Goal: Task Accomplishment & Management: Manage account settings

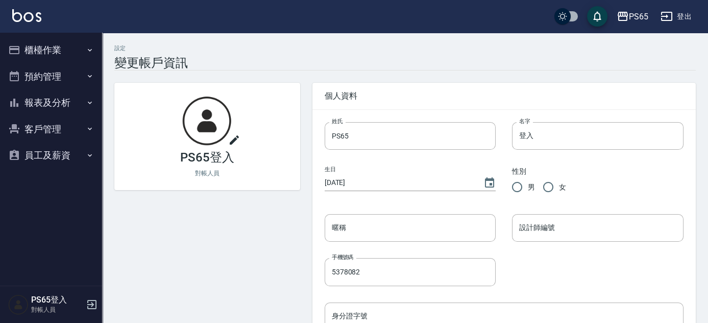
click at [670, 16] on icon "button" at bounding box center [667, 16] width 12 height 12
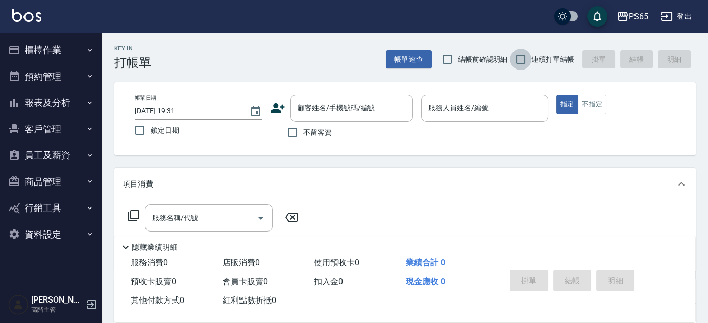
drag, startPoint x: 519, startPoint y: 59, endPoint x: 389, endPoint y: 130, distance: 149.0
click at [517, 59] on input "連續打單結帳" at bounding box center [520, 59] width 21 height 21
checkbox input "true"
drag, startPoint x: 289, startPoint y: 132, endPoint x: 382, endPoint y: 131, distance: 93.5
click at [297, 132] on input "不留客資" at bounding box center [292, 132] width 21 height 21
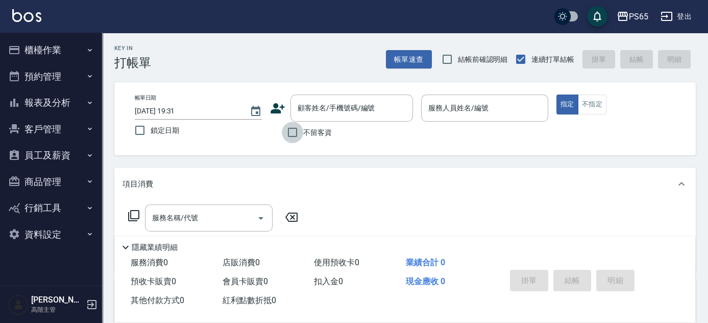
checkbox input "true"
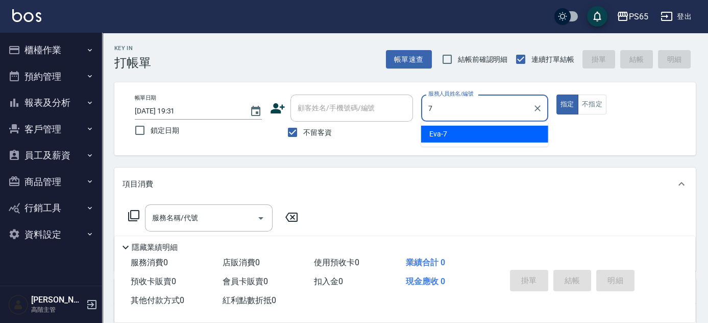
type input "[PERSON_NAME]-7"
type button "true"
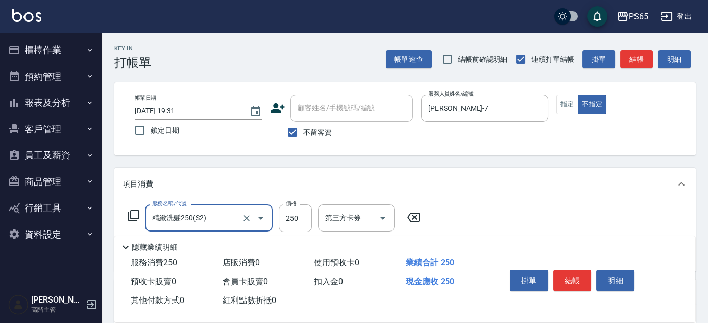
type input "精緻洗髮250(S2)"
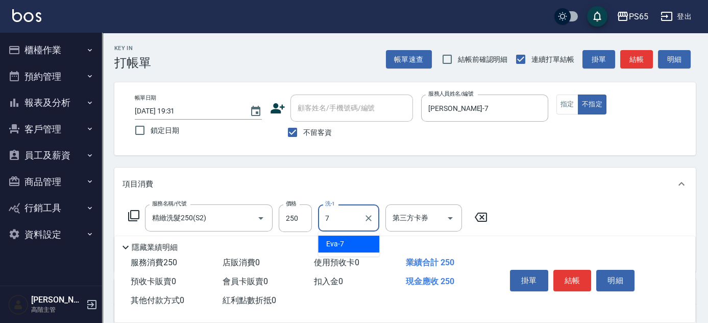
type input "[PERSON_NAME]-7"
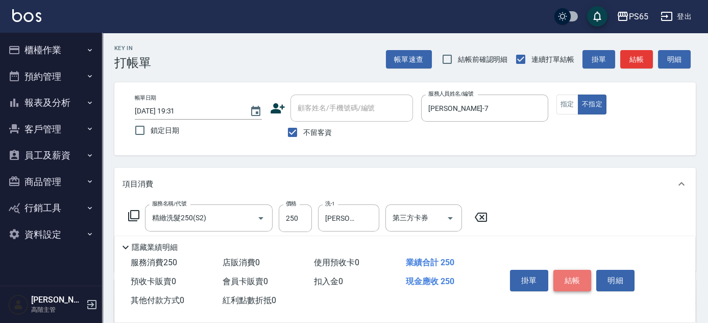
click at [577, 277] on button "結帳" at bounding box center [573, 280] width 38 height 21
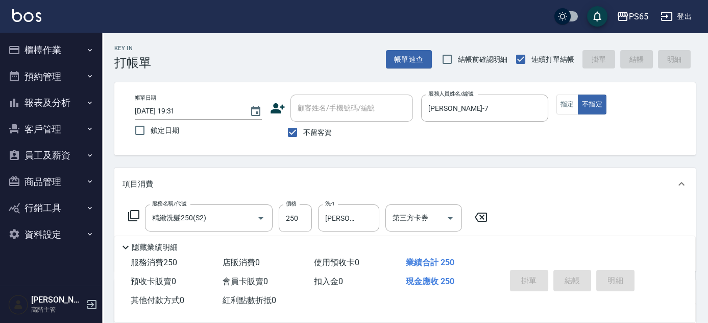
type input "2025/08/19 19:32"
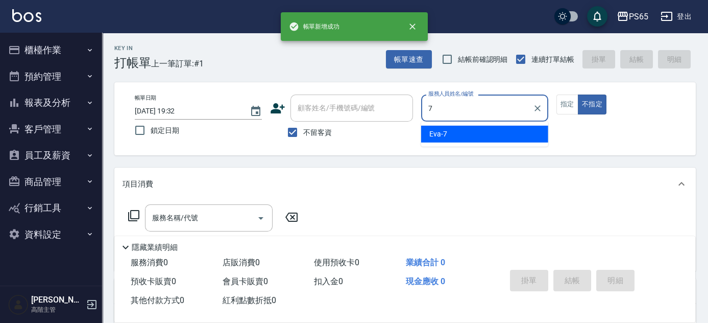
type input "[PERSON_NAME]-7"
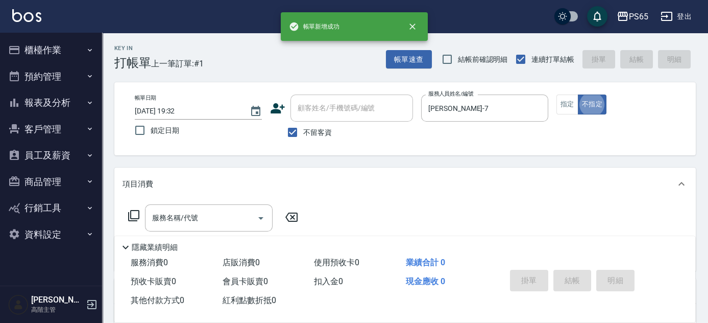
type button "false"
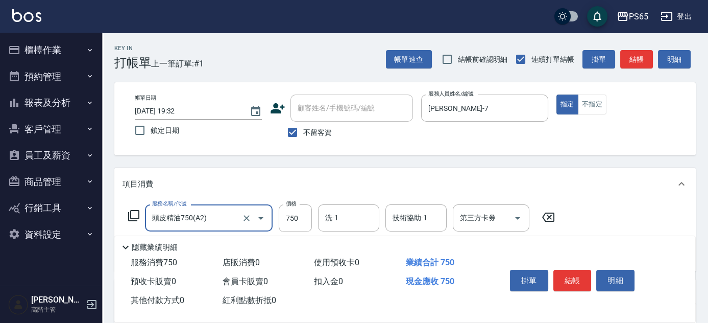
type input "頭皮精油750(A2)"
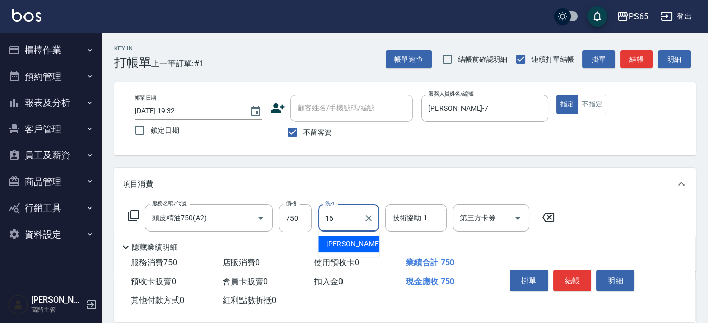
type input "怡蓉-16"
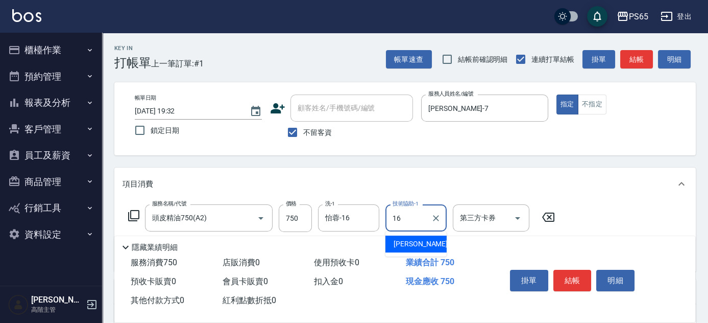
type input "怡蓉-16"
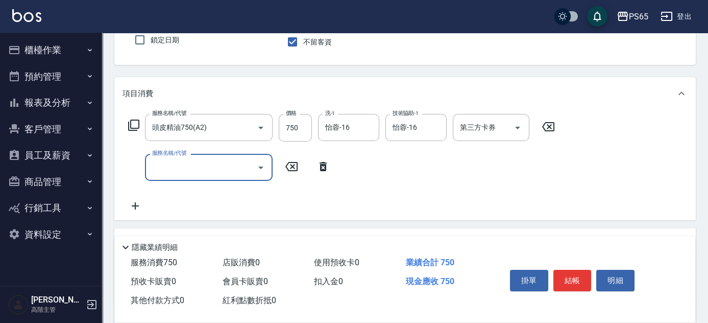
scroll to position [92, 0]
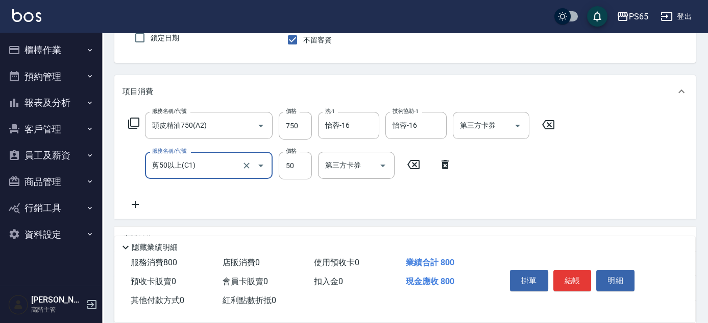
type input "剪50以上(C1)"
type input "200"
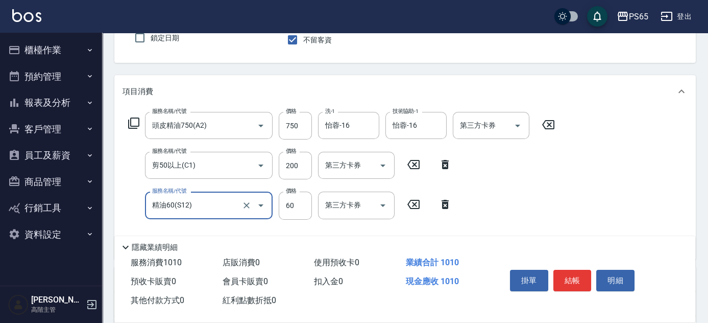
type input "精油60(S12)"
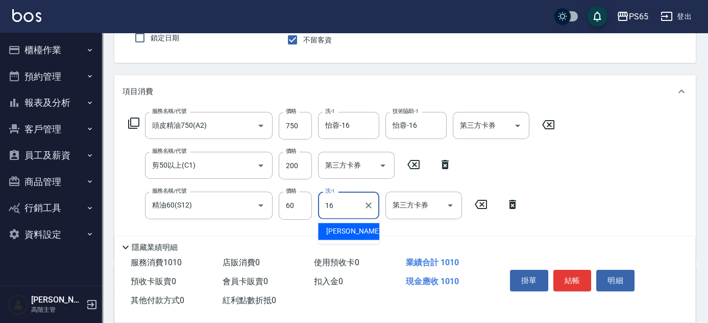
type input "怡蓉-16"
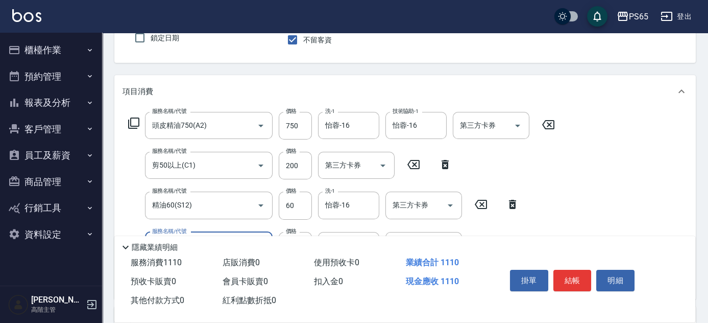
type input "肩100(S13)"
type input "怡蓉-16"
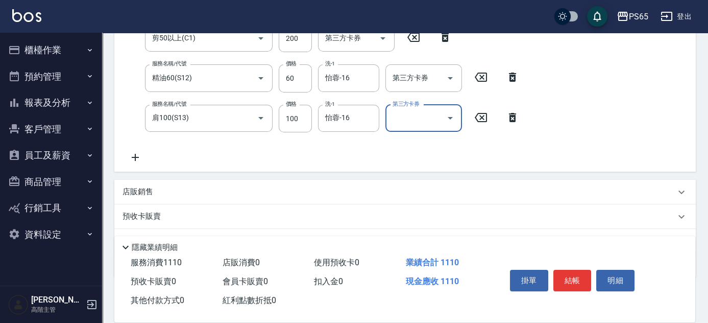
scroll to position [271, 0]
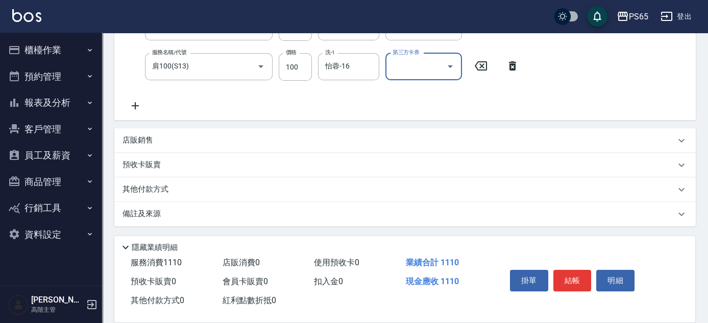
click at [189, 141] on div "店販銷售" at bounding box center [399, 140] width 553 height 11
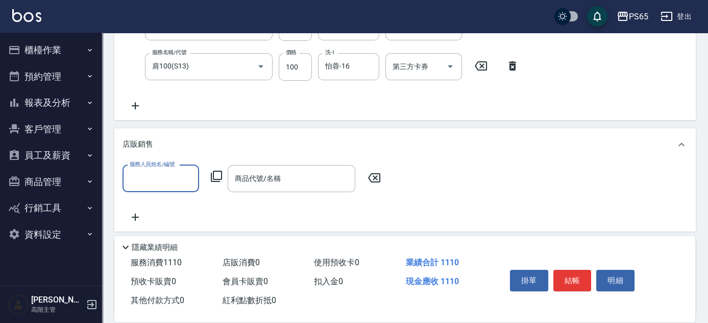
scroll to position [0, 0]
type input "怡蓉-16"
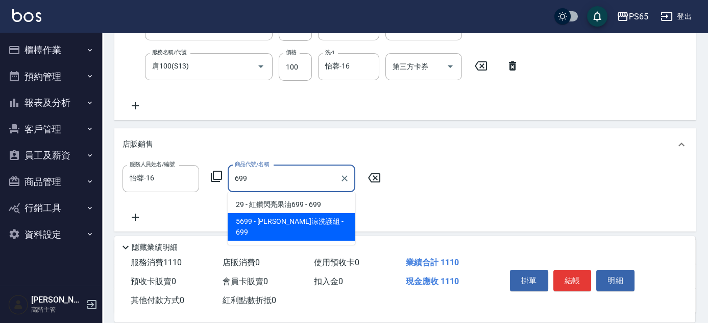
click at [329, 218] on span "5699 - 水水沁涼洗護組 - 699" at bounding box center [292, 227] width 128 height 28
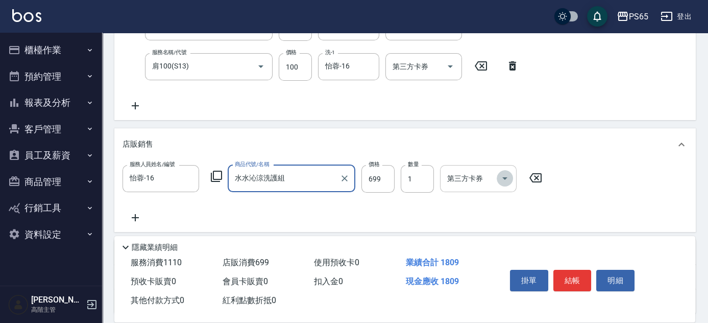
drag, startPoint x: 507, startPoint y: 178, endPoint x: 502, endPoint y: 187, distance: 10.7
click at [506, 178] on icon "Open" at bounding box center [505, 178] width 12 height 12
type input "水水沁涼洗護組"
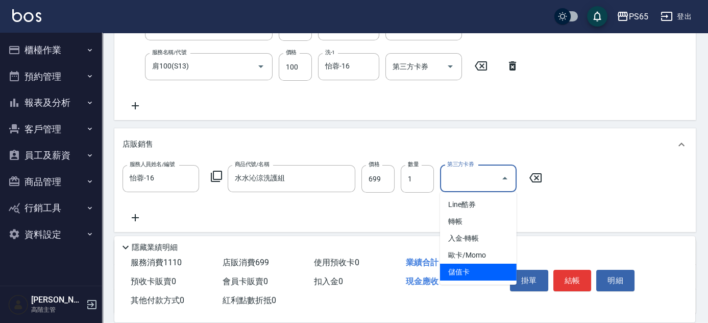
drag, startPoint x: 480, startPoint y: 273, endPoint x: 468, endPoint y: 200, distance: 73.9
click at [480, 270] on span "儲值卡" at bounding box center [478, 272] width 77 height 17
type input "儲值卡"
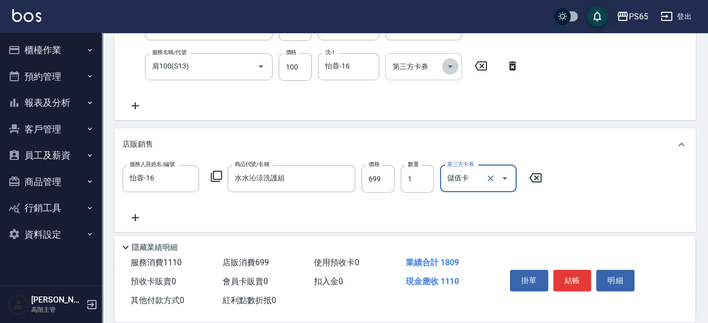
click at [452, 67] on icon "Open" at bounding box center [450, 66] width 12 height 12
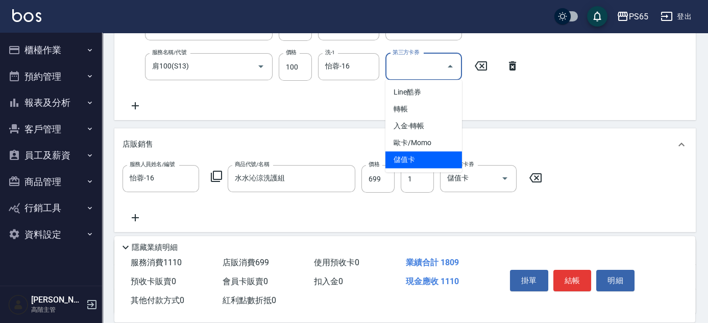
drag, startPoint x: 427, startPoint y: 158, endPoint x: 460, endPoint y: 154, distance: 33.5
click at [428, 157] on span "儲值卡" at bounding box center [424, 159] width 77 height 17
type input "儲值卡"
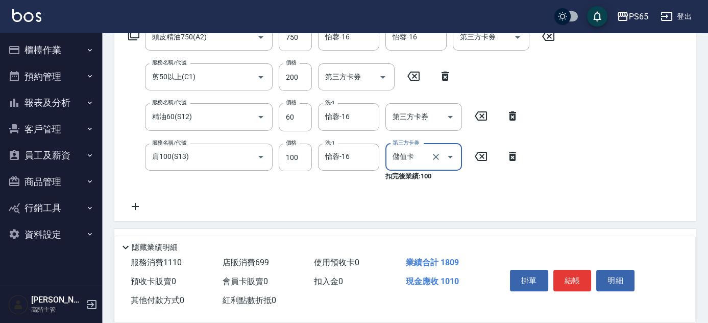
scroll to position [178, 0]
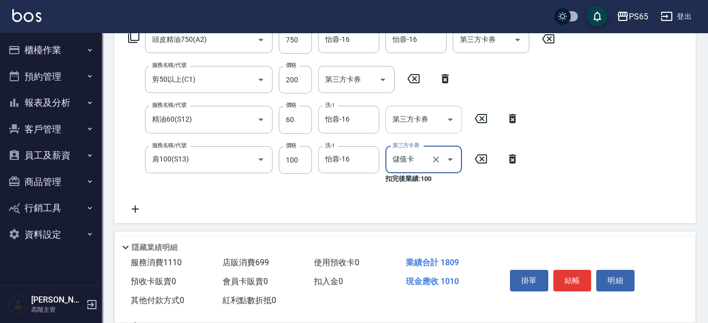
drag, startPoint x: 450, startPoint y: 119, endPoint x: 450, endPoint y: 132, distance: 12.8
click at [450, 120] on icon "Open" at bounding box center [450, 119] width 5 height 3
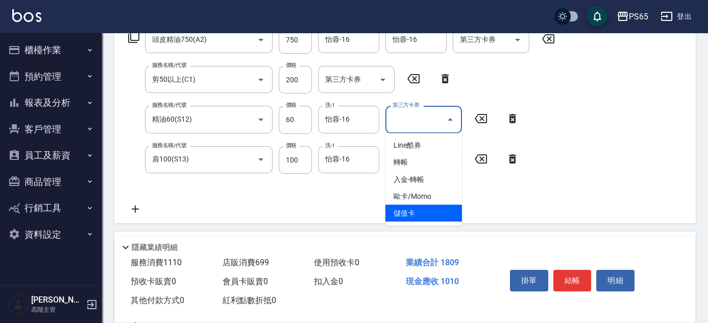
drag, startPoint x: 435, startPoint y: 212, endPoint x: 414, endPoint y: 151, distance: 64.8
click at [434, 210] on span "儲值卡" at bounding box center [424, 212] width 77 height 17
type input "儲值卡"
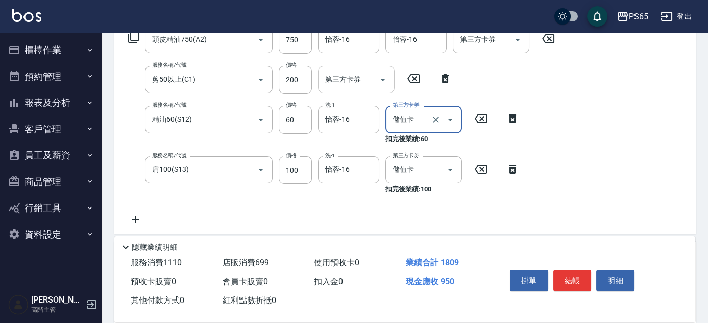
click at [389, 79] on button "Open" at bounding box center [383, 80] width 16 height 16
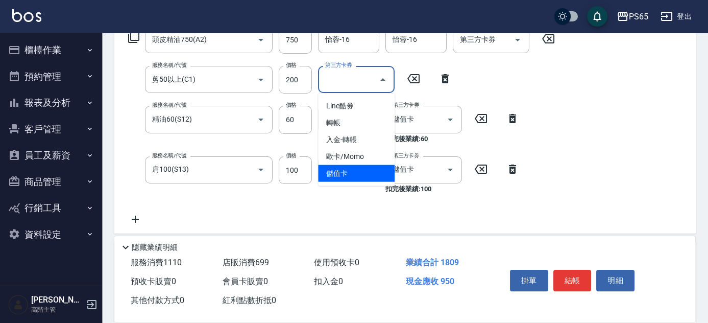
drag, startPoint x: 373, startPoint y: 171, endPoint x: 435, endPoint y: 110, distance: 87.0
click at [374, 171] on span "儲值卡" at bounding box center [356, 173] width 77 height 17
type input "儲值卡"
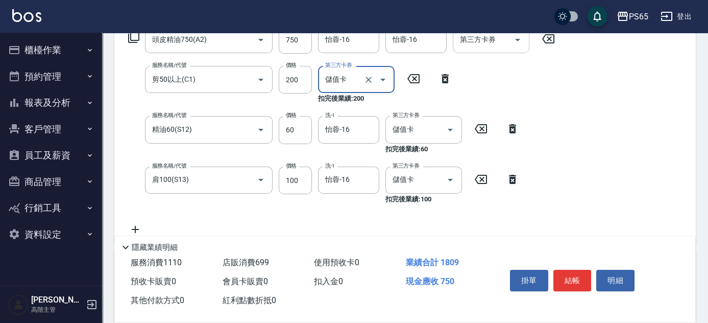
click at [520, 40] on icon "Open" at bounding box center [518, 40] width 12 height 12
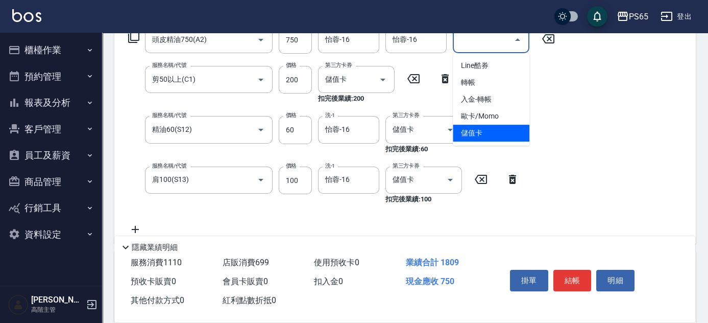
click at [505, 130] on span "儲值卡" at bounding box center [491, 133] width 77 height 17
type input "儲值卡"
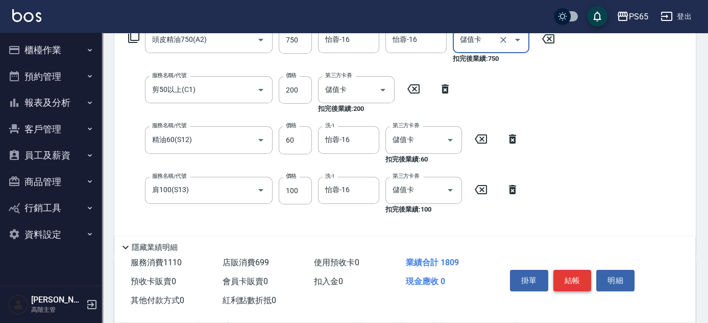
drag, startPoint x: 567, startPoint y: 279, endPoint x: 556, endPoint y: 275, distance: 12.0
click at [564, 279] on button "結帳" at bounding box center [573, 280] width 38 height 21
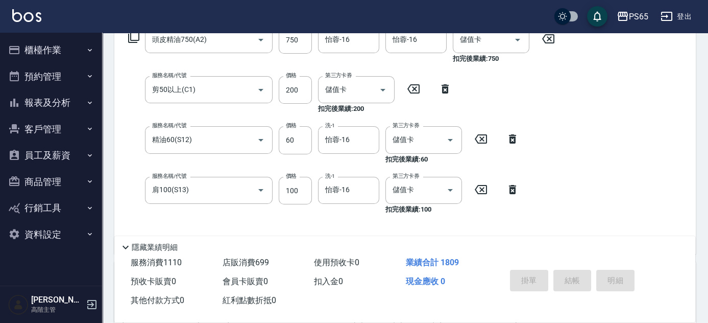
type input "2025/08/19 19:33"
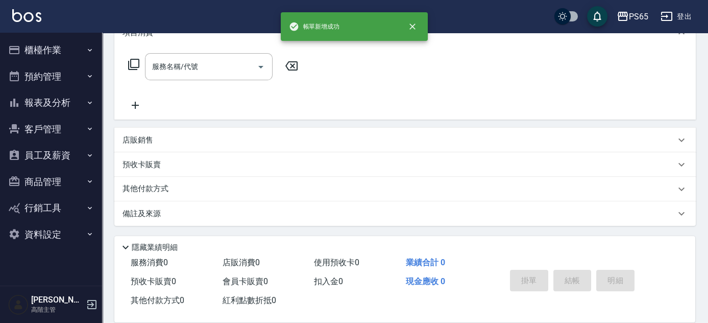
scroll to position [0, 0]
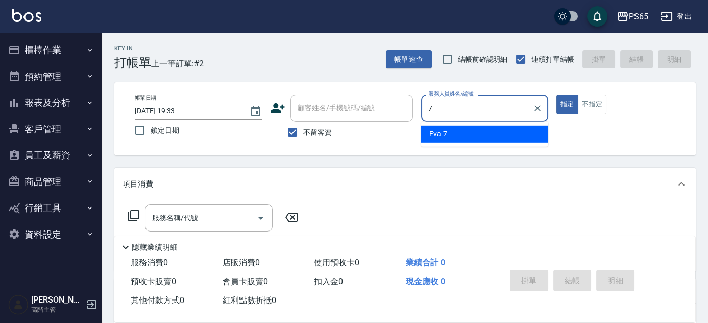
type input "[PERSON_NAME]-7"
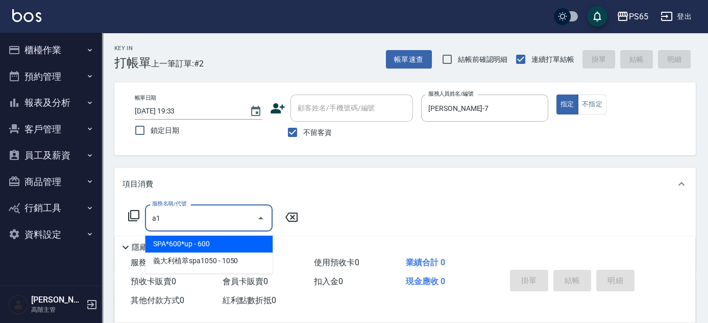
type input "a"
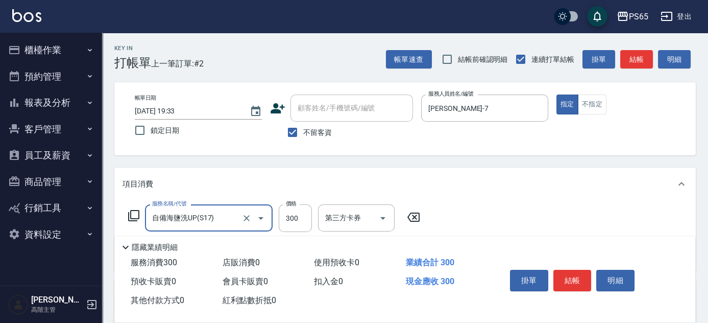
type input "自備海鹽洗UP(S17)"
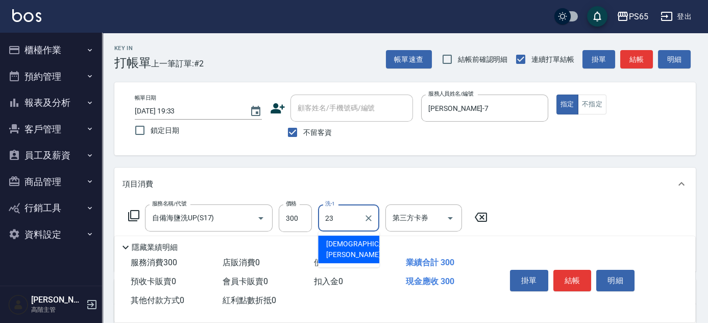
type input "[PERSON_NAME]-23"
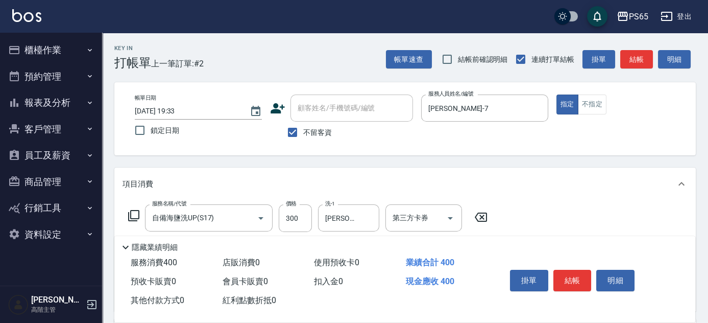
type input "肩100(S13)"
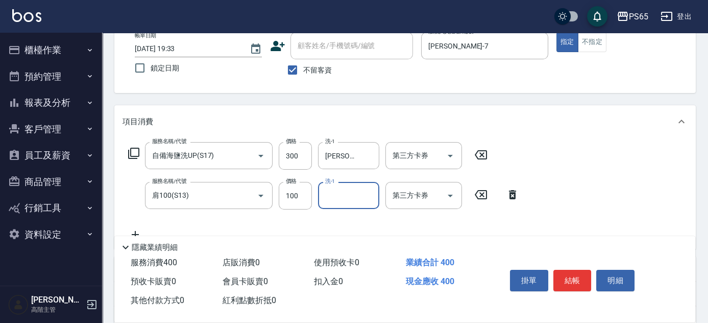
scroll to position [185, 0]
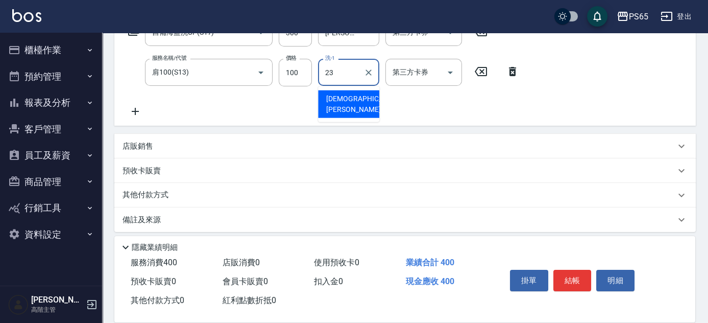
type input "[PERSON_NAME]-23"
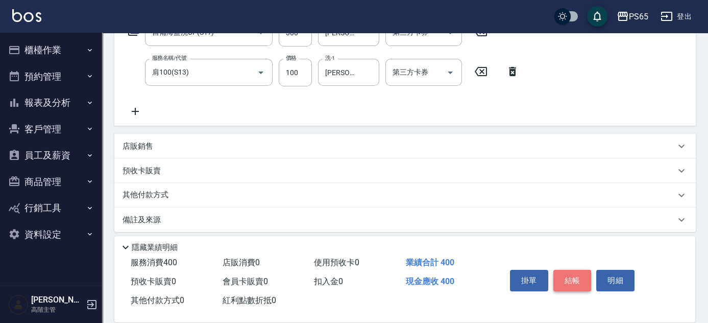
click at [573, 280] on button "結帳" at bounding box center [573, 280] width 38 height 21
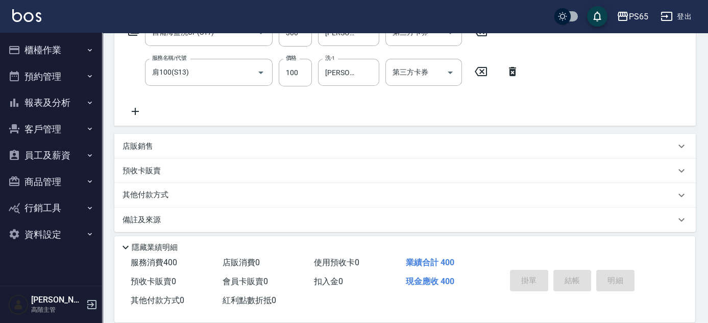
type input "2025/08/19 19:34"
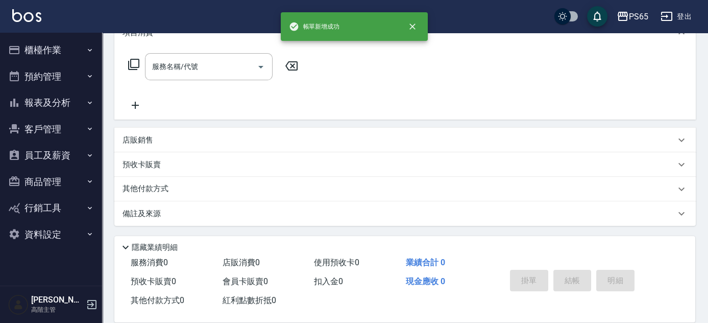
scroll to position [0, 0]
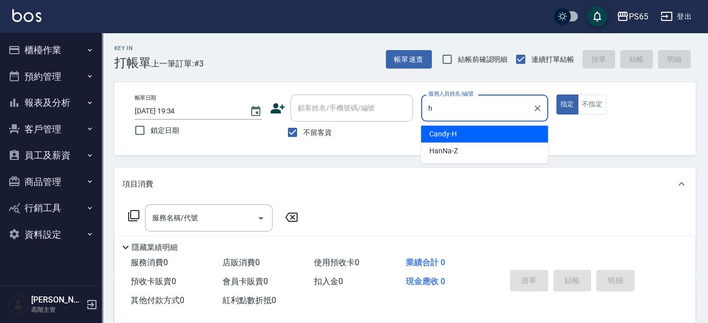
type input "Candy-H"
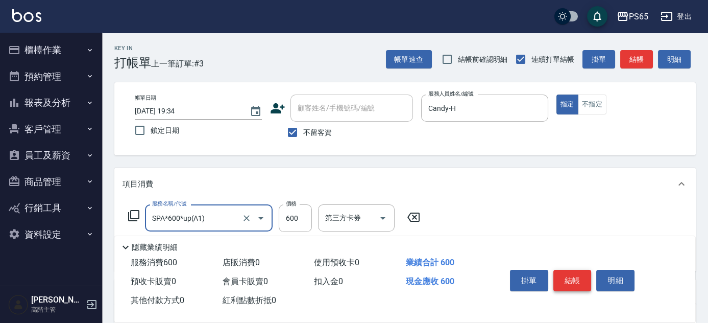
type input "SPA*600*up(A1)"
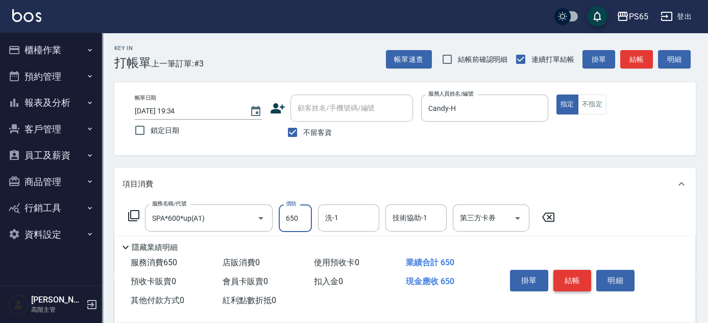
type input "650"
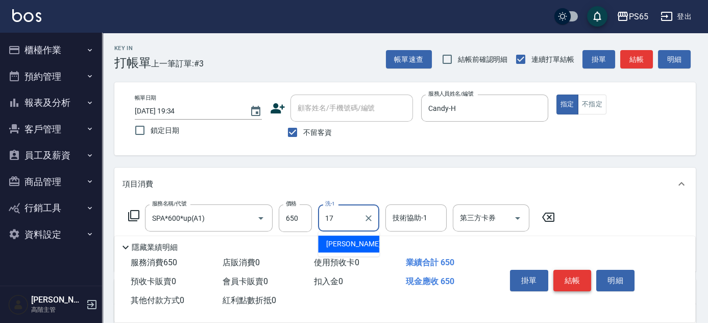
type input "[PERSON_NAME]-17"
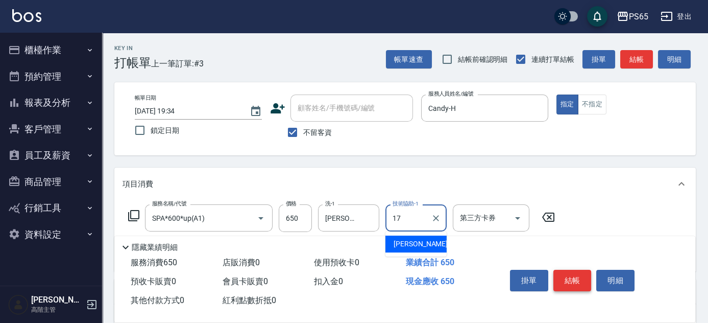
type input "[PERSON_NAME]-17"
type input "剪50以上(C1)"
type input "200"
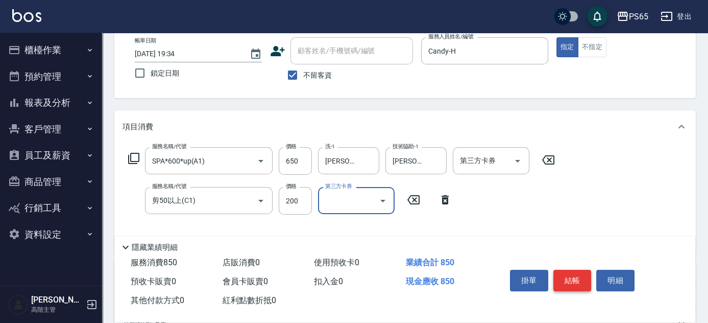
scroll to position [139, 0]
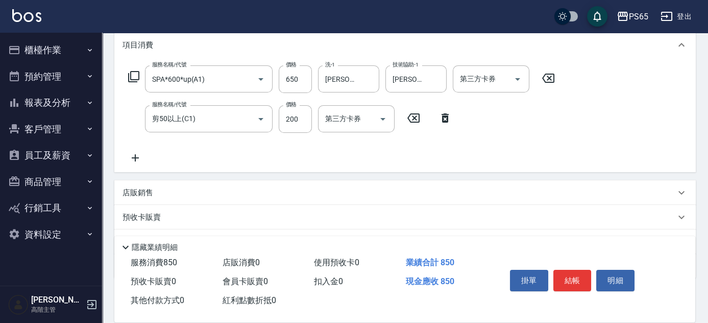
click at [272, 191] on div "店販銷售" at bounding box center [399, 192] width 553 height 11
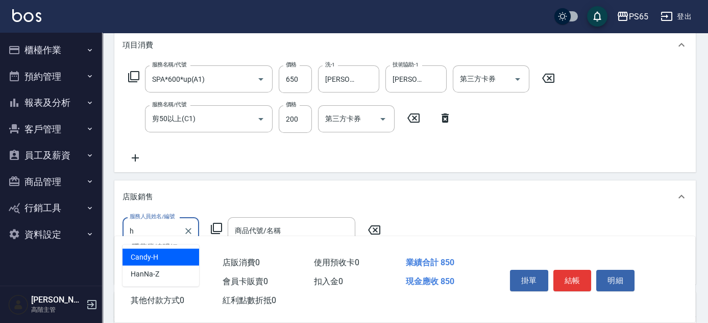
type input "Candy-H"
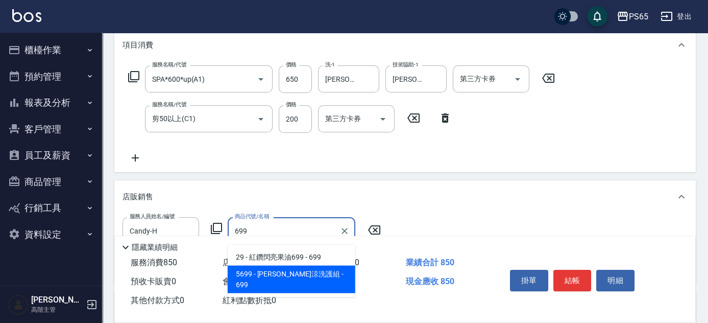
click at [307, 272] on span "5699 - 水水沁涼洗護組 - 699" at bounding box center [292, 280] width 128 height 28
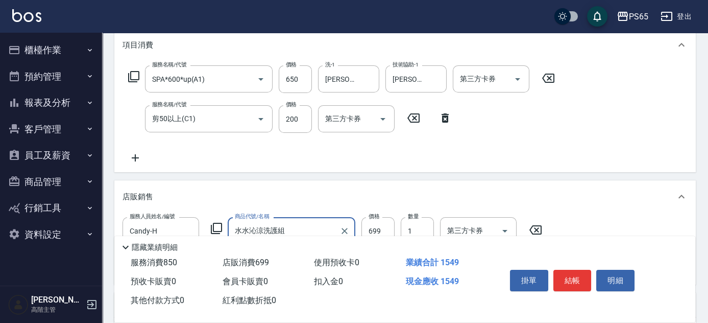
type input "水水沁涼洗護組"
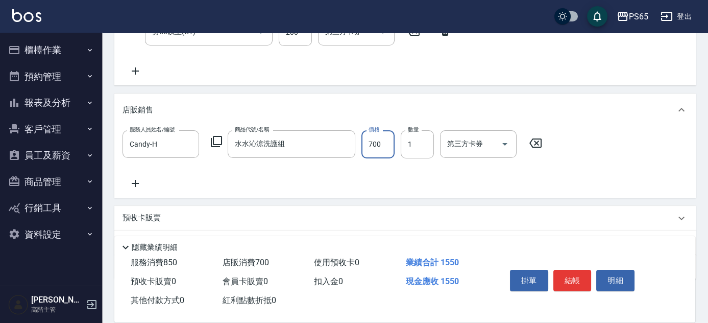
scroll to position [232, 0]
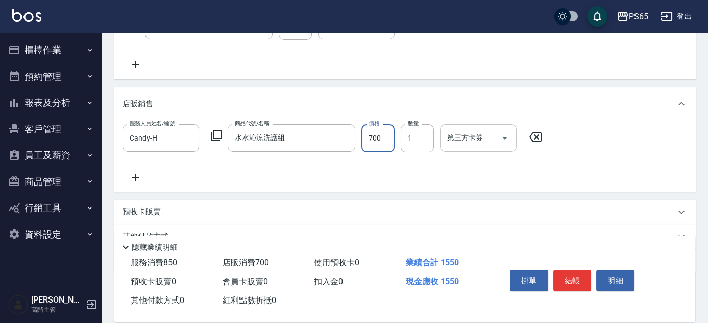
click at [506, 137] on icon "Open" at bounding box center [505, 138] width 5 height 3
type input "700"
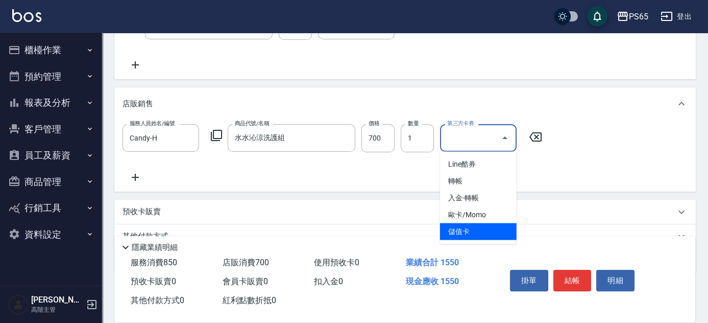
click at [493, 234] on span "儲值卡" at bounding box center [478, 231] width 77 height 17
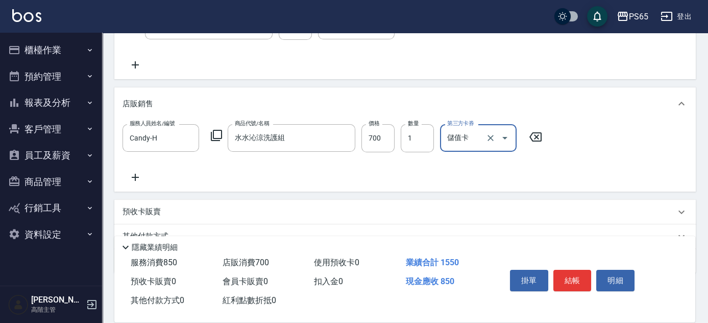
type input "儲值卡"
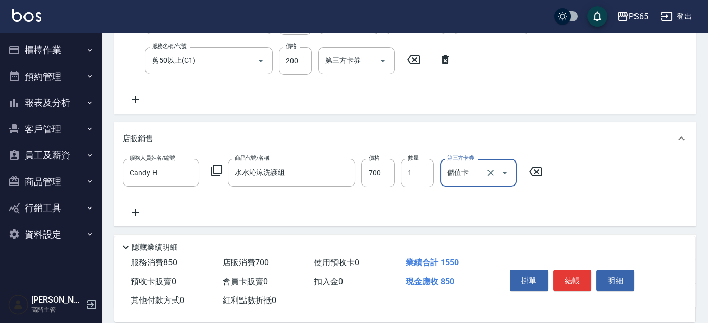
scroll to position [46, 0]
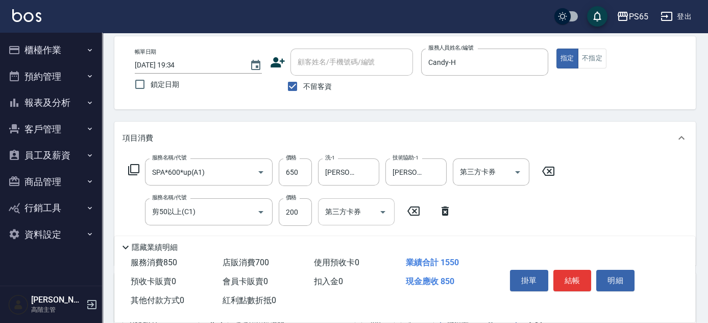
click at [384, 211] on icon "Open" at bounding box center [383, 212] width 5 height 3
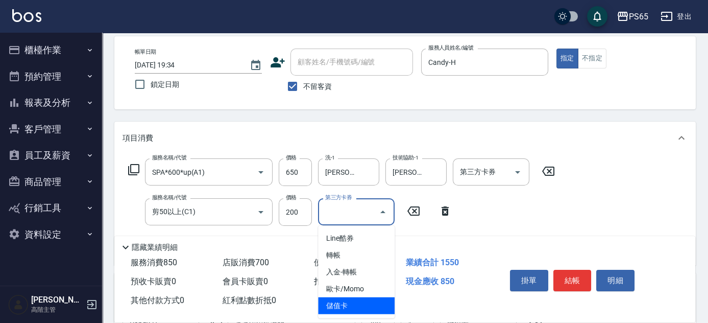
click at [371, 306] on span "儲值卡" at bounding box center [356, 305] width 77 height 17
type input "儲值卡"
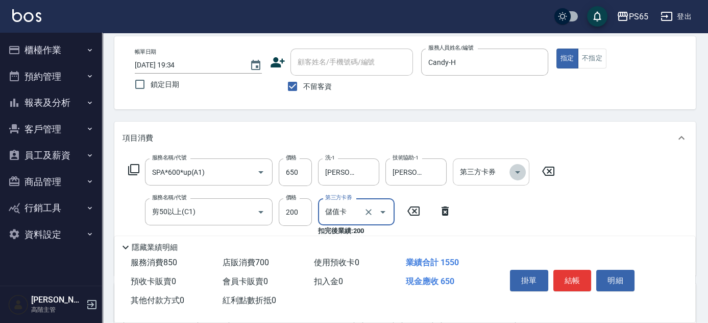
click at [517, 170] on icon "Open" at bounding box center [518, 172] width 12 height 12
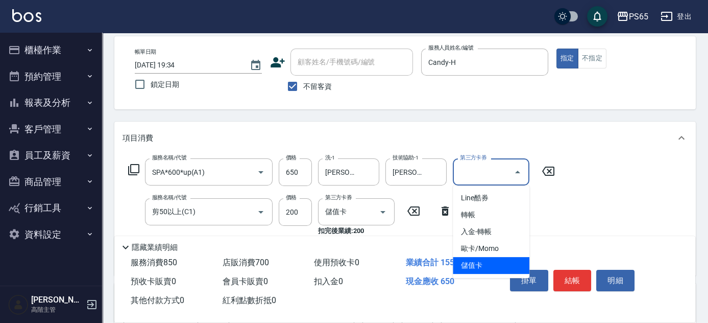
click at [494, 262] on span "儲值卡" at bounding box center [491, 265] width 77 height 17
type input "儲值卡"
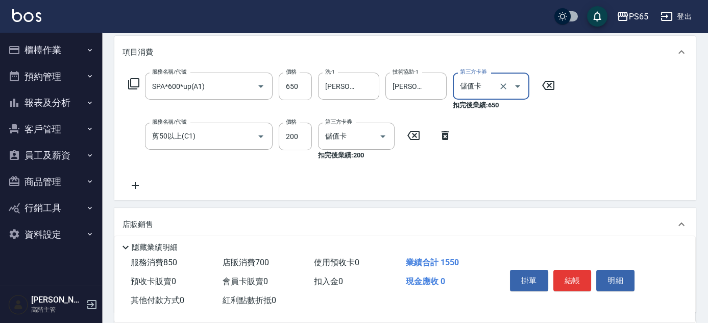
scroll to position [232, 0]
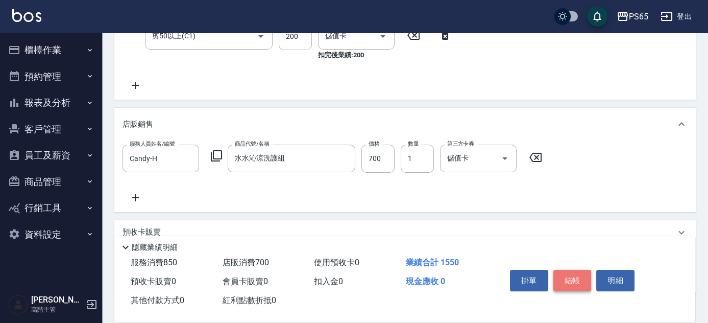
click at [575, 279] on button "結帳" at bounding box center [573, 280] width 38 height 21
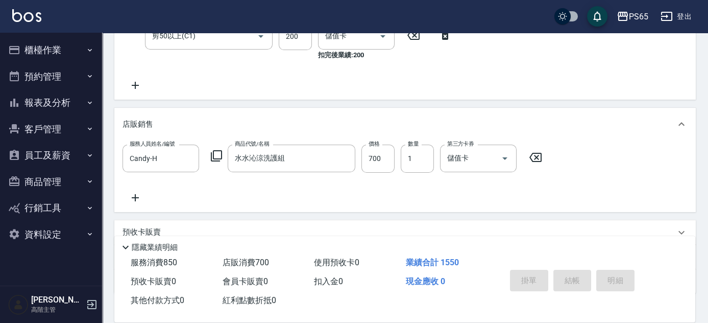
type input "2025/08/19 19:35"
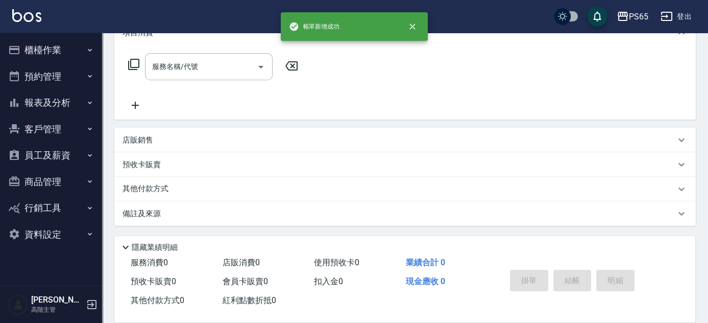
scroll to position [0, 0]
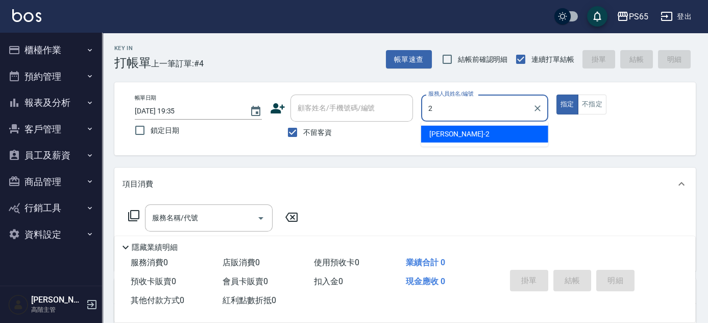
type input "Tina-2"
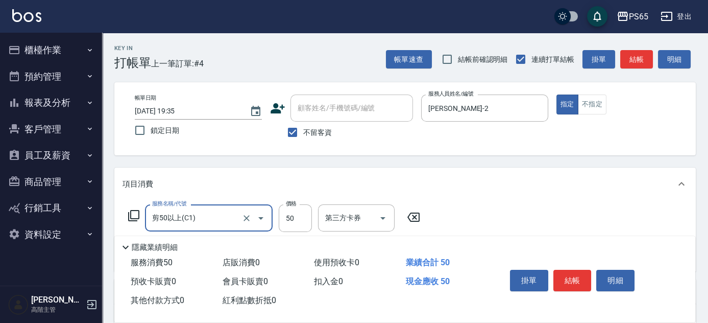
type input "剪50以上(C1)"
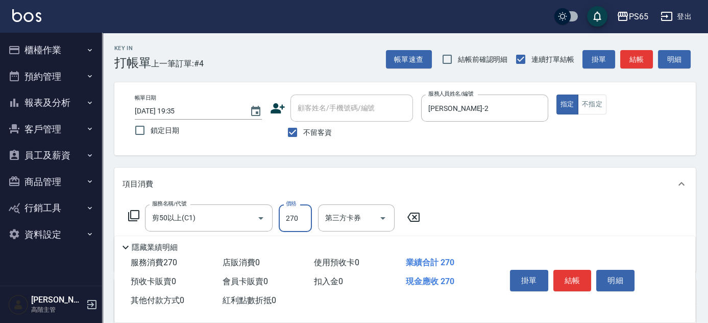
type input "270"
click at [569, 278] on button "結帳" at bounding box center [573, 280] width 38 height 21
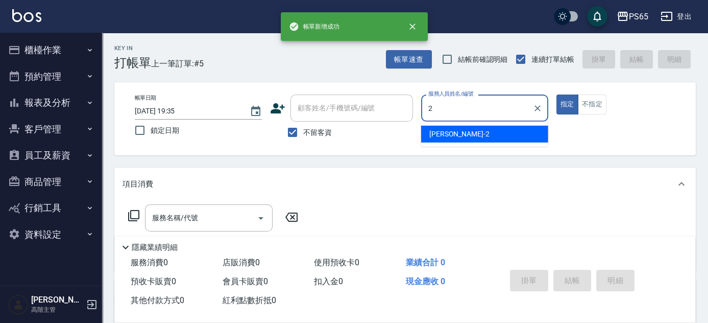
type input "Tina-2"
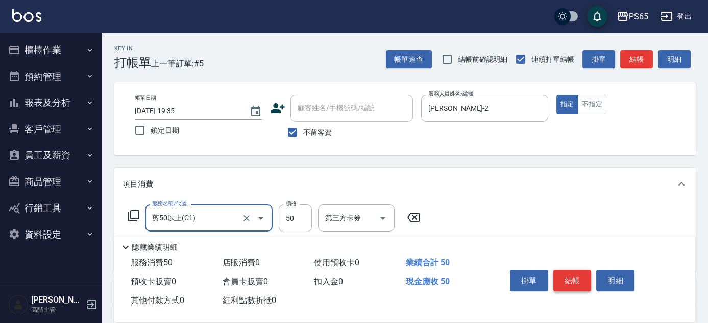
type input "剪50以上(C1)"
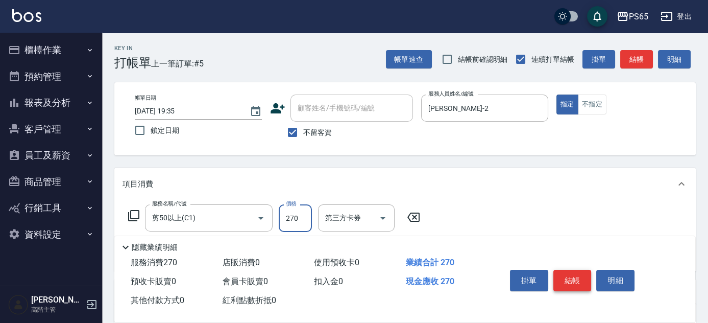
type input "270"
click at [565, 278] on button "結帳" at bounding box center [573, 280] width 38 height 21
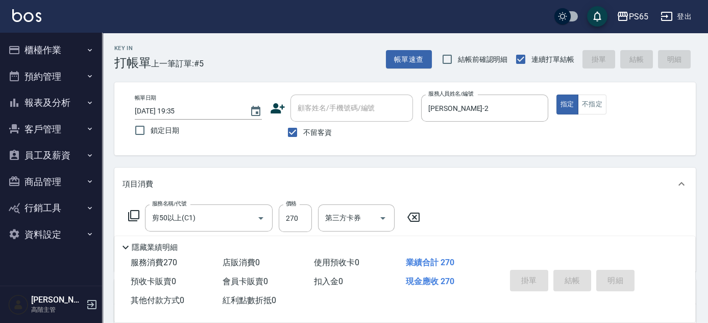
type input "2025/08/19 19:36"
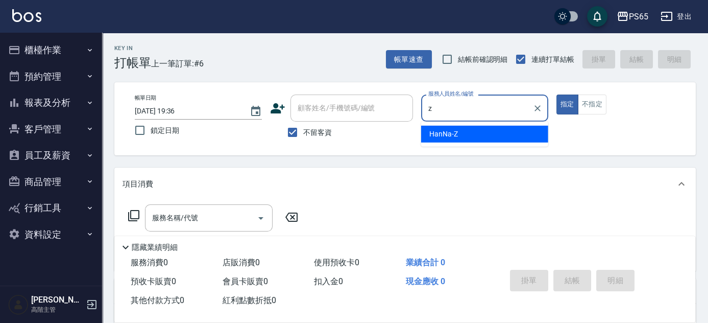
type input "HanNa-Z"
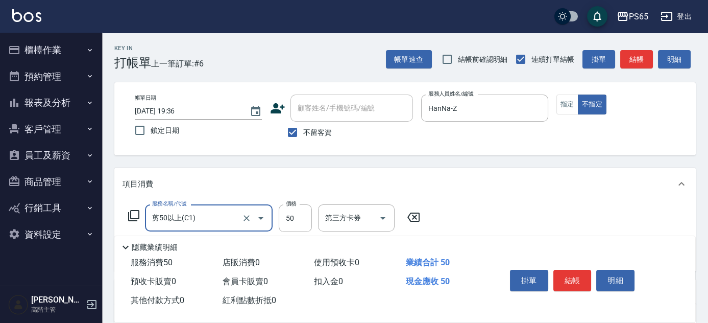
type input "剪50以上(C1)"
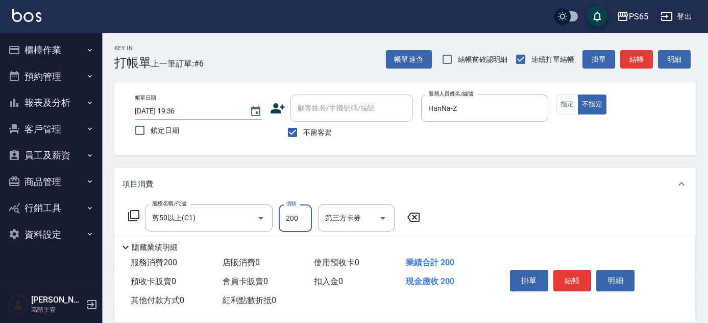
type input "200"
click at [563, 279] on button "結帳" at bounding box center [573, 280] width 38 height 21
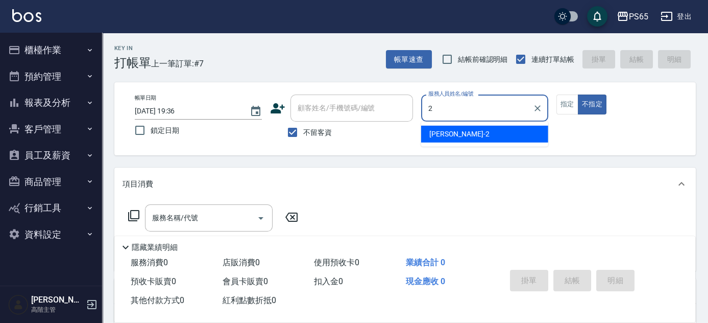
type input "Tina-2"
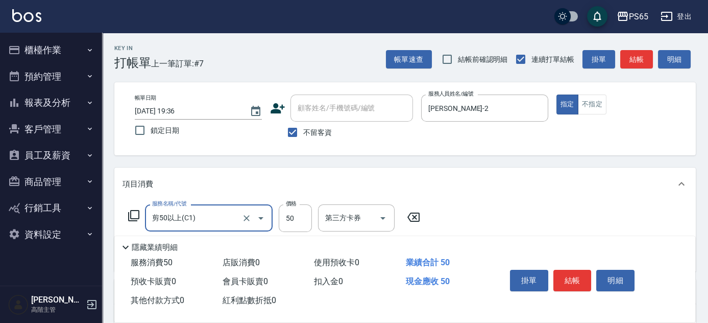
type input "剪50以上(C1)"
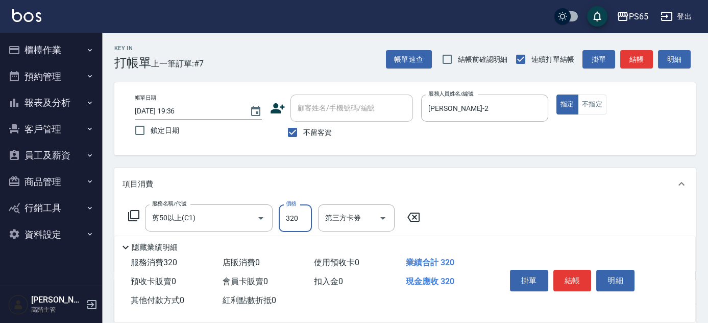
type input "320"
click at [563, 277] on button "結帳" at bounding box center [573, 280] width 38 height 21
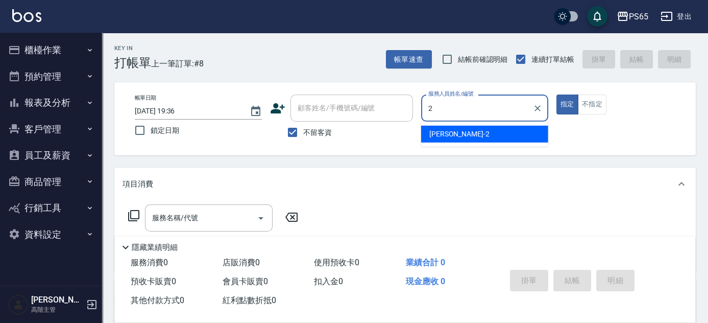
type input "Tina-2"
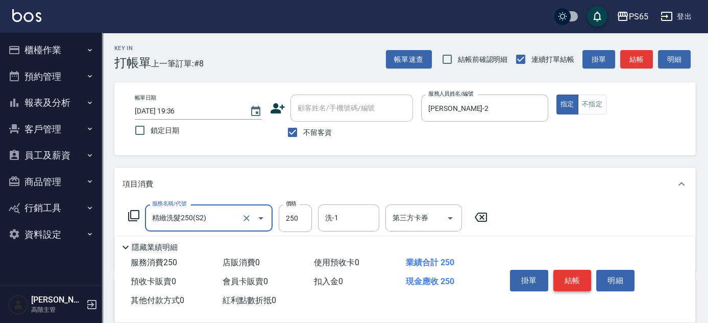
type input "精緻洗髮250(S2)"
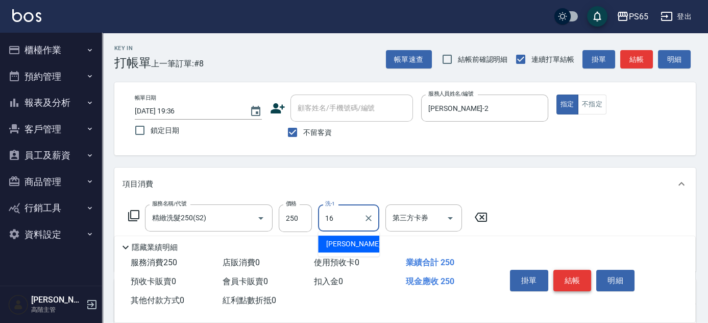
type input "怡蓉-16"
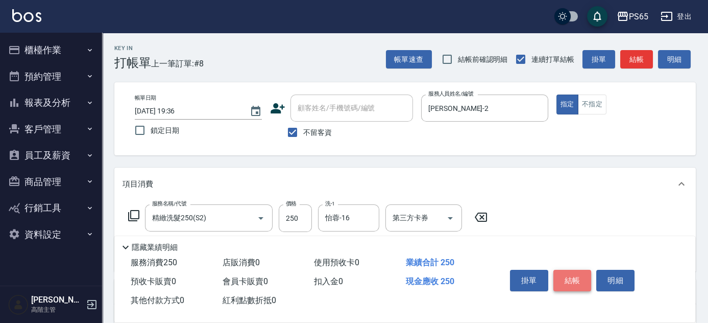
click at [563, 277] on button "結帳" at bounding box center [573, 280] width 38 height 21
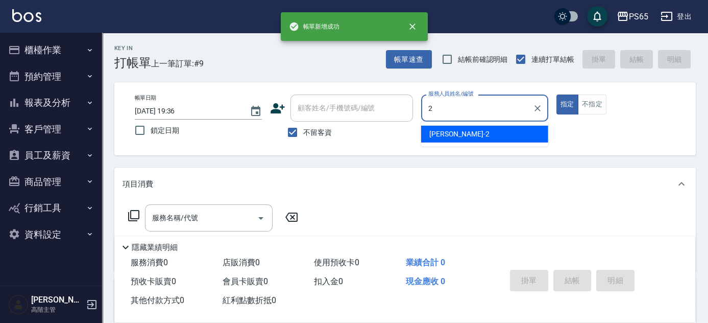
type input "Tina-2"
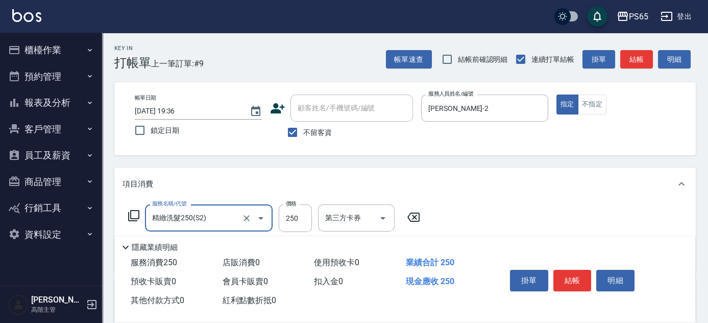
type input "精緻洗髮250(S2)"
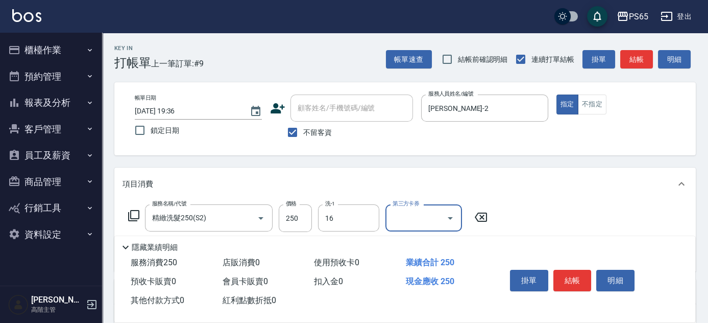
type input "怡蓉-16"
type input "剪50以上(C1)"
type input "320"
click at [563, 277] on button "結帳" at bounding box center [573, 280] width 38 height 21
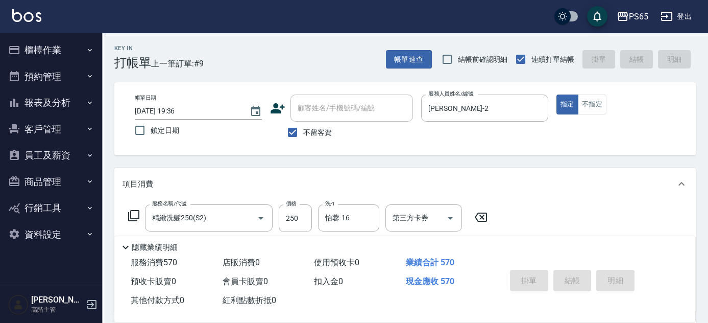
type input "2025/08/19 19:37"
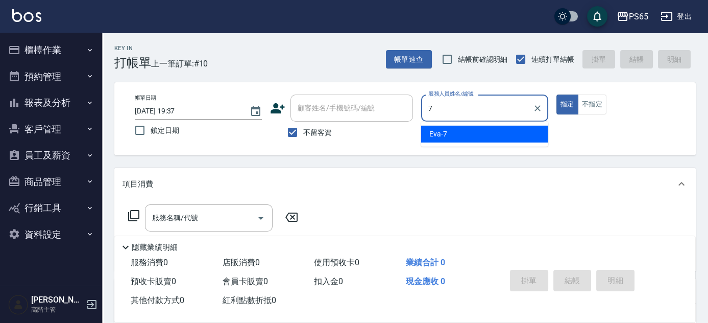
type input "[PERSON_NAME]-7"
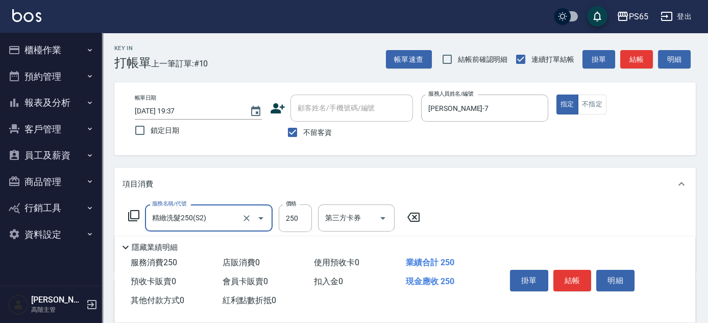
type input "精緻洗髮250(S2)"
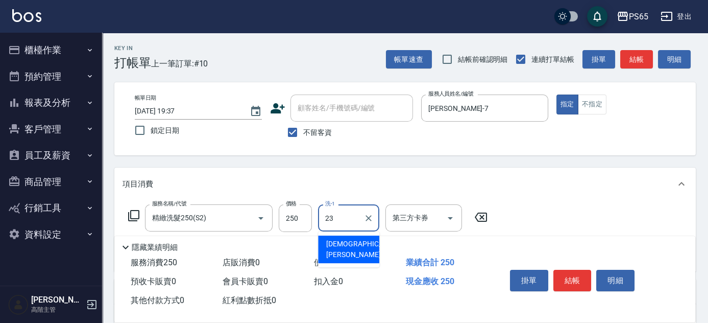
type input "[PERSON_NAME]-23"
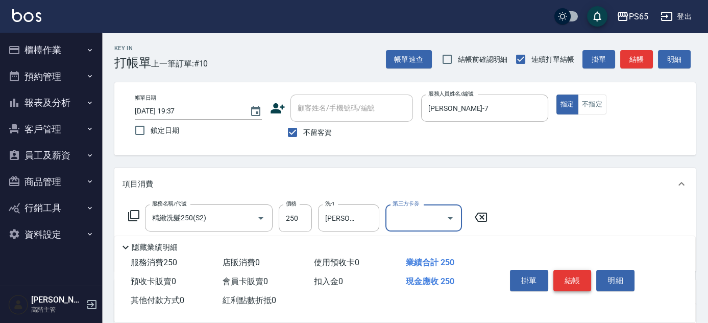
click at [564, 277] on button "結帳" at bounding box center [573, 280] width 38 height 21
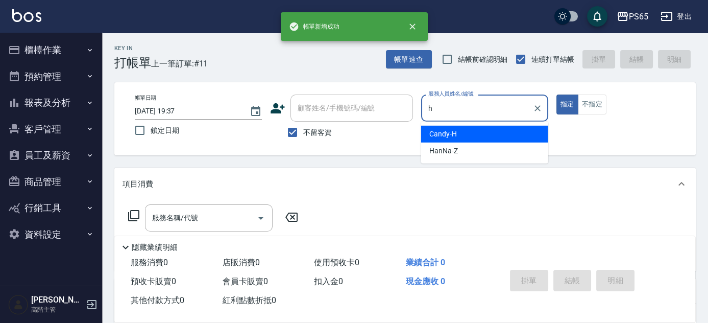
type input "Candy-H"
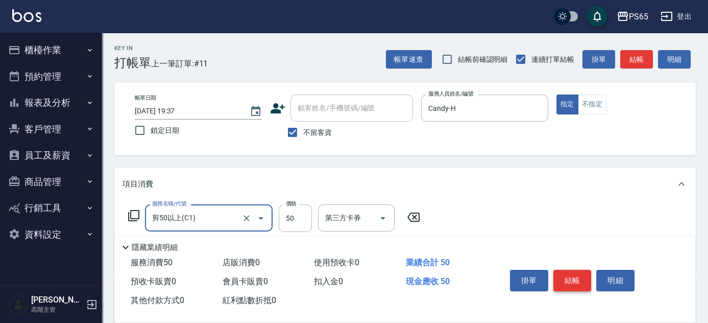
type input "剪50以上(C1)"
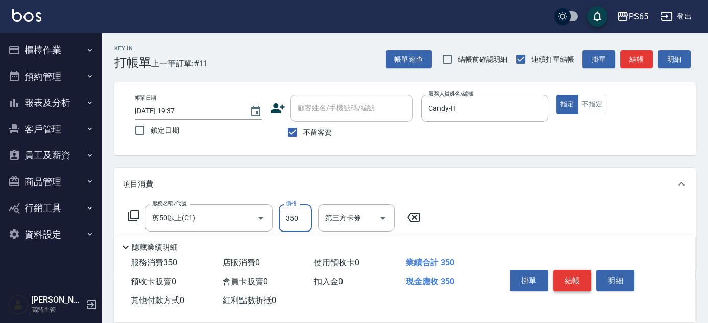
type input "350"
click at [564, 277] on button "結帳" at bounding box center [573, 280] width 38 height 21
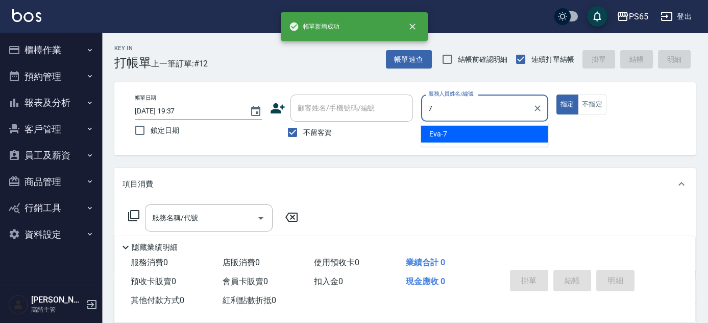
type input "[PERSON_NAME]-7"
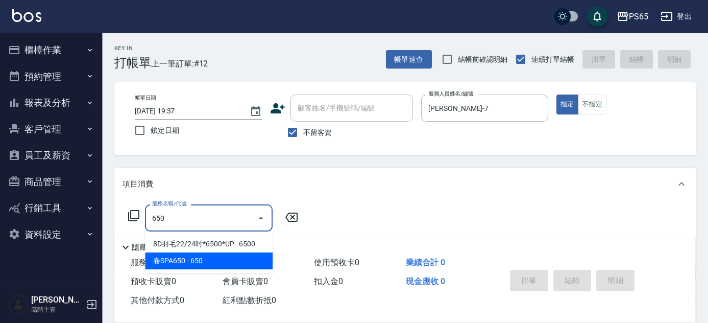
click at [228, 266] on span "卷SPA650 - 650" at bounding box center [209, 260] width 128 height 17
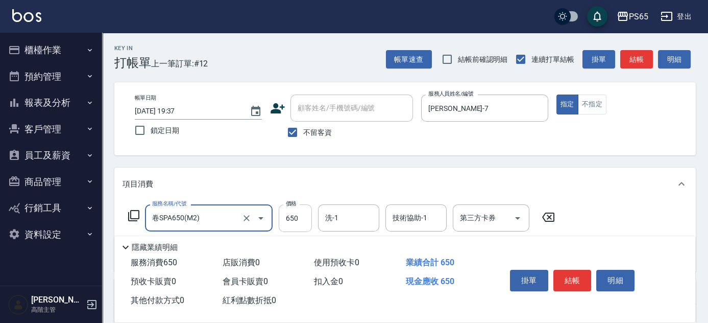
type input "卷SPA650(M2)"
click at [299, 218] on input "650" at bounding box center [295, 218] width 33 height 28
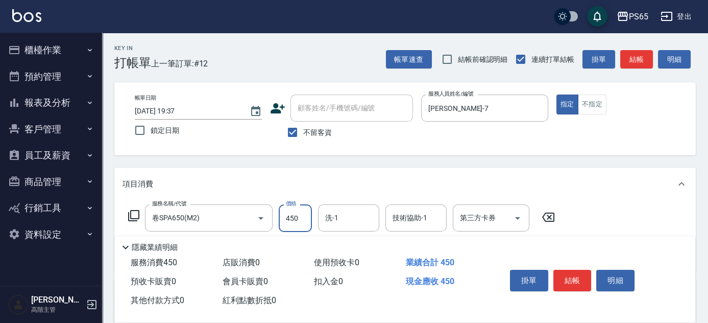
type input "450"
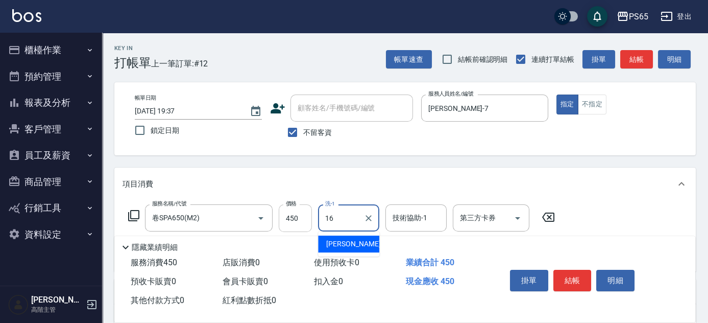
type input "怡蓉-16"
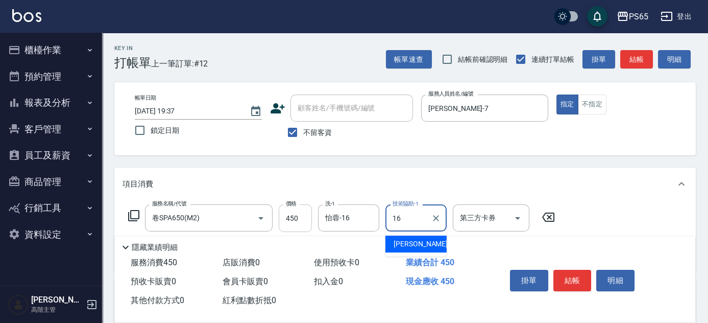
type input "怡蓉-16"
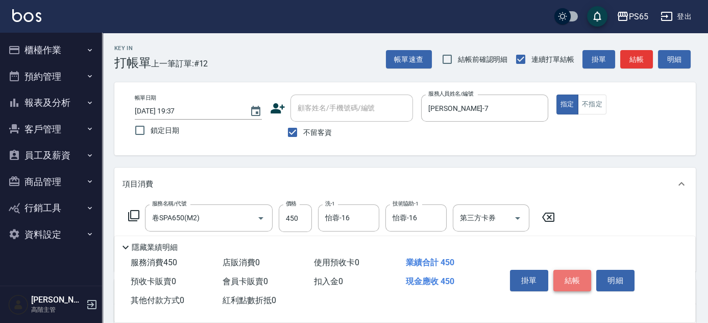
click at [571, 279] on button "結帳" at bounding box center [573, 280] width 38 height 21
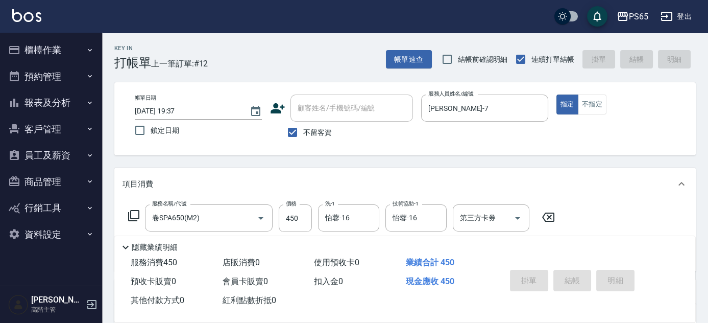
type input "2025/08/19 19:38"
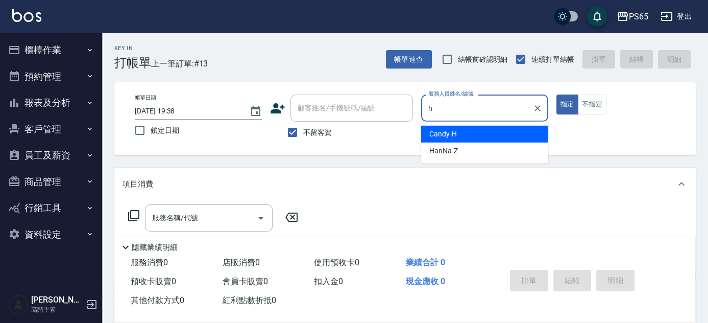
type input "Candy-H"
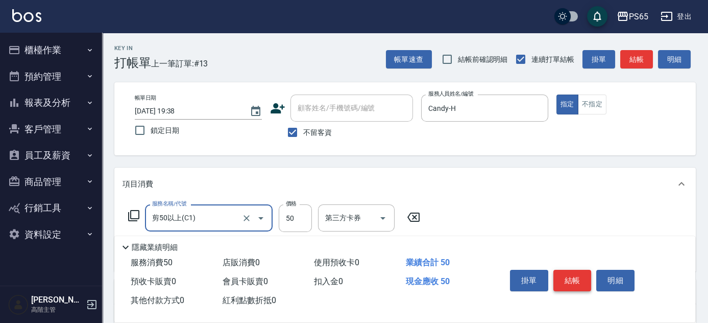
type input "剪50以上(C1)"
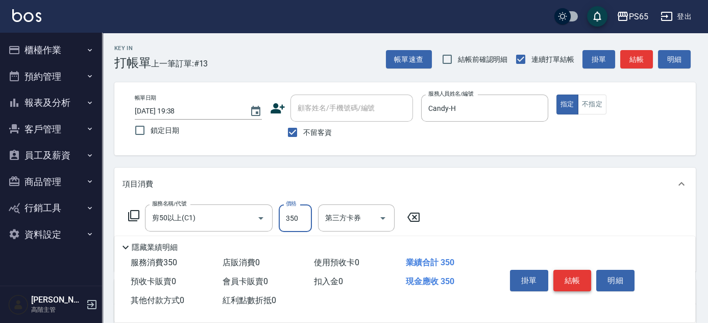
type input "350"
click at [571, 279] on button "結帳" at bounding box center [573, 280] width 38 height 21
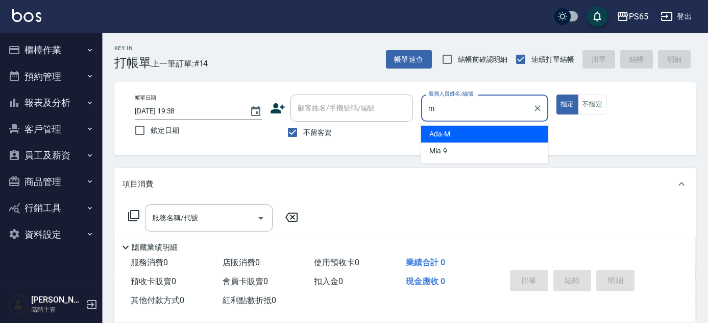
type input "Ada-M"
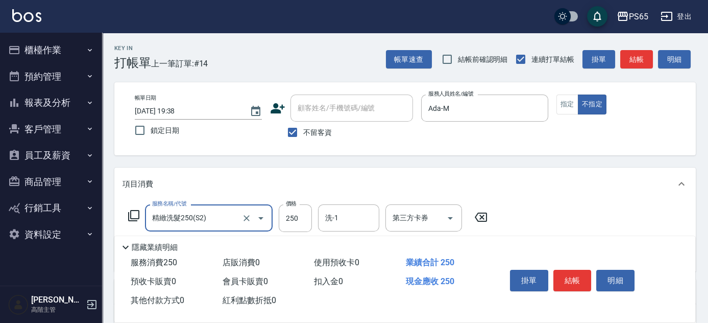
type input "精緻洗髮250(S2)"
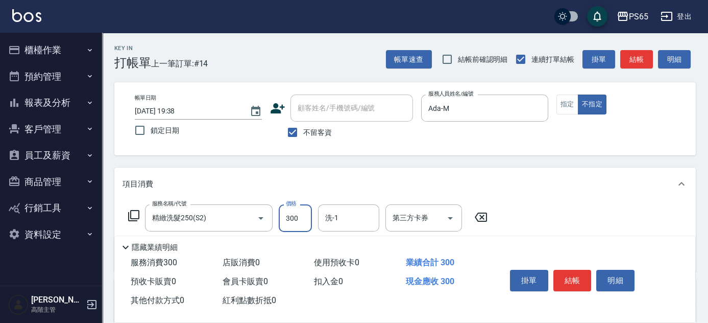
type input "300"
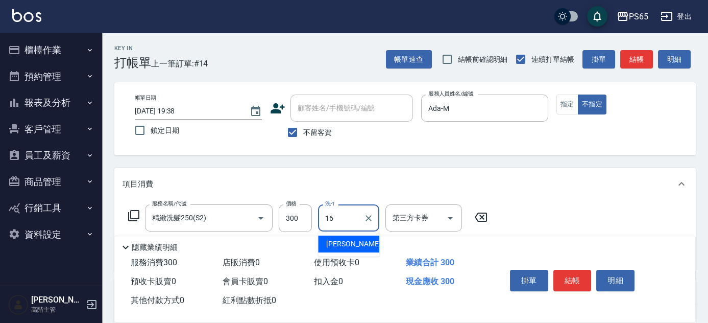
type input "怡蓉-16"
type input "肩100(S13)"
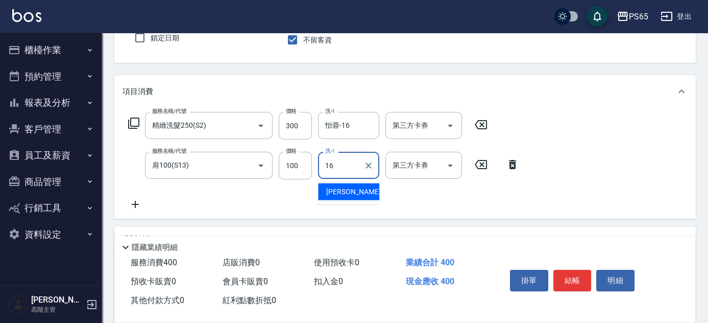
type input "怡蓉-16"
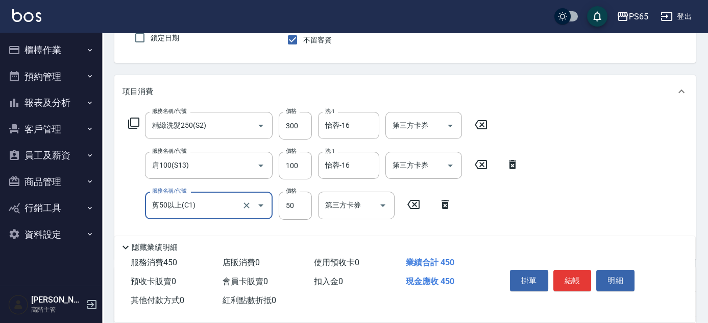
type input "剪50以上(C1)"
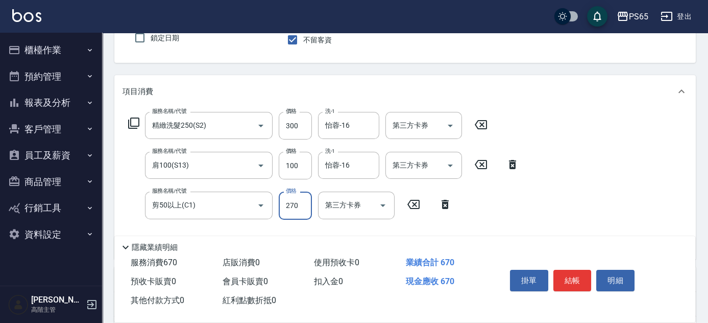
type input "270"
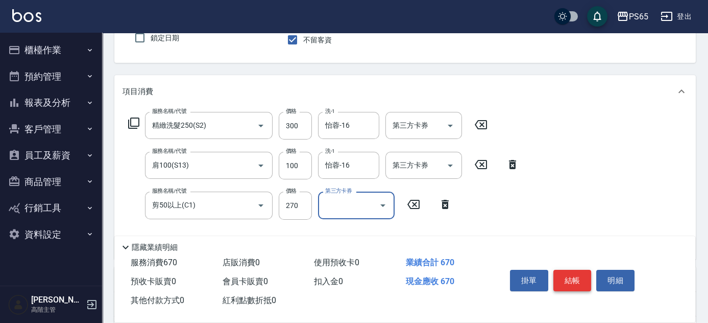
click at [575, 281] on button "結帳" at bounding box center [573, 280] width 38 height 21
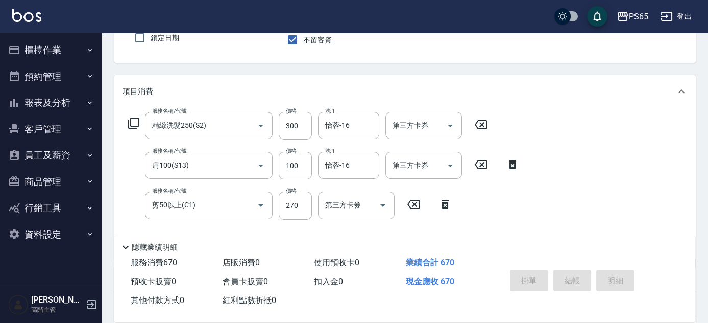
type input "2025/08/19 19:39"
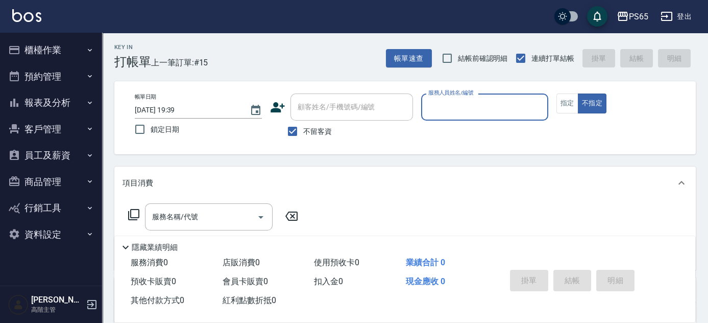
scroll to position [0, 0]
click at [48, 53] on button "櫃檯作業" at bounding box center [51, 50] width 94 height 27
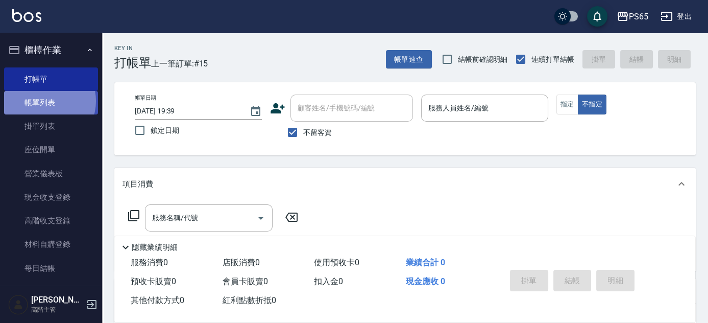
click at [43, 101] on link "帳單列表" at bounding box center [51, 102] width 94 height 23
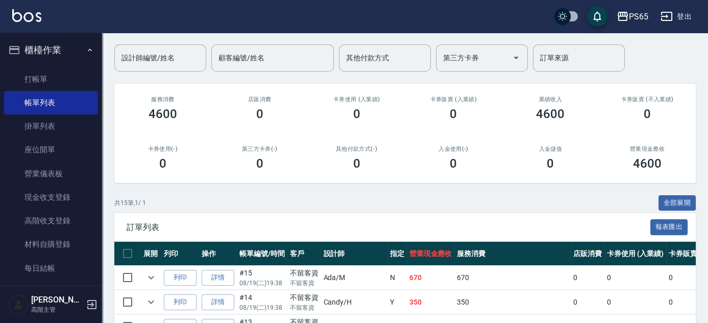
scroll to position [232, 0]
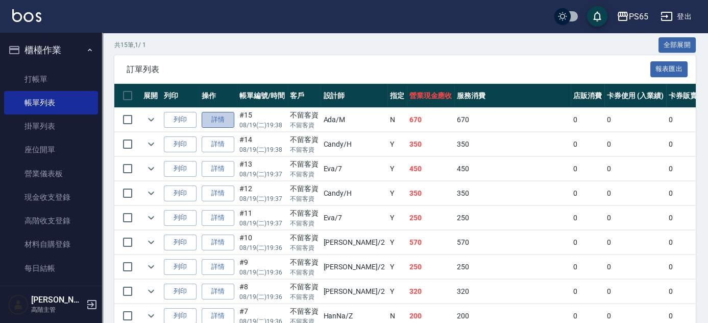
click at [221, 117] on link "詳情" at bounding box center [218, 120] width 33 height 16
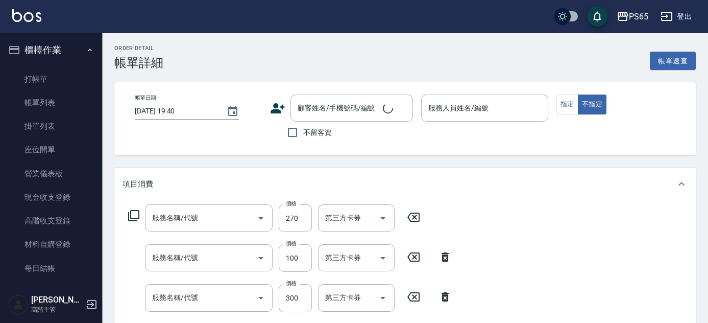
type input "2025/08/19 19:38"
checkbox input "true"
type input "Ada-M"
type input "剪50以上(C1)"
type input "肩100(S13)"
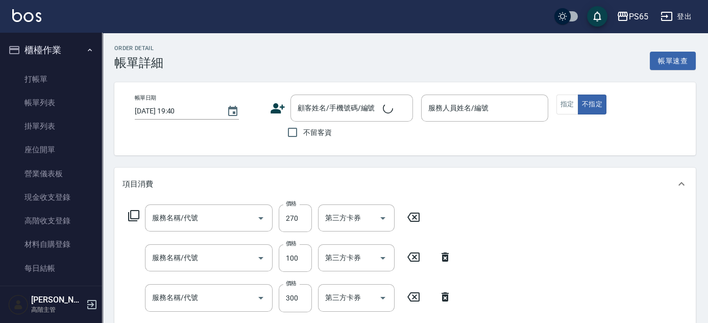
type input "精緻洗髮250(S2)"
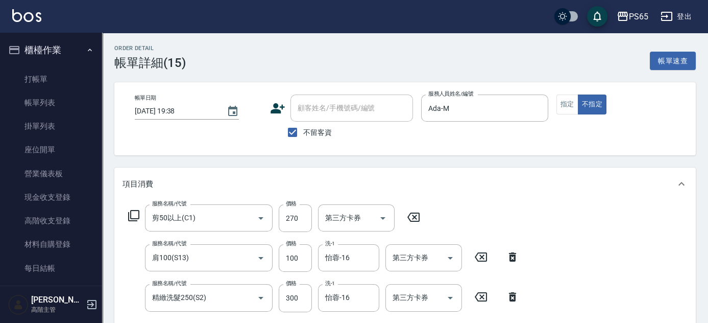
click at [514, 258] on icon at bounding box center [512, 256] width 7 height 9
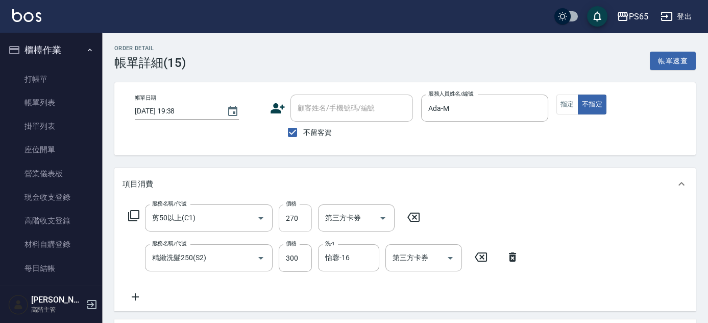
click at [303, 216] on input "270" at bounding box center [295, 218] width 33 height 28
type input "200"
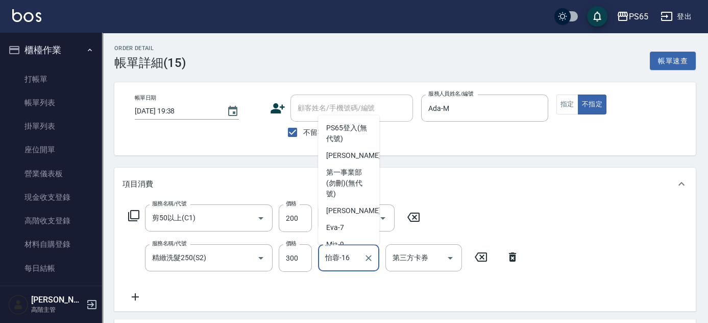
click at [349, 255] on input "怡蓉-16" at bounding box center [341, 258] width 37 height 18
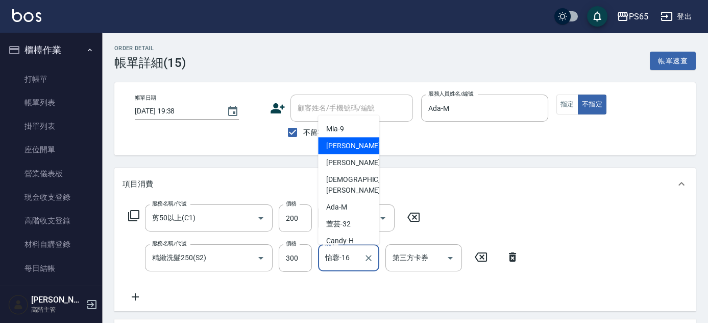
scroll to position [117, 0]
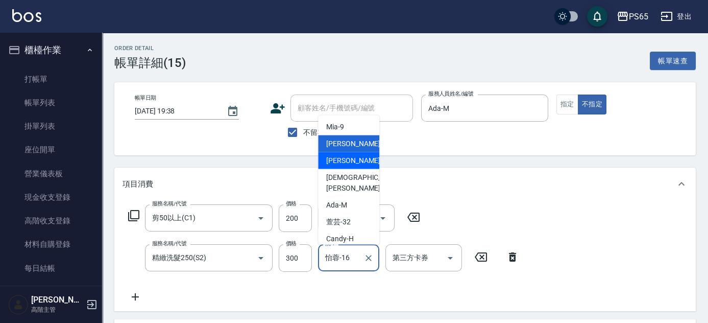
click at [359, 159] on div "玉瑜 -17" at bounding box center [348, 160] width 61 height 17
type input "[PERSON_NAME]-17"
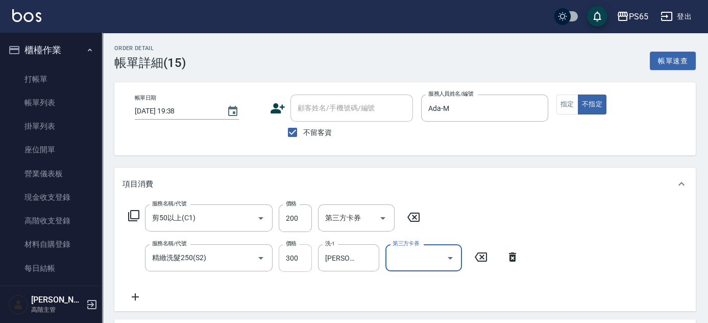
click at [304, 257] on input "300" at bounding box center [295, 258] width 33 height 28
type input "250"
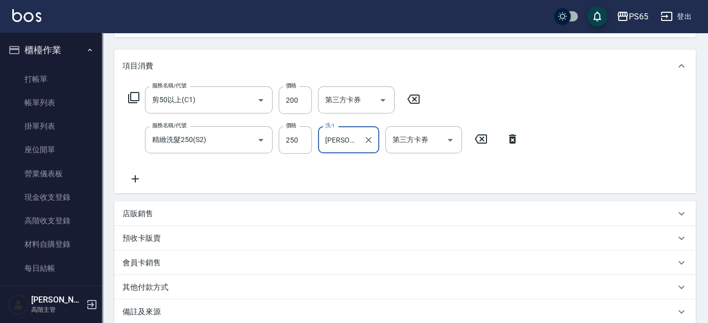
scroll to position [185, 0]
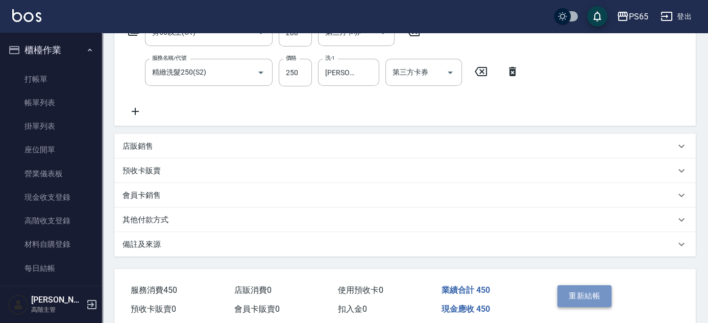
click at [583, 298] on button "重新結帳" at bounding box center [585, 295] width 54 height 21
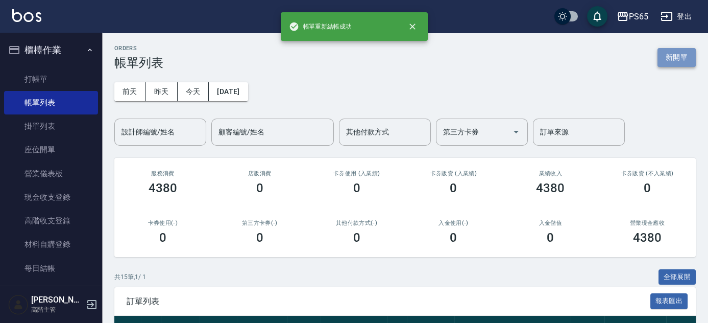
click at [675, 57] on button "新開單" at bounding box center [677, 57] width 38 height 19
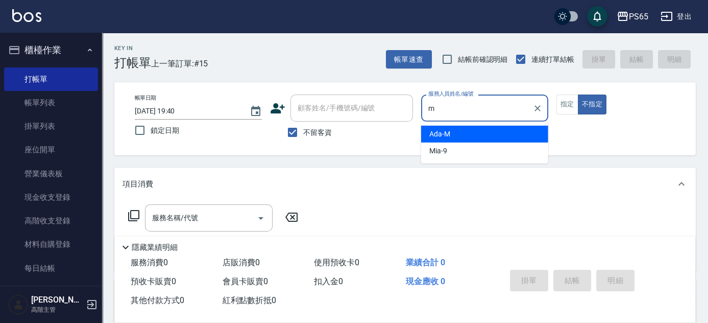
type input "Ada-M"
type button "false"
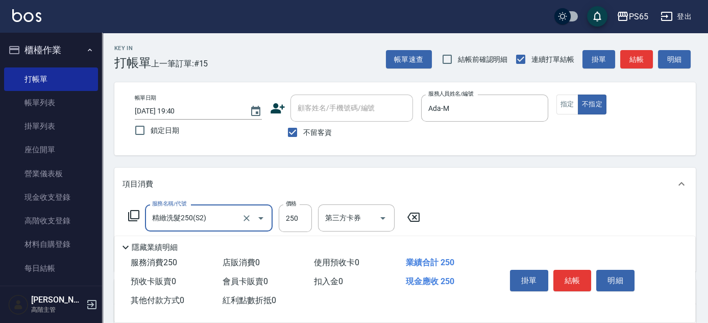
type input "精緻洗髮250(S2)"
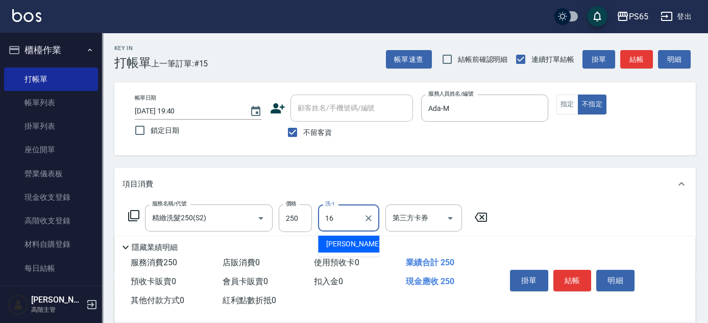
type input "怡蓉-16"
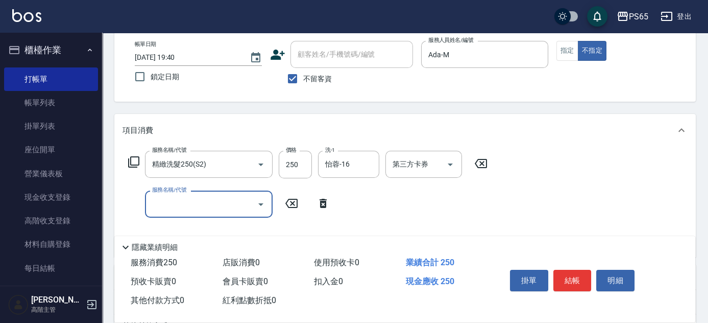
scroll to position [92, 0]
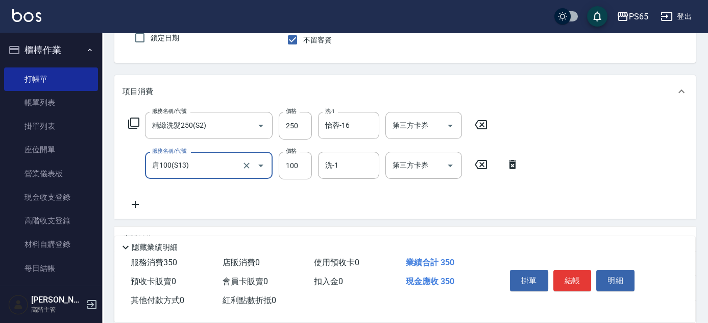
type input "肩100(S13)"
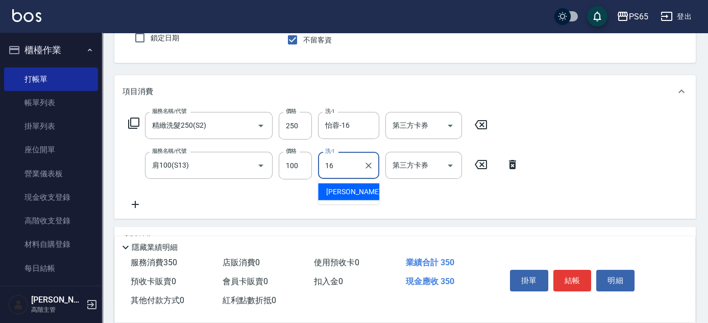
type input "怡蓉-16"
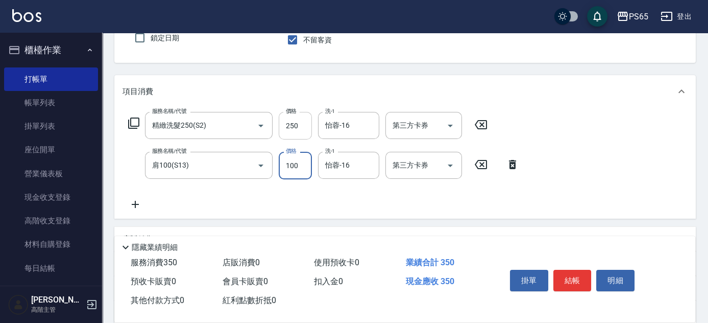
click at [295, 126] on input "250" at bounding box center [295, 126] width 33 height 28
click at [299, 120] on input "250" at bounding box center [295, 126] width 33 height 28
type input "300"
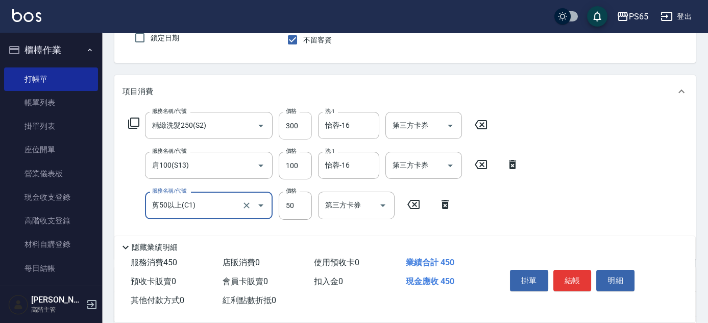
type input "剪50以上(C1)"
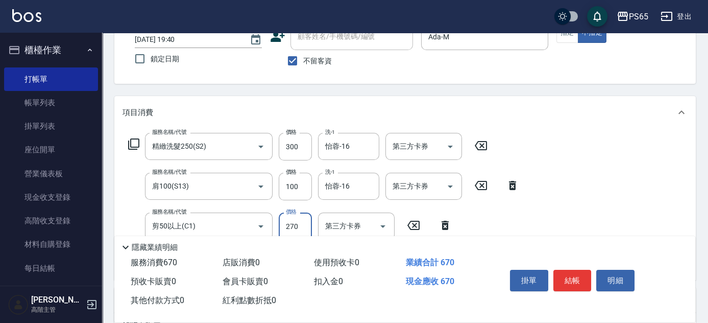
scroll to position [0, 0]
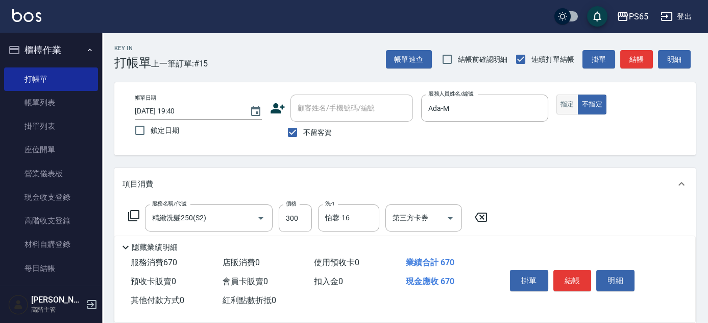
type input "270"
click at [564, 105] on button "指定" at bounding box center [568, 104] width 22 height 20
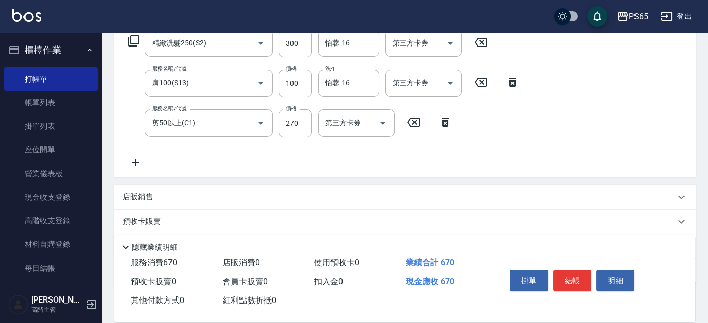
scroll to position [185, 0]
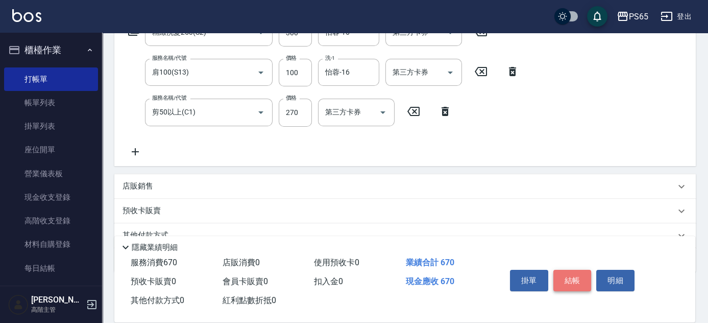
click at [575, 277] on button "結帳" at bounding box center [573, 280] width 38 height 21
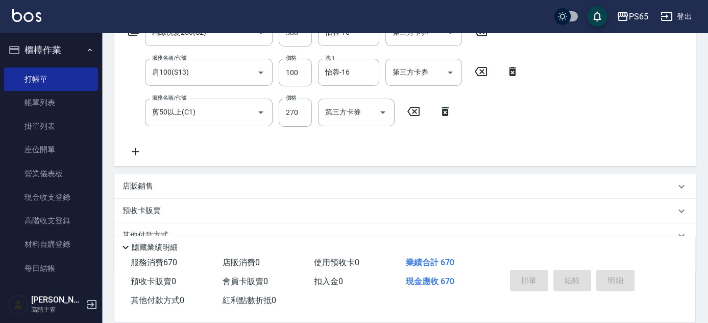
type input "2025/08/19 19:41"
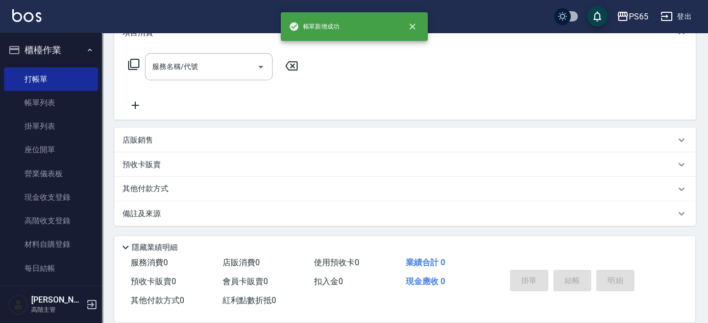
scroll to position [0, 0]
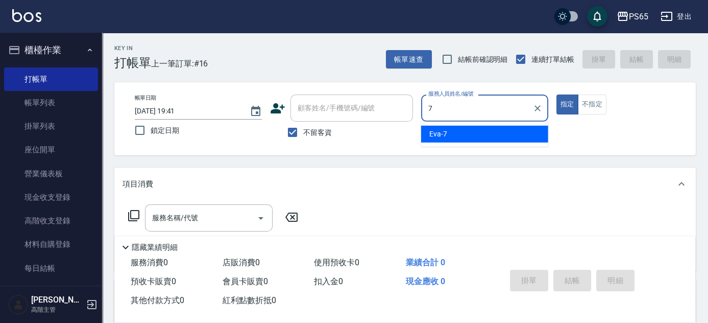
type input "[PERSON_NAME]-7"
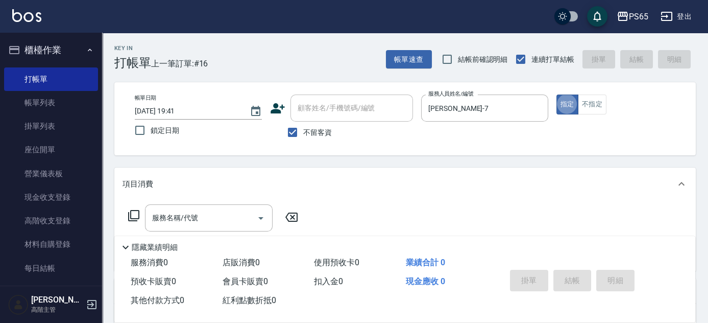
type button "true"
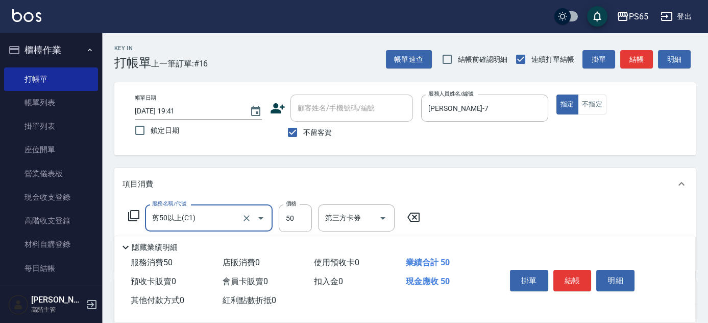
type input "剪50以上(C1)"
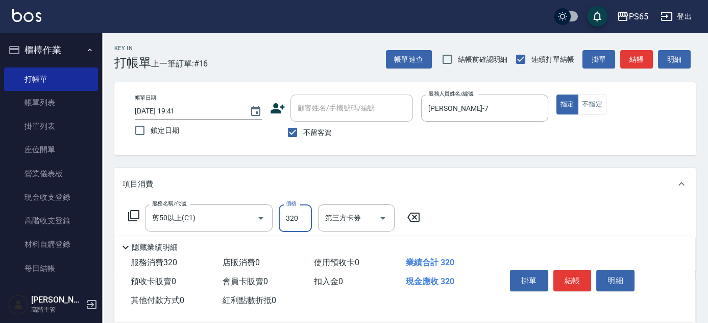
type input "320"
click at [575, 277] on button "結帳" at bounding box center [573, 280] width 38 height 21
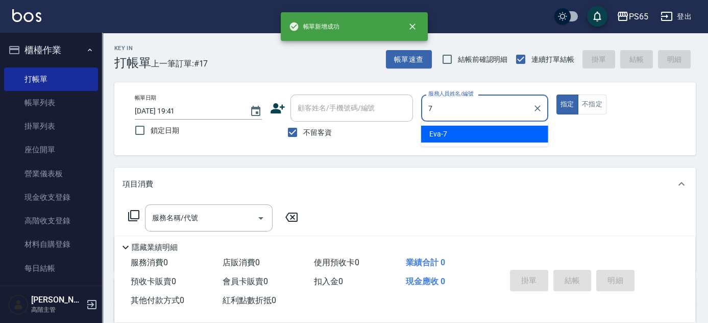
type input "[PERSON_NAME]-7"
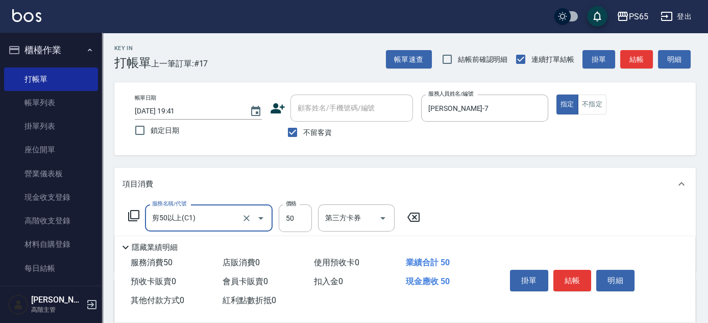
type input "剪50以上(C1)"
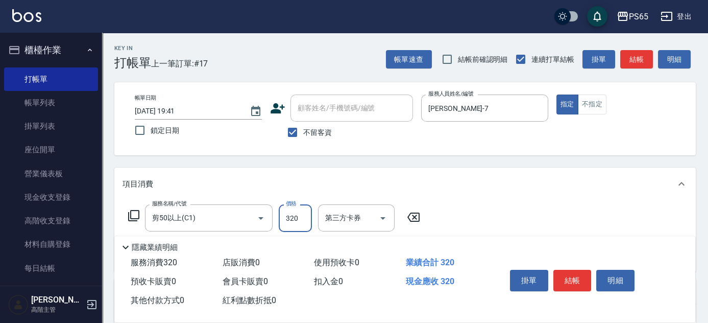
type input "320"
click at [575, 277] on button "結帳" at bounding box center [573, 280] width 38 height 21
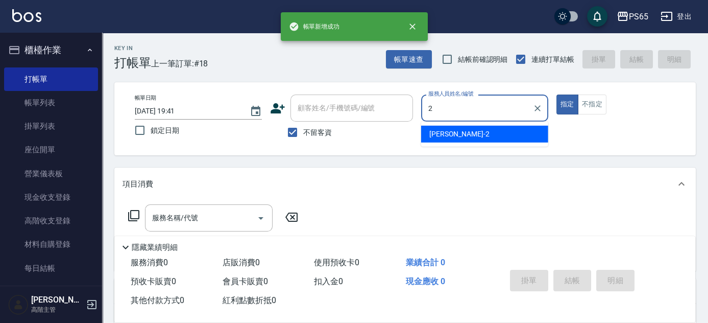
type input "Tina-2"
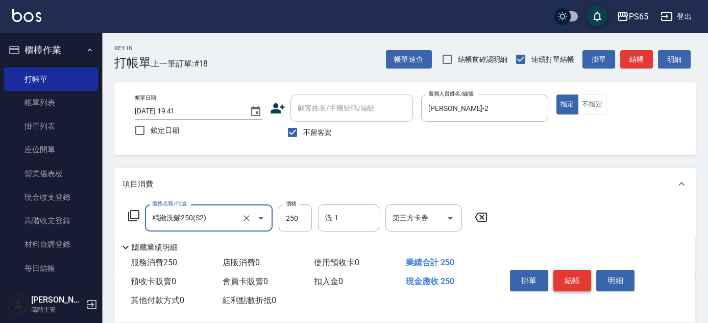
type input "精緻洗髮250(S2)"
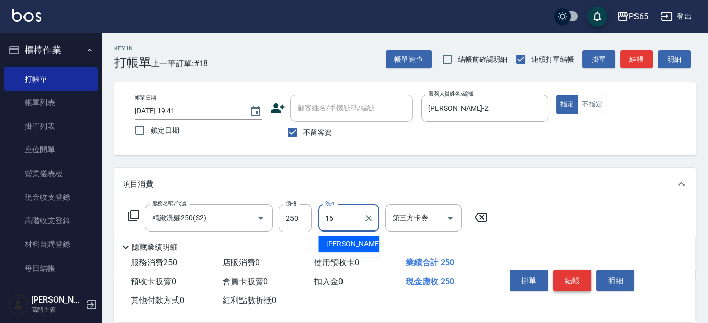
type input "怡蓉-16"
type input "肩100(S13)"
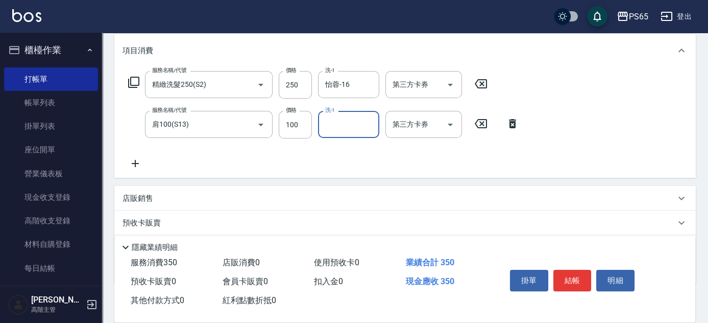
scroll to position [139, 0]
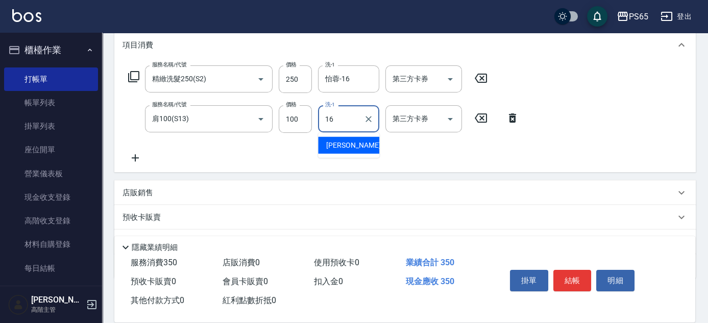
type input "怡蓉-16"
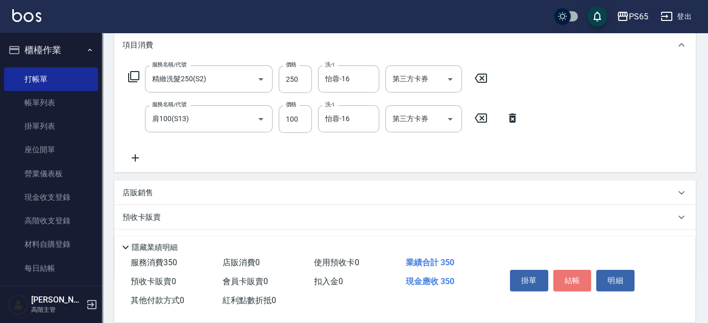
drag, startPoint x: 578, startPoint y: 279, endPoint x: 569, endPoint y: 281, distance: 9.1
click at [574, 280] on button "結帳" at bounding box center [573, 280] width 38 height 21
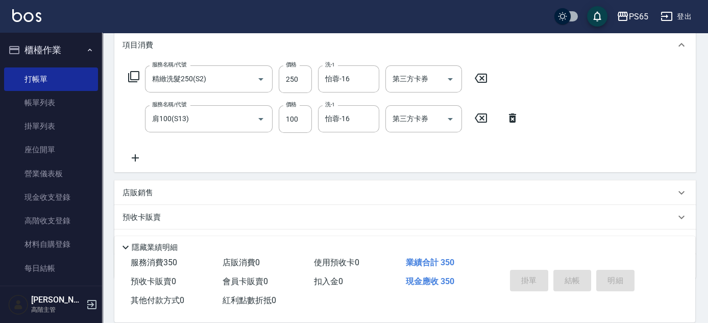
type input "2025/08/19 19:42"
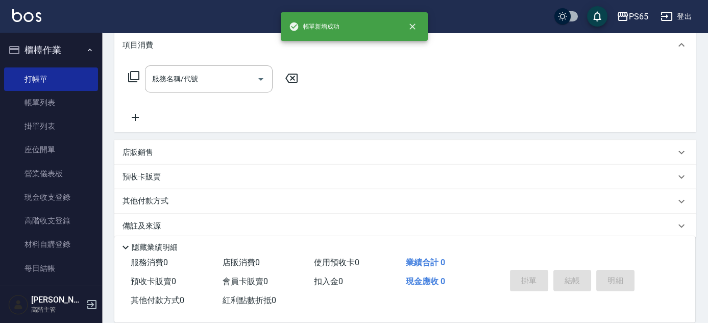
scroll to position [0, 0]
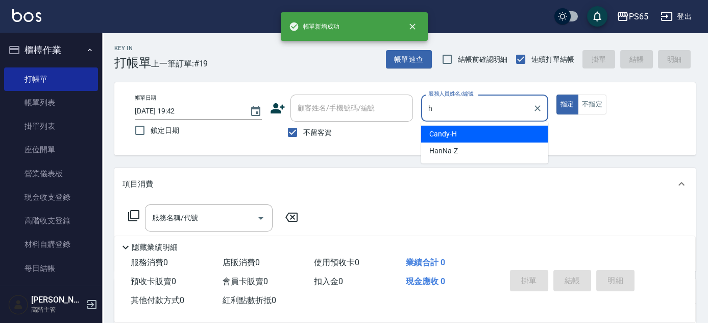
type input "Candy-H"
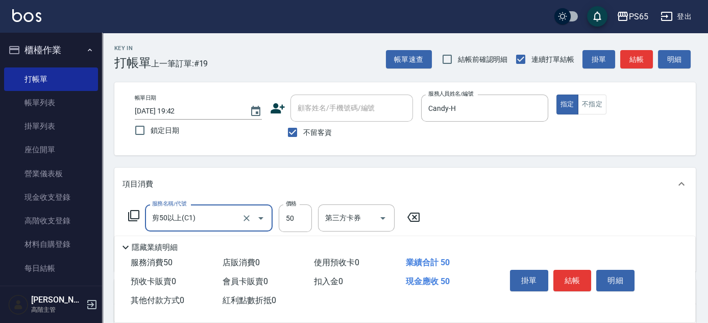
type input "剪50以上(C1)"
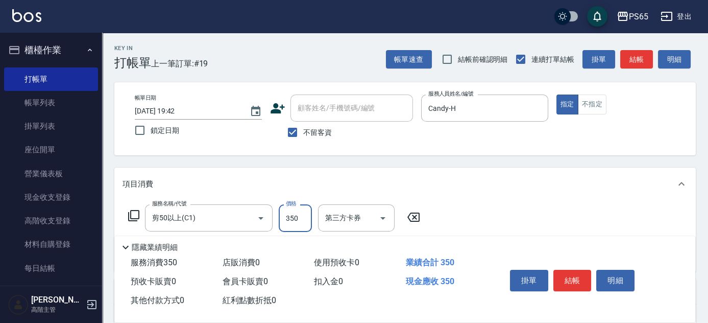
type input "350"
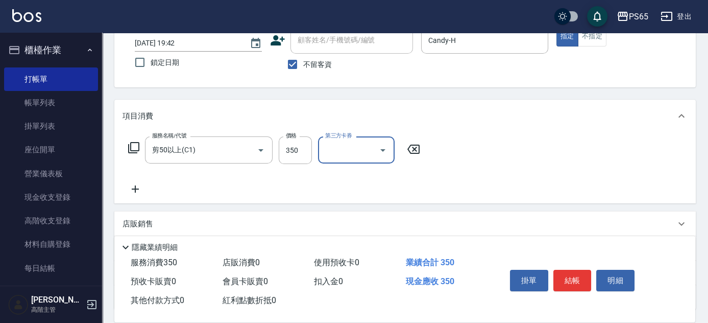
scroll to position [139, 0]
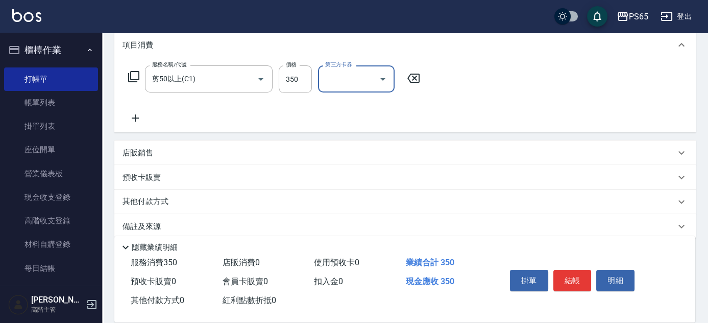
click at [384, 82] on icon "Open" at bounding box center [383, 79] width 12 height 12
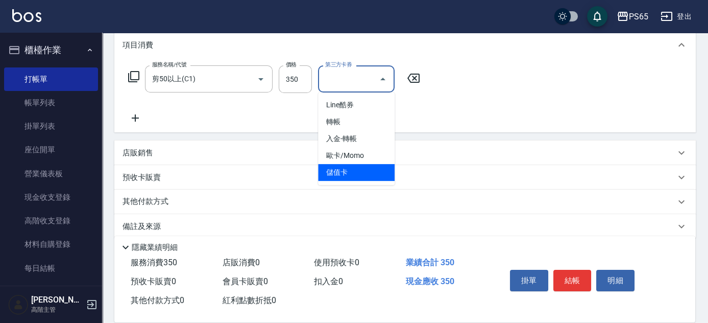
click at [379, 169] on span "儲值卡" at bounding box center [356, 172] width 77 height 17
type input "儲值卡"
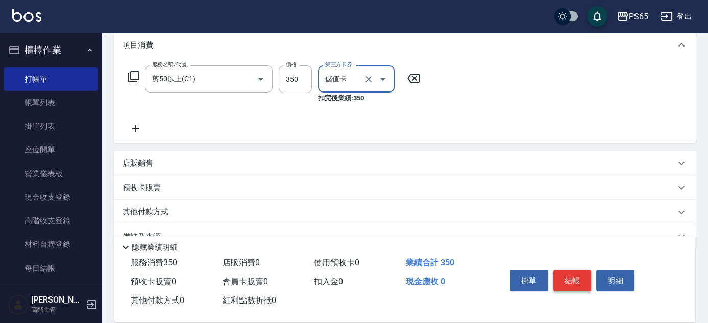
click at [568, 280] on button "結帳" at bounding box center [573, 280] width 38 height 21
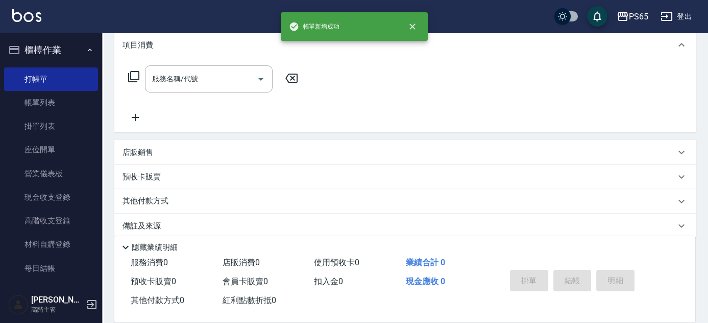
scroll to position [0, 0]
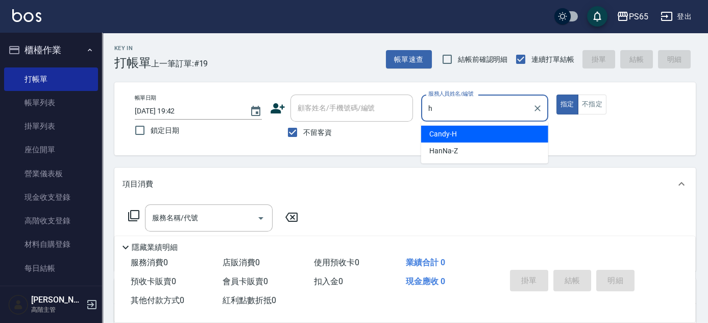
type input "Candy-H"
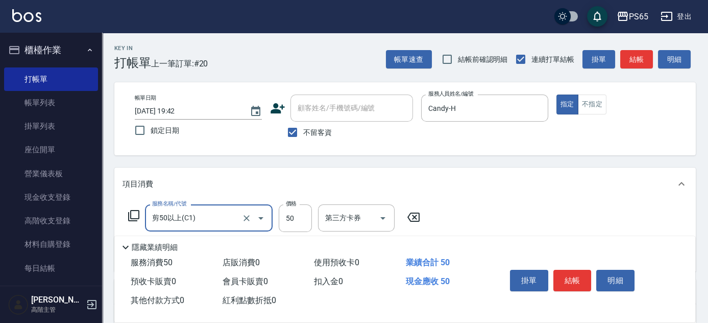
type input "剪50以上(C1)"
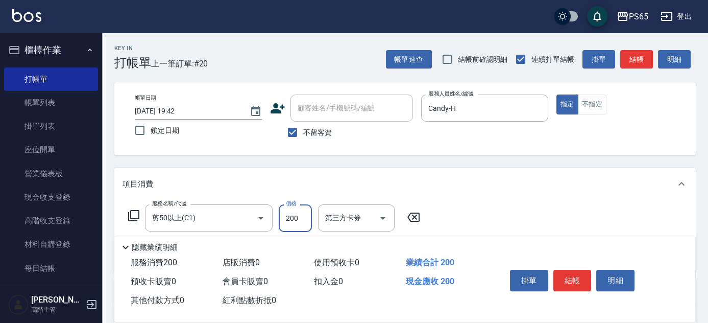
type input "200"
click at [564, 280] on button "結帳" at bounding box center [573, 280] width 38 height 21
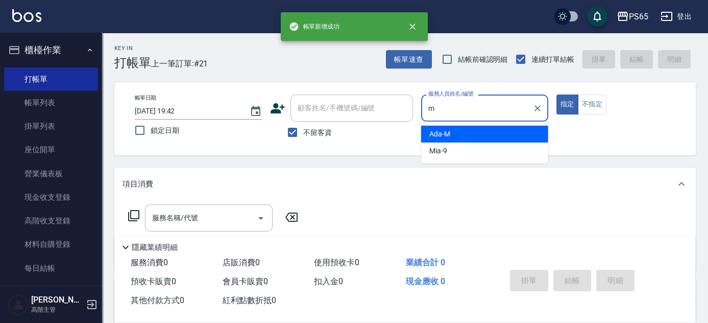
type input "Ada-M"
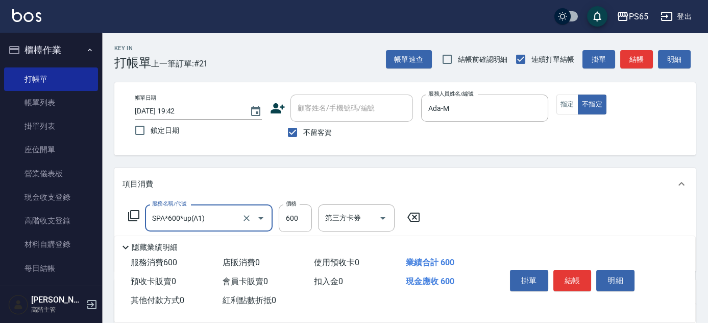
type input "SPA*600*up(A1)"
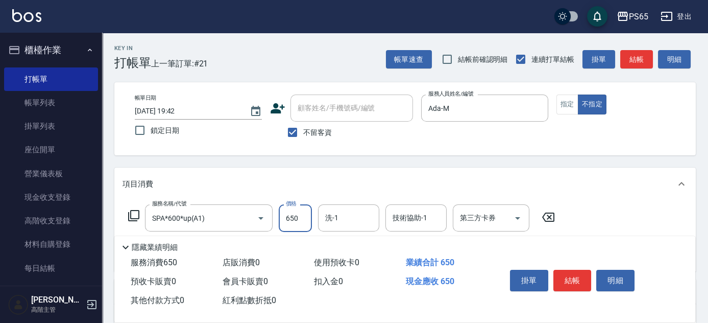
type input "650"
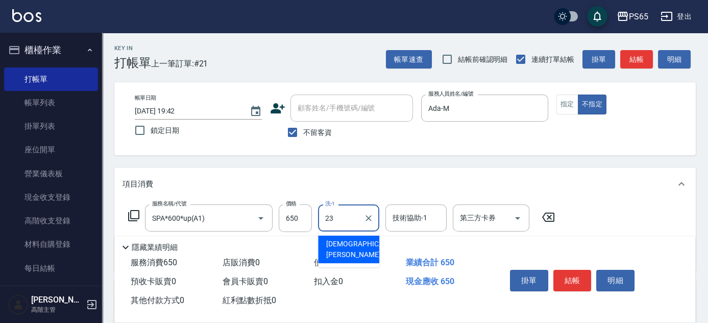
type input "[PERSON_NAME]-23"
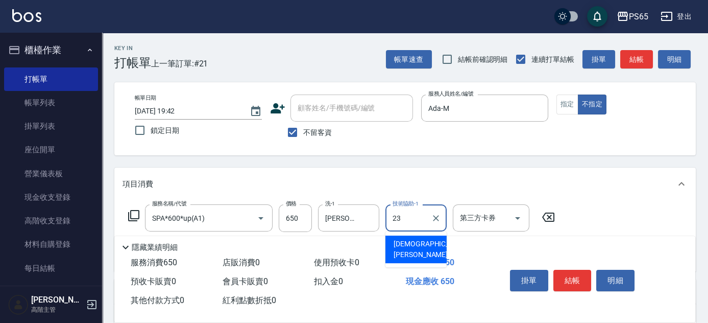
type input "[PERSON_NAME]-23"
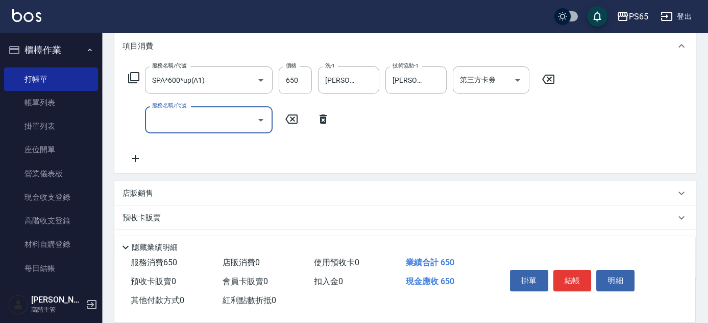
scroll to position [139, 0]
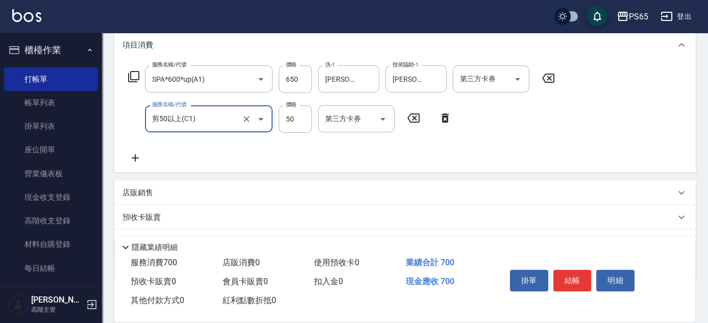
type input "剪50以上(C1)"
click at [291, 116] on input "50" at bounding box center [295, 119] width 33 height 28
type input "100"
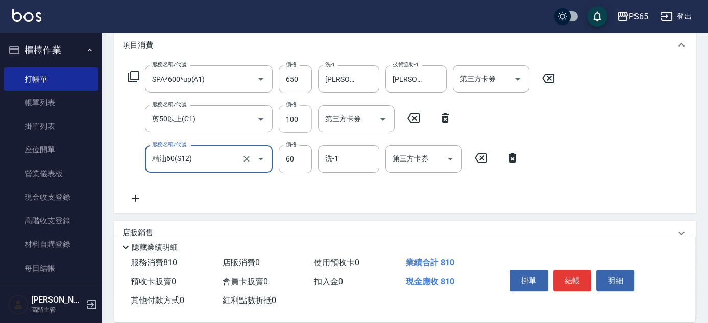
type input "精油60(S12)"
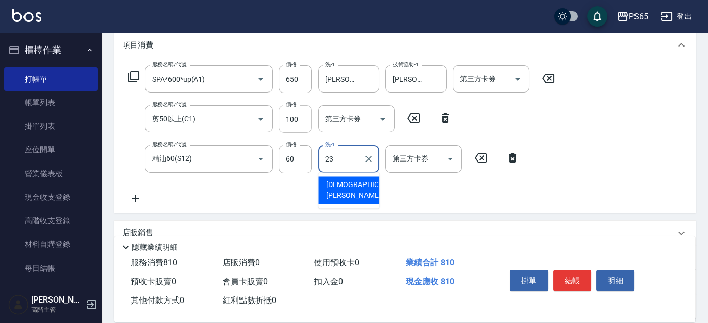
type input "[PERSON_NAME]-23"
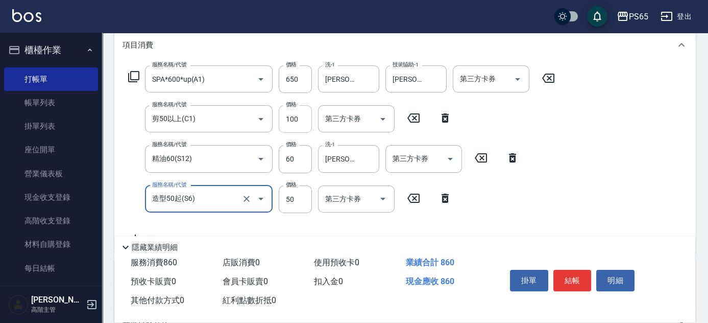
type input "造型50起(S6)"
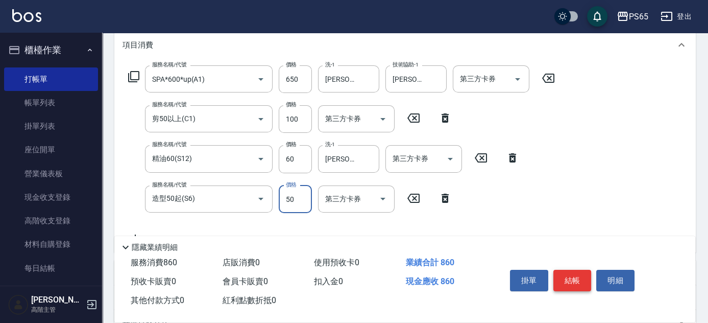
click at [571, 277] on button "結帳" at bounding box center [573, 280] width 38 height 21
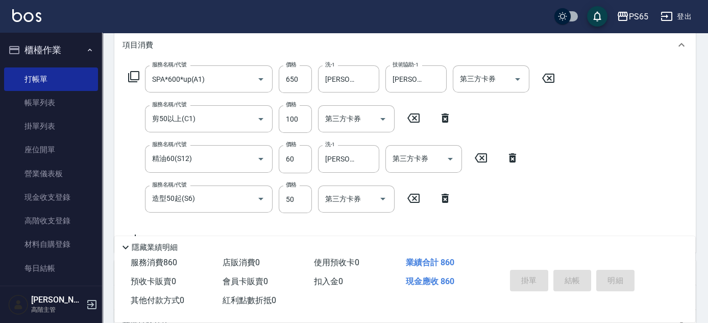
type input "2025/08/19 19:43"
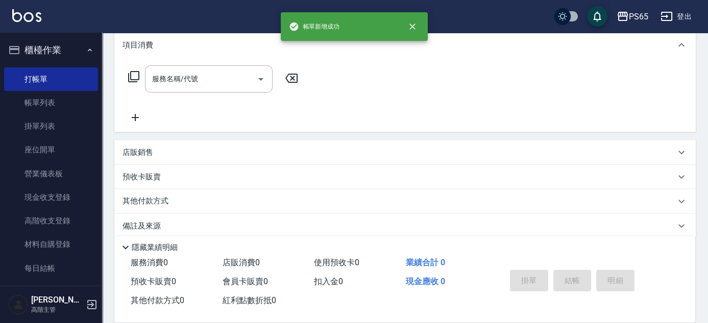
scroll to position [0, 0]
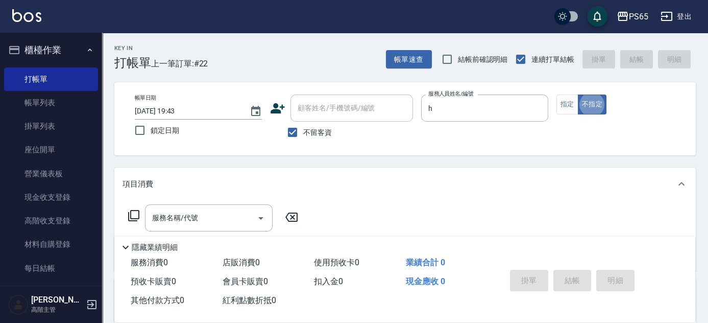
type input "Candy-H"
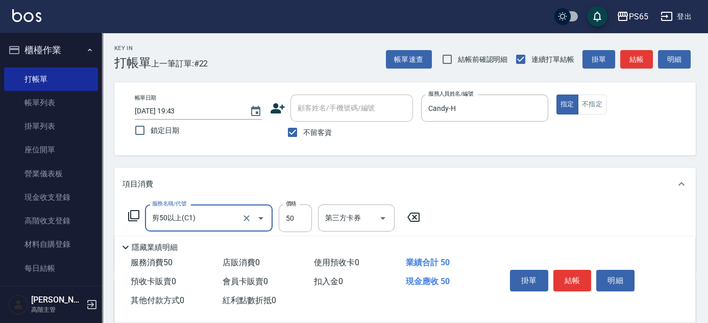
type input "剪50以上(C1)"
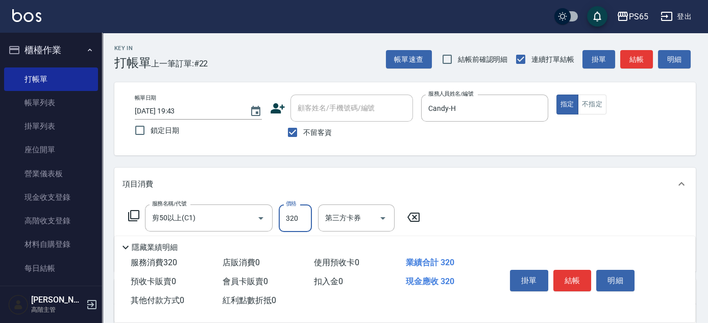
type input "320"
click at [562, 279] on button "結帳" at bounding box center [573, 280] width 38 height 21
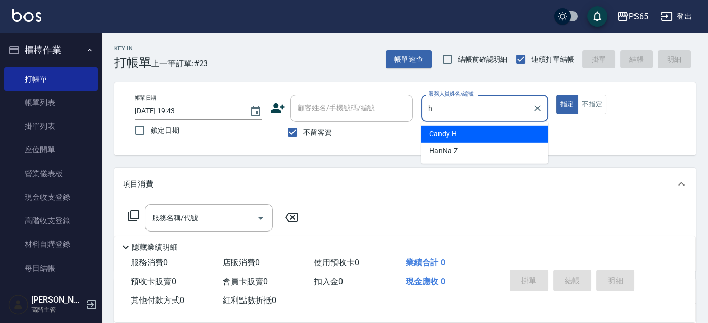
type input "Candy-H"
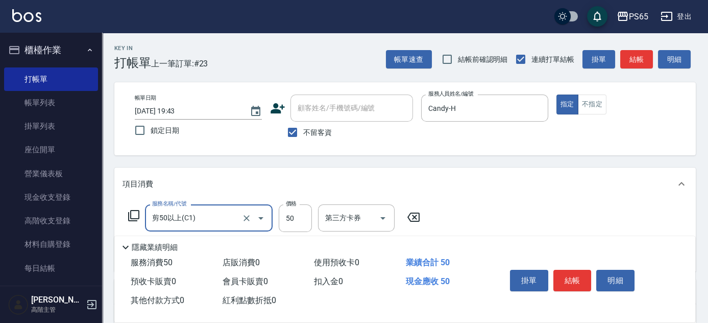
type input "剪50以上(C1)"
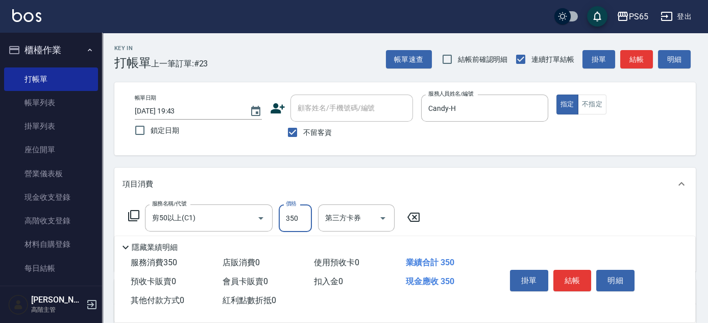
type input "350"
click at [573, 274] on button "結帳" at bounding box center [573, 280] width 38 height 21
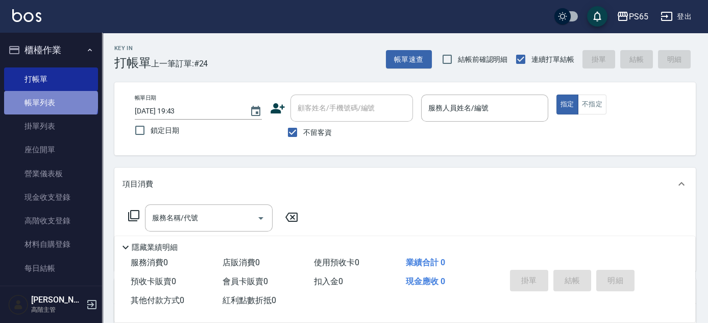
click at [50, 101] on link "帳單列表" at bounding box center [51, 102] width 94 height 23
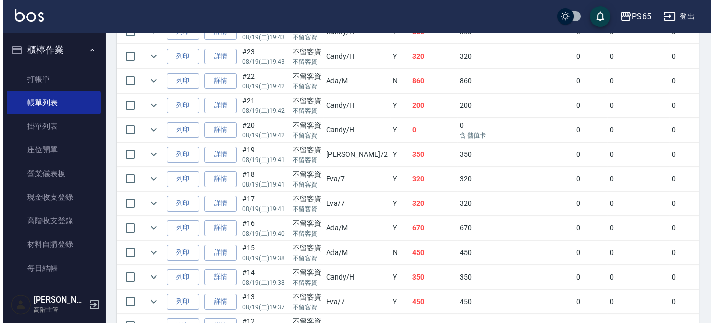
scroll to position [274, 0]
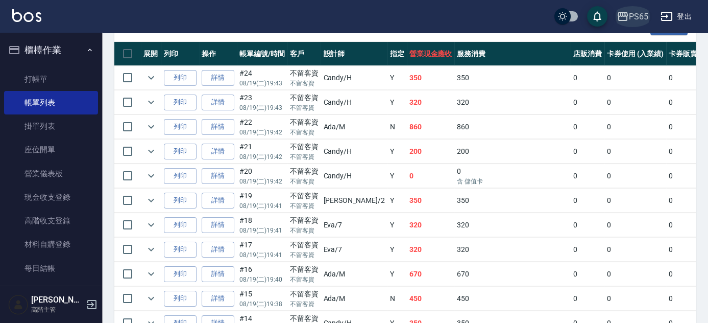
click at [631, 18] on div "PS65" at bounding box center [638, 16] width 19 height 13
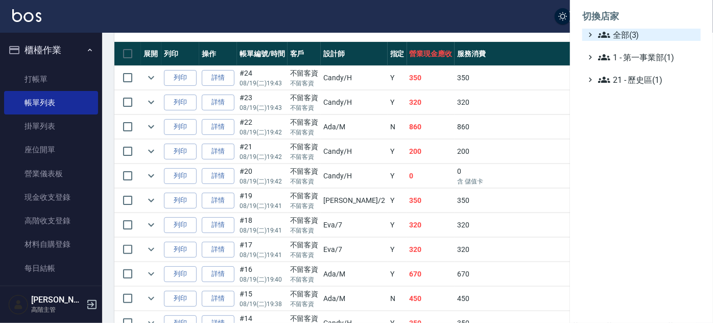
click at [625, 32] on span "全部(3)" at bounding box center [647, 35] width 99 height 12
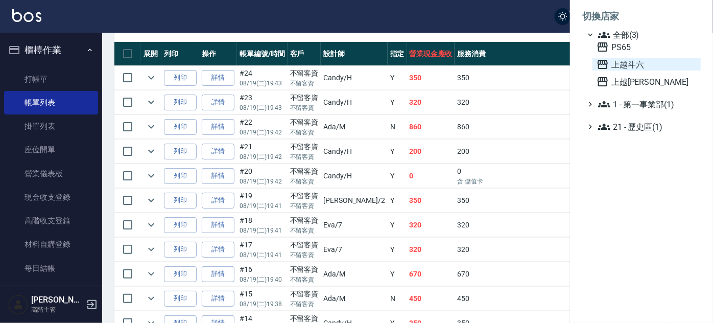
click at [619, 65] on span "上越斗六" at bounding box center [647, 64] width 100 height 12
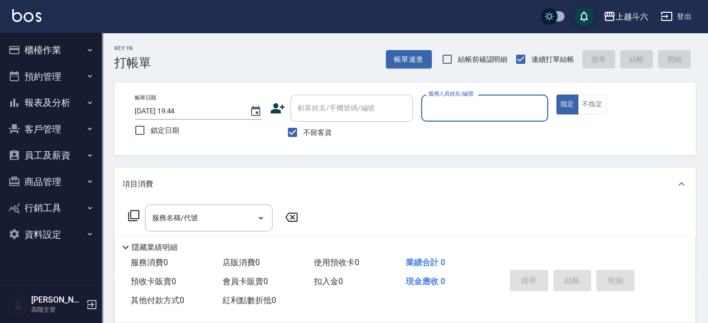
click at [47, 103] on button "報表及分析" at bounding box center [51, 102] width 94 height 27
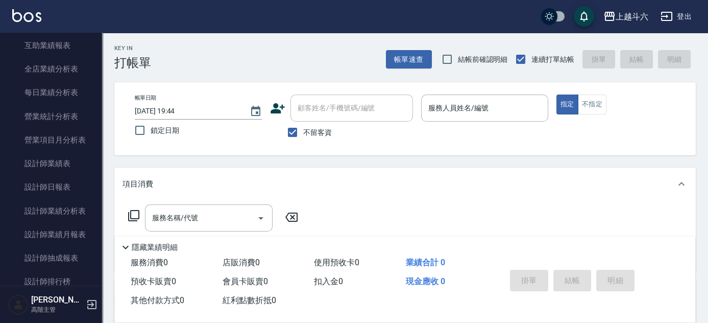
scroll to position [278, 0]
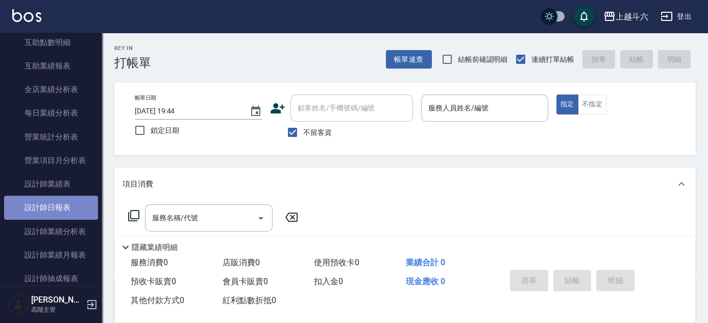
click at [68, 211] on link "設計師日報表" at bounding box center [51, 207] width 94 height 23
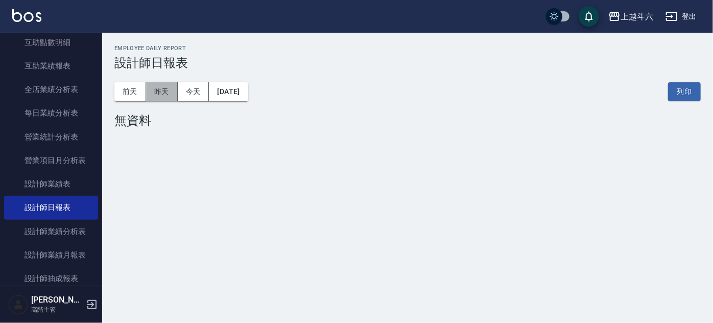
click at [165, 95] on button "昨天" at bounding box center [162, 91] width 32 height 19
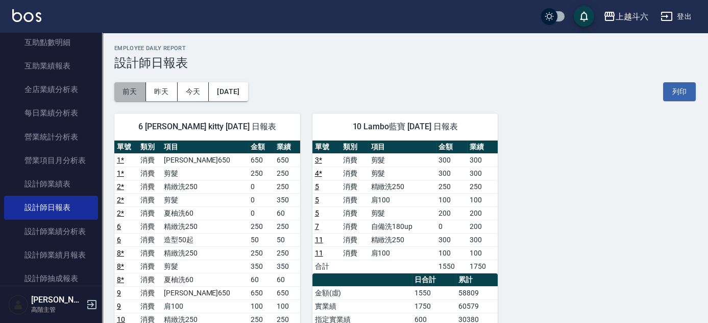
click at [131, 94] on button "前天" at bounding box center [130, 91] width 32 height 19
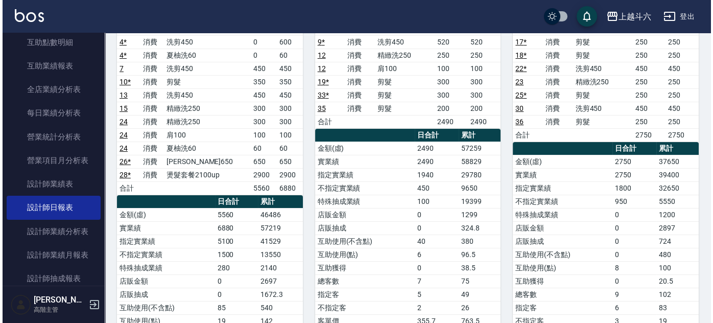
scroll to position [46, 0]
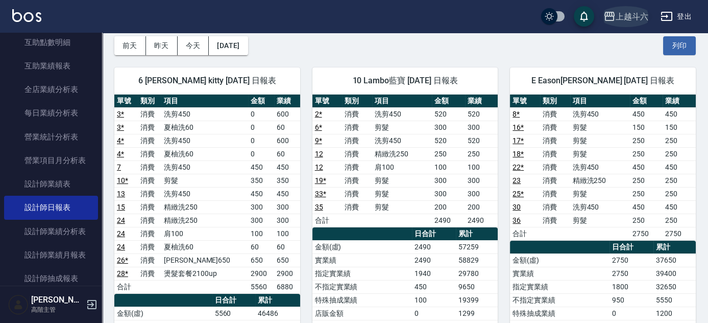
click at [639, 17] on div "上越斗六" at bounding box center [632, 16] width 33 height 13
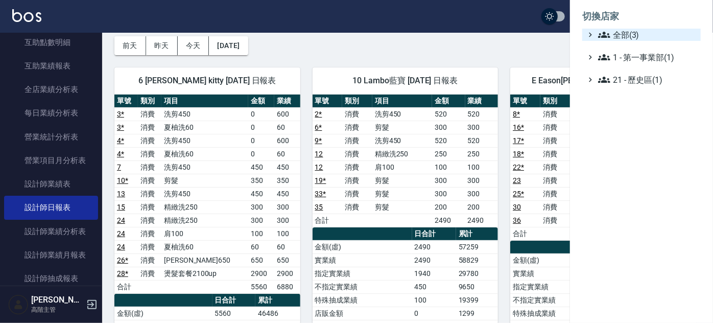
click at [617, 33] on span "全部(3)" at bounding box center [647, 35] width 99 height 12
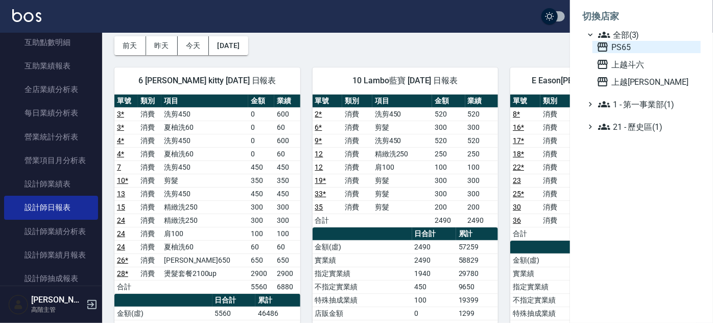
click at [615, 47] on span "PS65" at bounding box center [647, 47] width 100 height 12
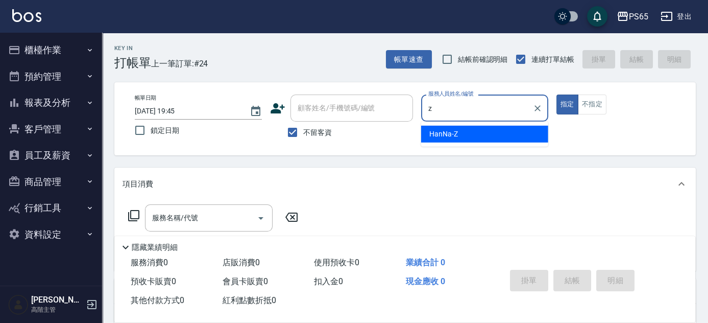
type input "HanNa-Z"
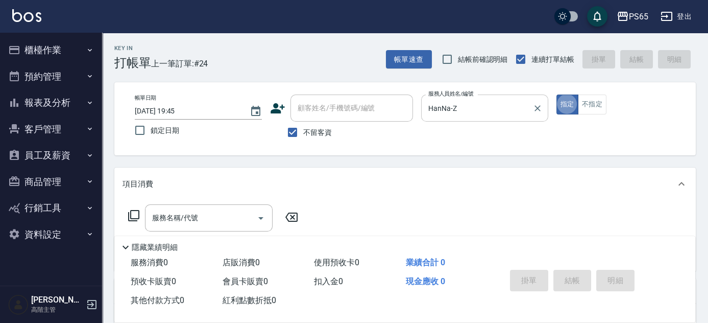
type button "true"
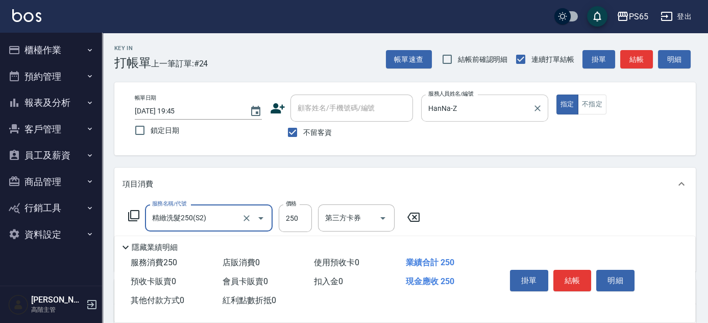
type input "精緻洗髮250(S2)"
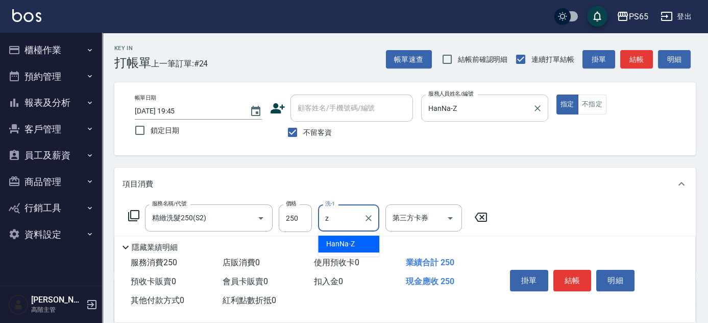
type input "HanNa-Z"
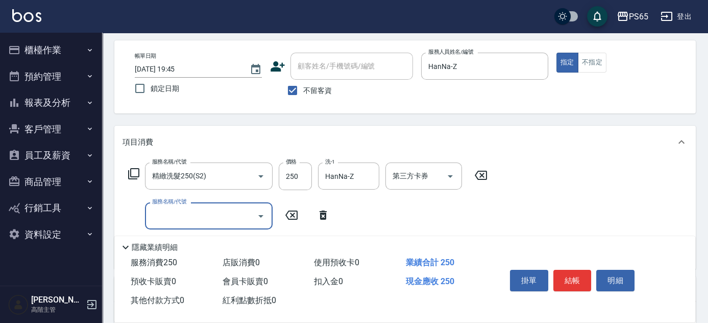
scroll to position [92, 0]
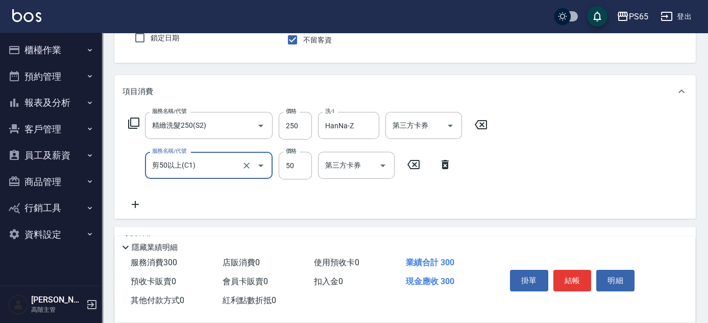
type input "剪50以上(C1)"
type input "200"
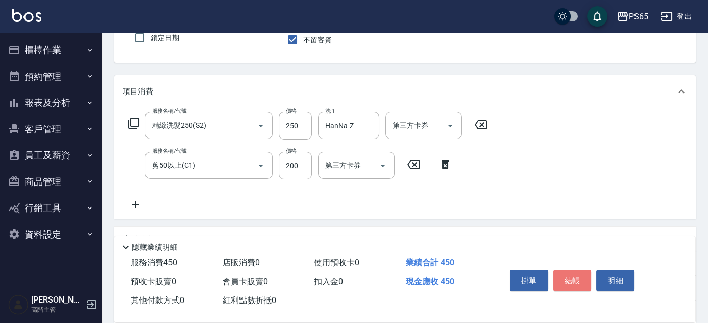
click at [583, 280] on button "結帳" at bounding box center [573, 280] width 38 height 21
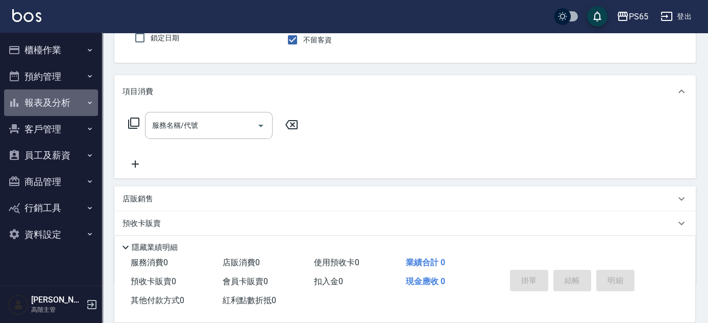
click at [56, 104] on button "報表及分析" at bounding box center [51, 102] width 94 height 27
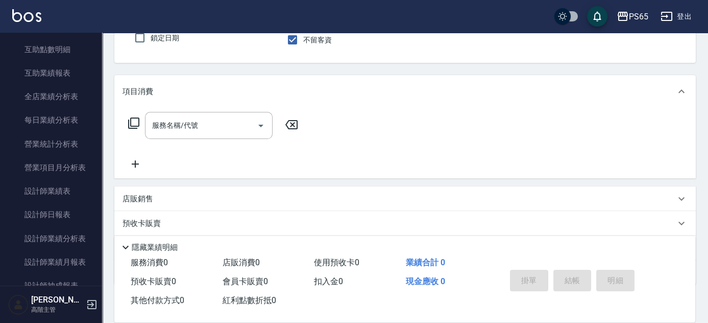
scroll to position [278, 0]
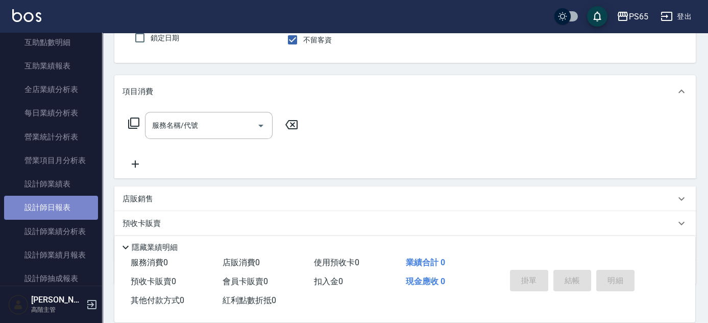
click at [60, 212] on link "設計師日報表" at bounding box center [51, 207] width 94 height 23
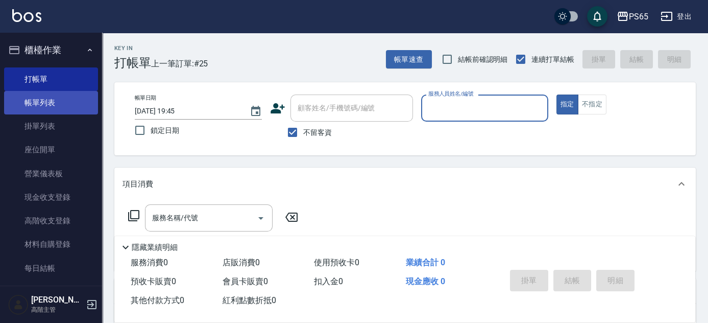
click at [65, 100] on link "帳單列表" at bounding box center [51, 102] width 94 height 23
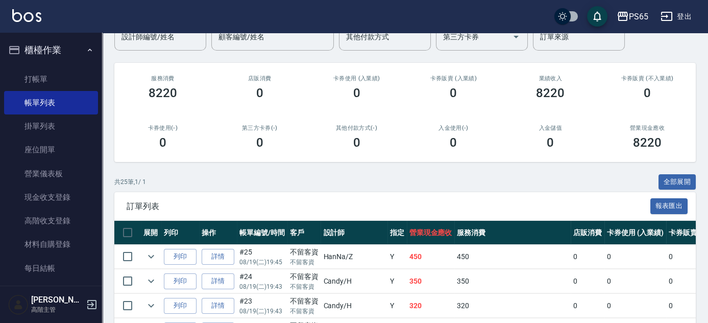
scroll to position [185, 0]
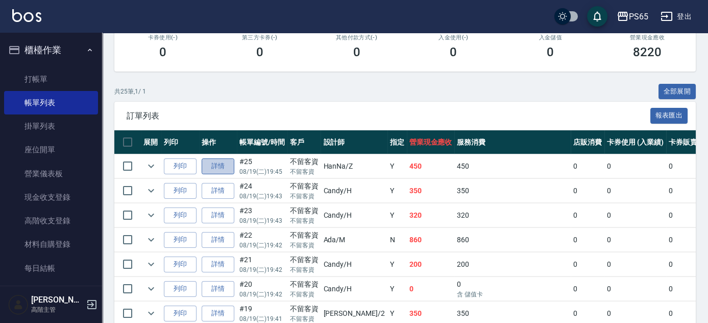
click at [213, 163] on link "詳情" at bounding box center [218, 166] width 33 height 16
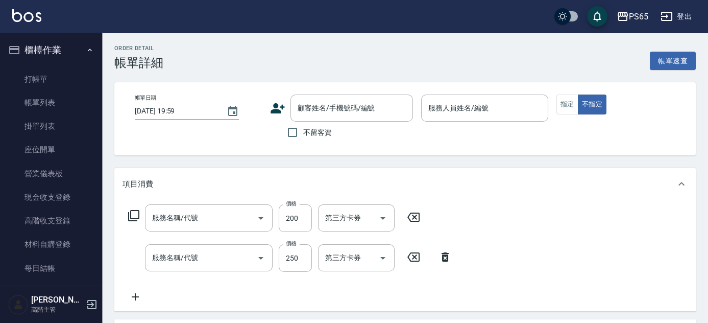
type input "2025/08/19 19:45"
checkbox input "true"
type input "HanNa-Z"
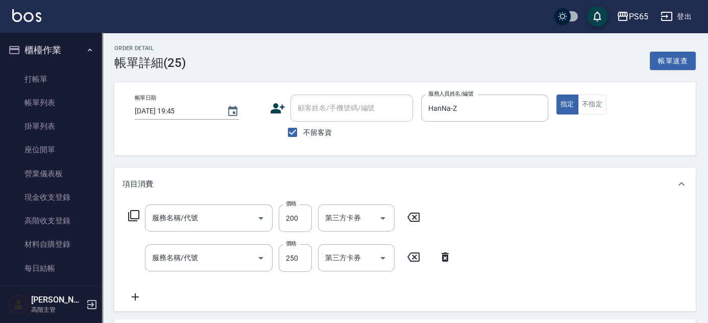
type input "剪50以上(C1)"
type input "精緻洗髮250(S2)"
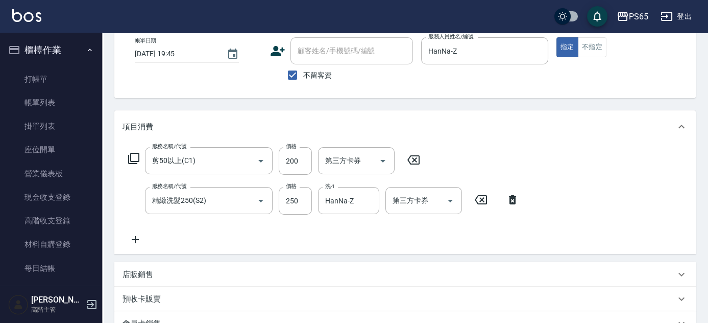
scroll to position [139, 0]
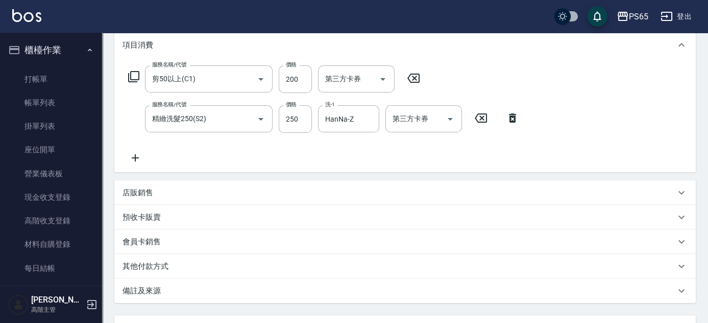
click at [137, 157] on icon at bounding box center [135, 157] width 7 height 7
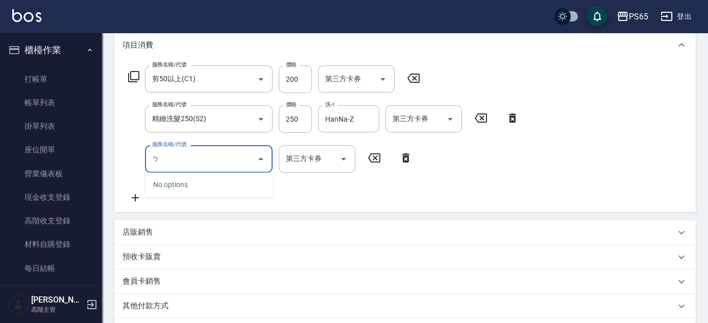
type input "ㄅˇ"
type input "肩100(S13)"
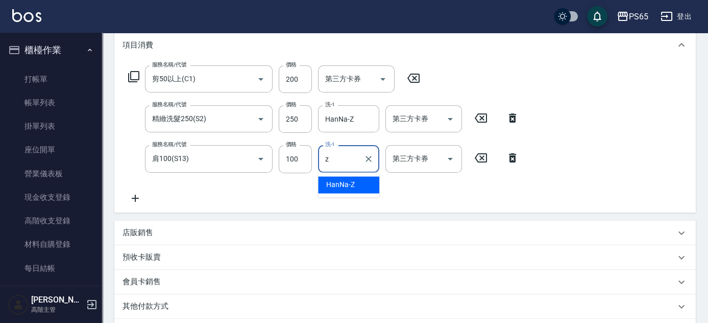
type input "HanNa-Z"
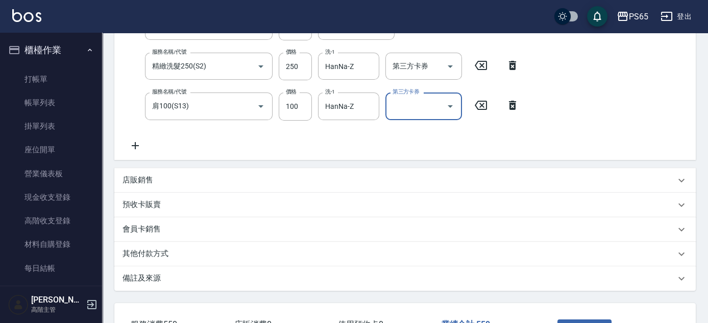
scroll to position [268, 0]
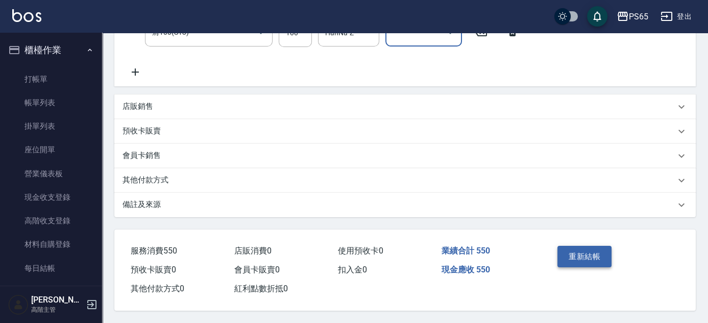
click at [580, 254] on button "重新結帳" at bounding box center [585, 256] width 54 height 21
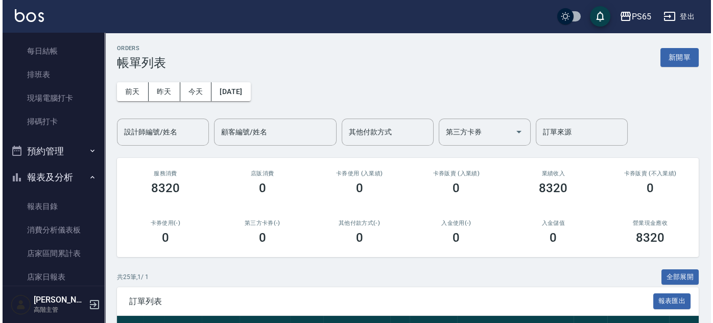
scroll to position [232, 0]
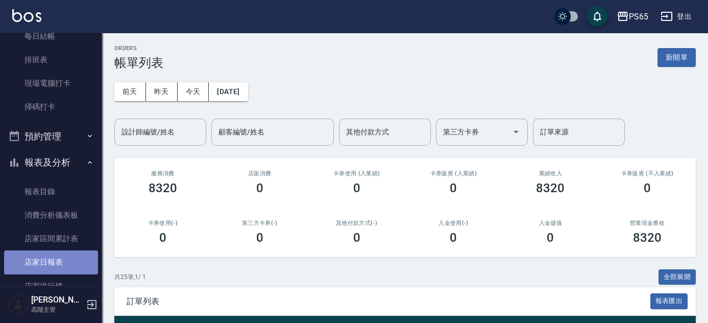
click at [65, 259] on link "店家日報表" at bounding box center [51, 261] width 94 height 23
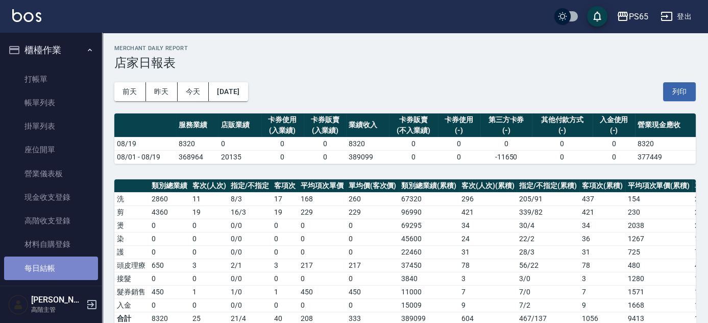
click at [62, 264] on link "每日結帳" at bounding box center [51, 267] width 94 height 23
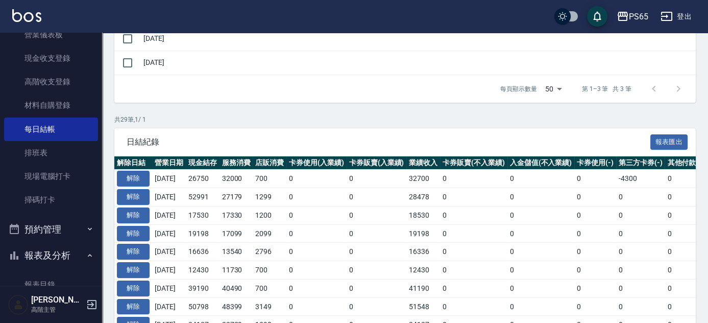
scroll to position [278, 0]
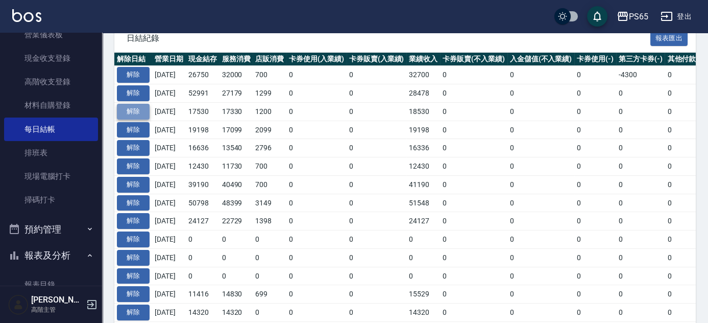
click at [136, 109] on button "解除" at bounding box center [133, 112] width 33 height 16
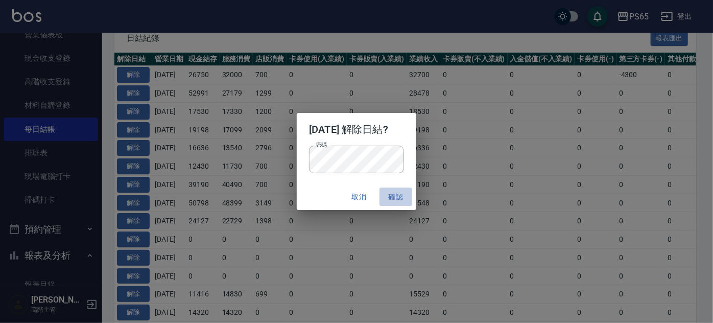
click at [395, 197] on button "確認" at bounding box center [395, 196] width 33 height 19
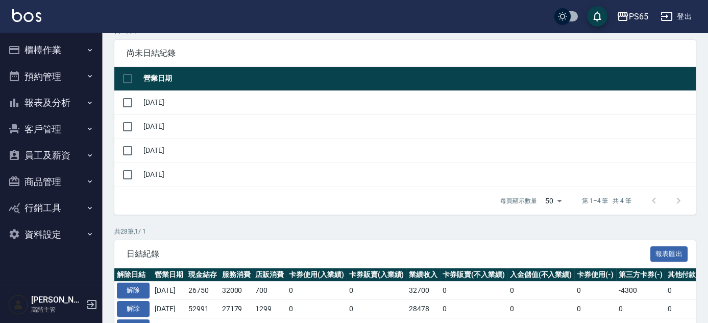
scroll to position [70, 0]
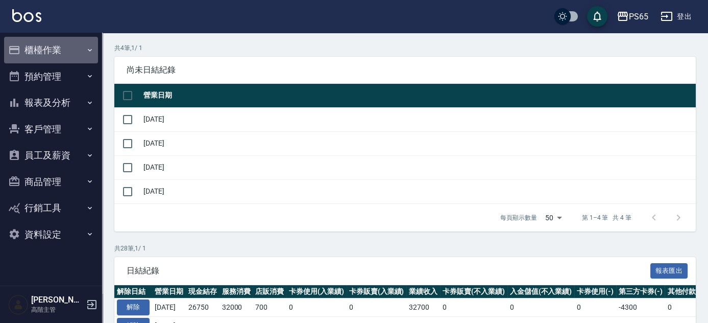
click at [66, 45] on button "櫃檯作業" at bounding box center [51, 50] width 94 height 27
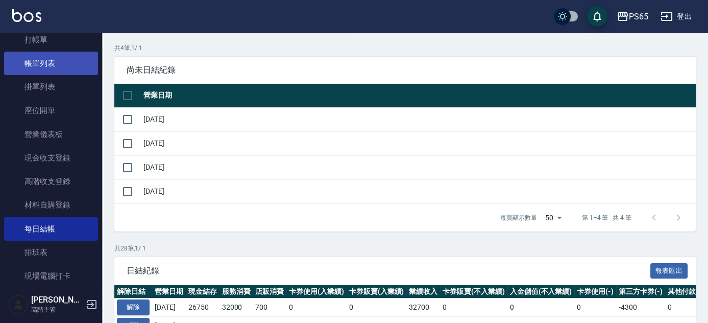
scroll to position [0, 0]
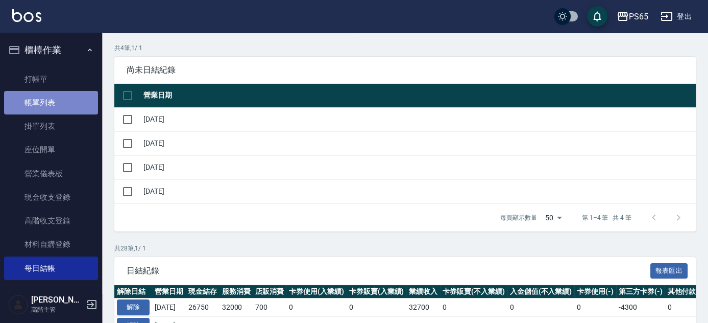
click at [70, 103] on link "帳單列表" at bounding box center [51, 102] width 94 height 23
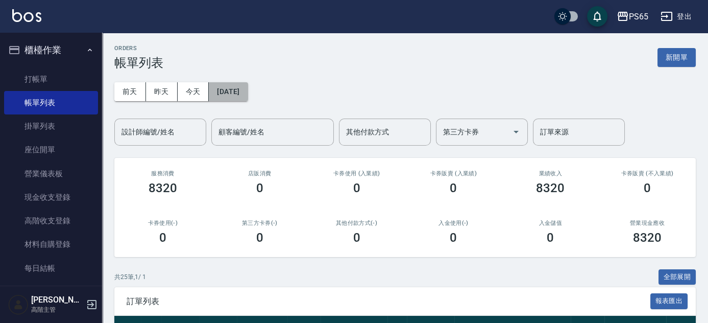
click at [229, 92] on button "[DATE]" at bounding box center [228, 91] width 39 height 19
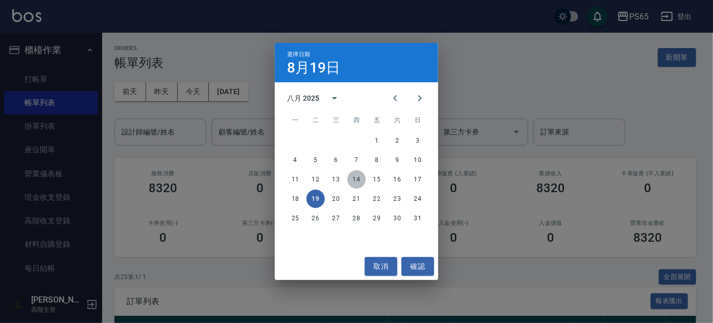
click at [358, 181] on button "14" at bounding box center [356, 179] width 18 height 18
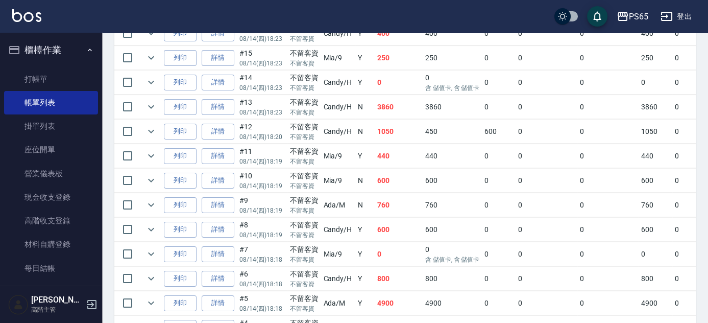
scroll to position [557, 0]
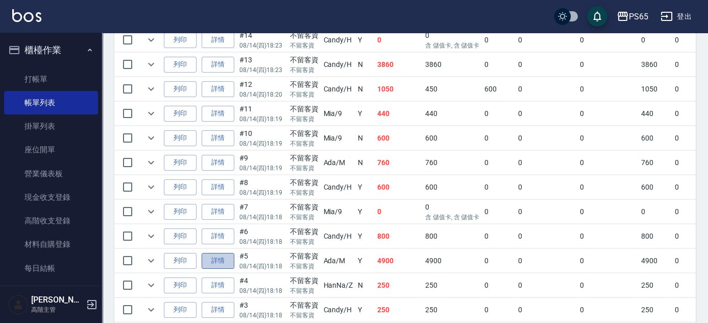
click at [219, 256] on link "詳情" at bounding box center [218, 261] width 33 height 16
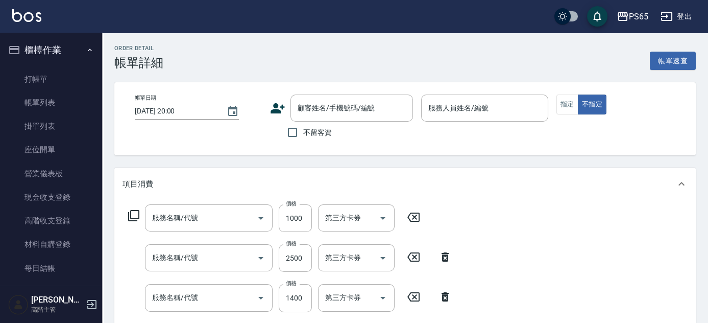
type input "[DATE] 18:18"
checkbox input "true"
type input "Ada-M"
type input "燙1000以上(P3)"
type input "染髮1000以上(D3)"
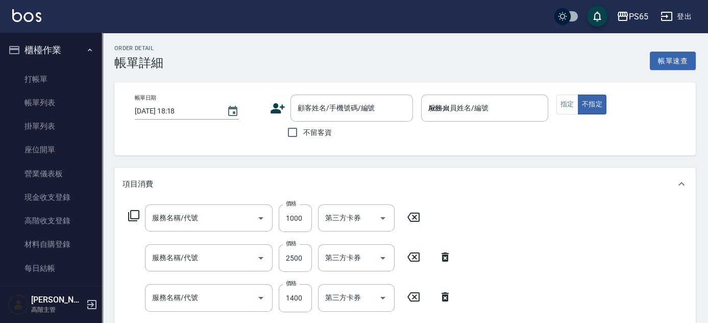
type input "加購醫學護 1400(T6)"
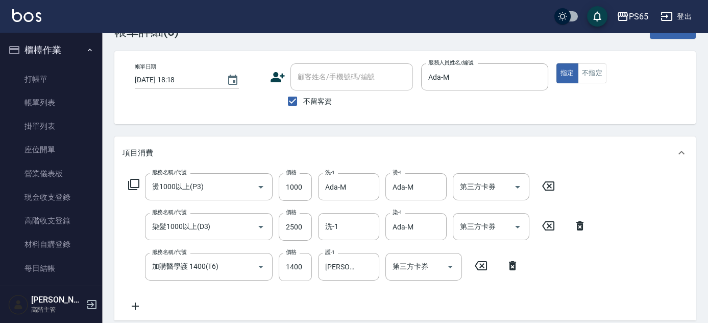
scroll to position [46, 0]
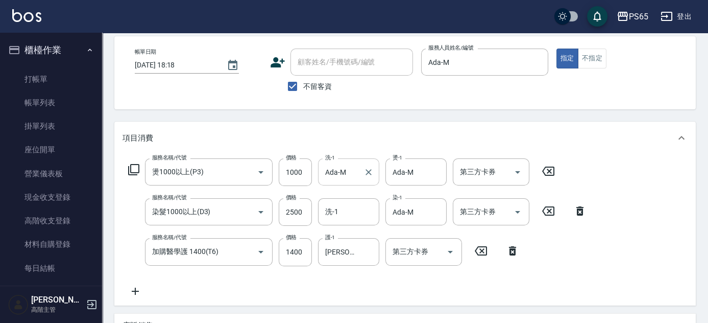
click at [352, 170] on input "Ada-M" at bounding box center [341, 172] width 37 height 18
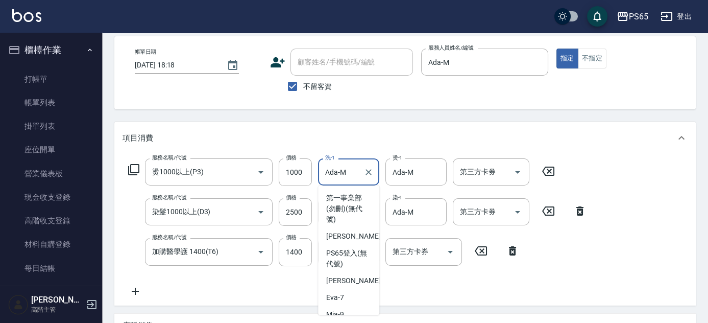
scroll to position [76, 0]
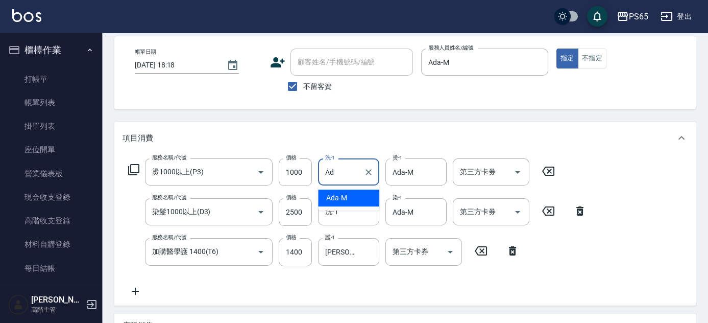
type input "A"
type input "[PERSON_NAME]-23"
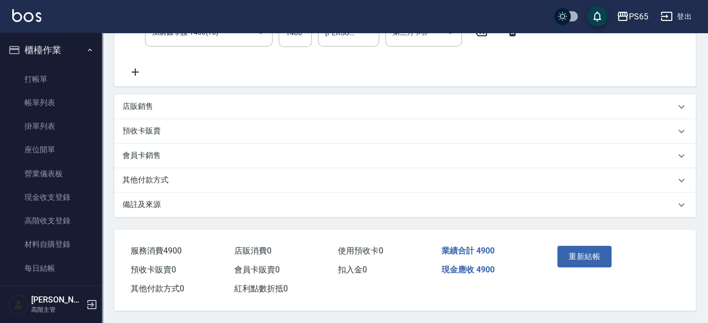
scroll to position [268, 0]
click at [575, 254] on button "重新結帳" at bounding box center [585, 256] width 54 height 21
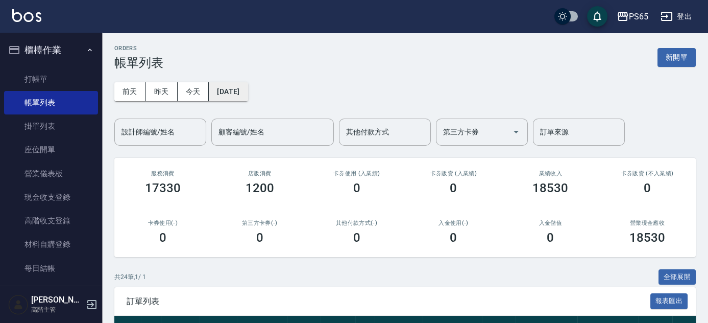
click at [247, 93] on button "[DATE]" at bounding box center [228, 91] width 39 height 19
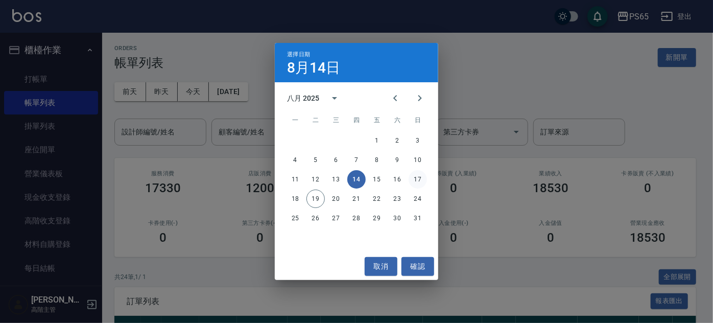
click at [418, 181] on button "17" at bounding box center [418, 179] width 18 height 18
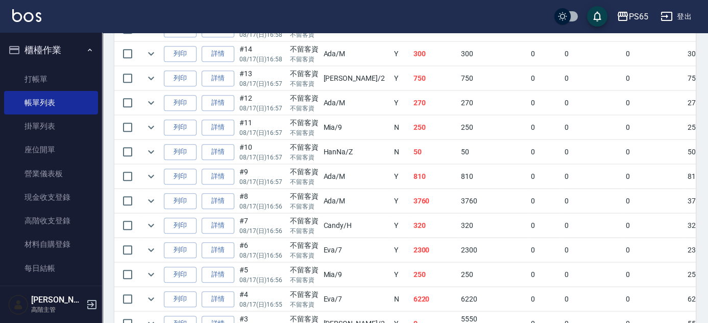
scroll to position [1114, 0]
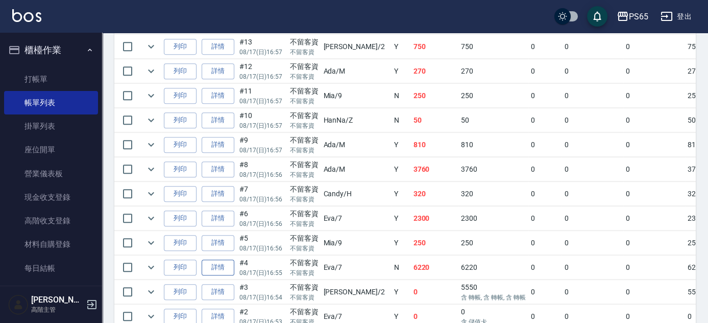
click at [222, 259] on link "詳情" at bounding box center [218, 267] width 33 height 16
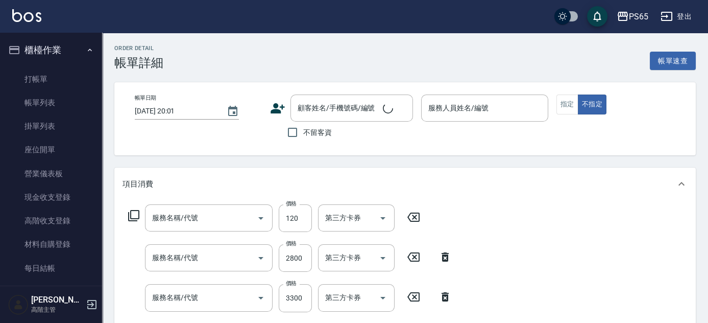
type input "[DATE] 16:55"
checkbox input "true"
type input "[PERSON_NAME]-7"
type input "精油謢120(S14)"
type input "染髮1000以上(D3)"
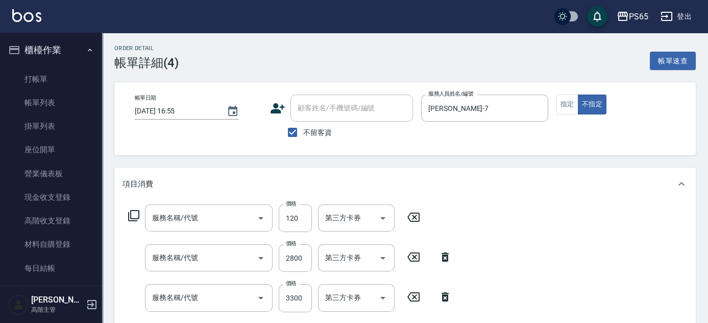
type input "店內燙套餐1800UP(P7)"
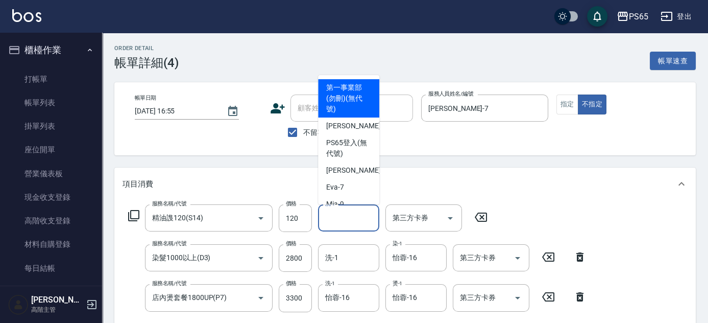
click at [348, 220] on input "洗-1" at bounding box center [349, 218] width 52 height 18
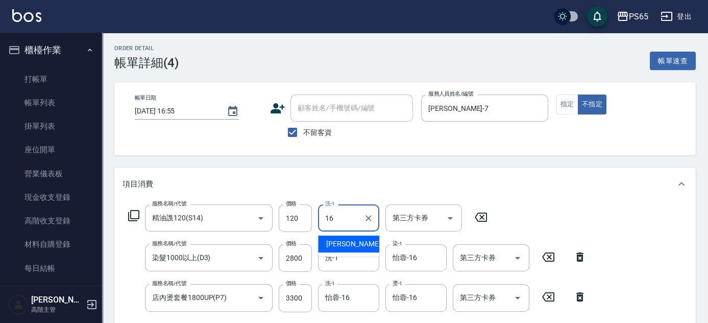
type input "怡蓉-16"
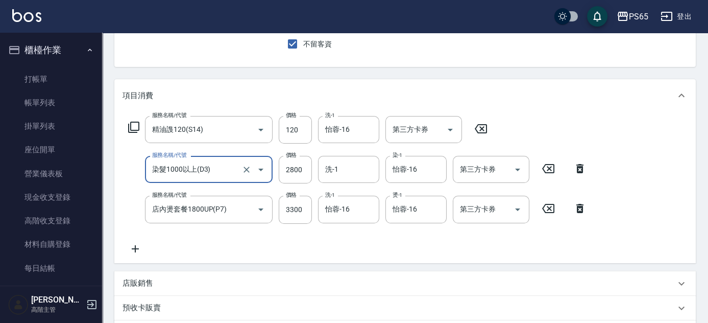
scroll to position [232, 0]
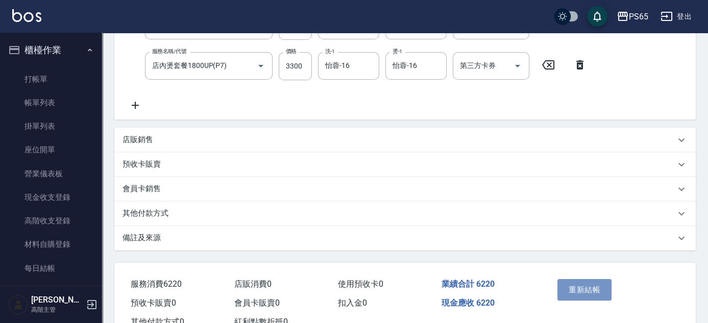
click at [579, 290] on button "重新結帳" at bounding box center [585, 289] width 54 height 21
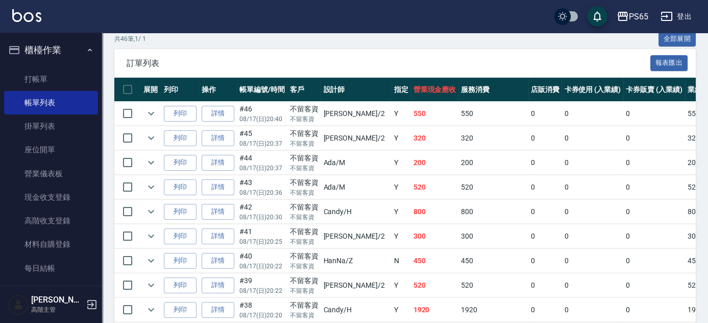
scroll to position [325, 0]
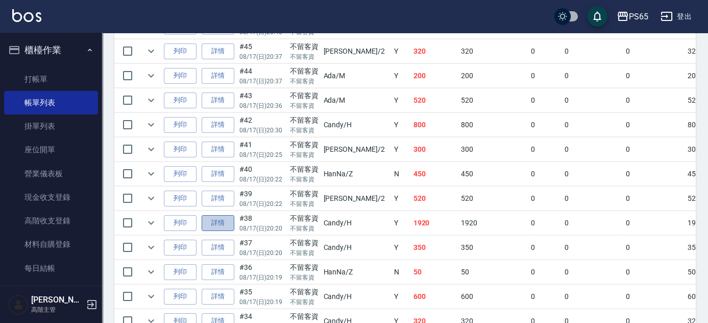
click at [218, 218] on link "詳情" at bounding box center [218, 223] width 33 height 16
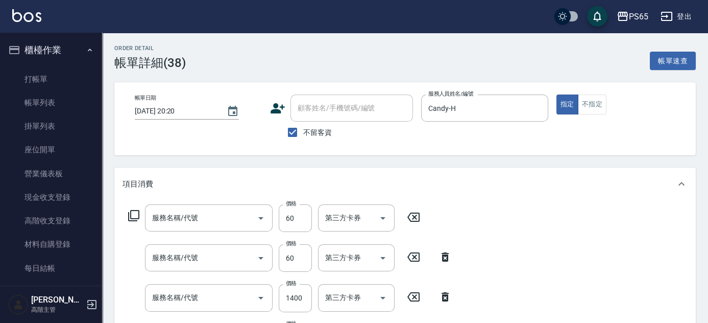
type input "[DATE] 20:20"
checkbox input "true"
type input "Candy-H"
type input "潤絲60(S11)"
type input "精油60(S12)"
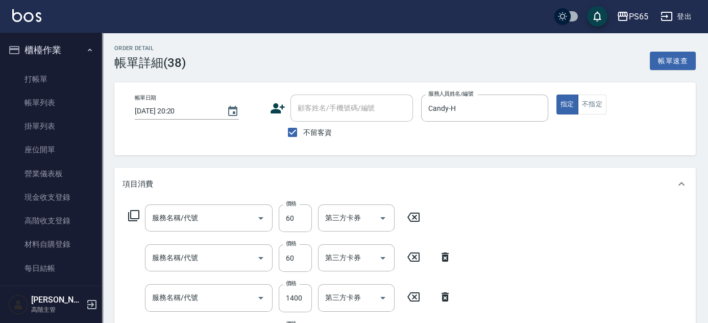
type input "染髮1000以上(D3)"
type input "隔離400(D7)"
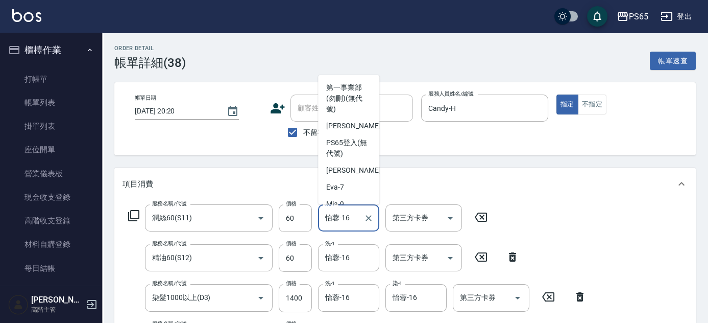
click at [352, 218] on input "怡蓉-16" at bounding box center [341, 218] width 37 height 18
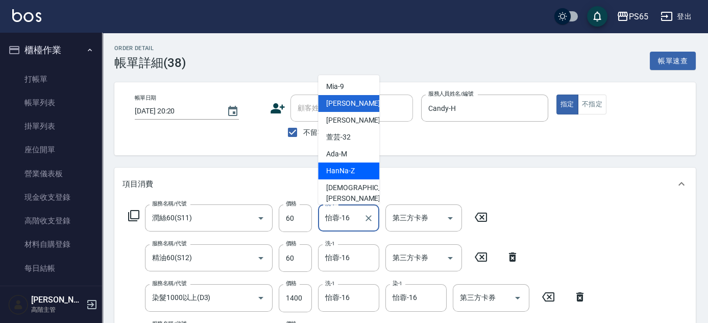
scroll to position [130, 0]
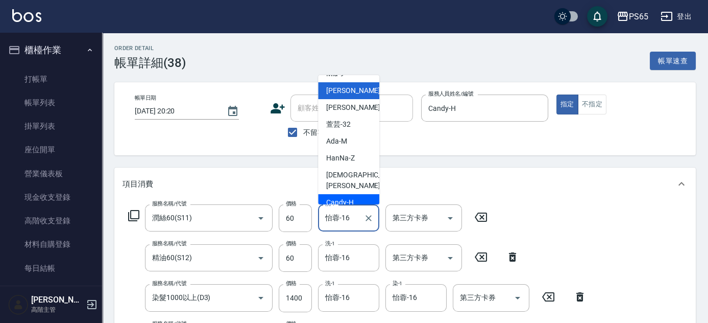
click at [358, 194] on div "Candy -H" at bounding box center [348, 202] width 61 height 17
type input "Candy-H"
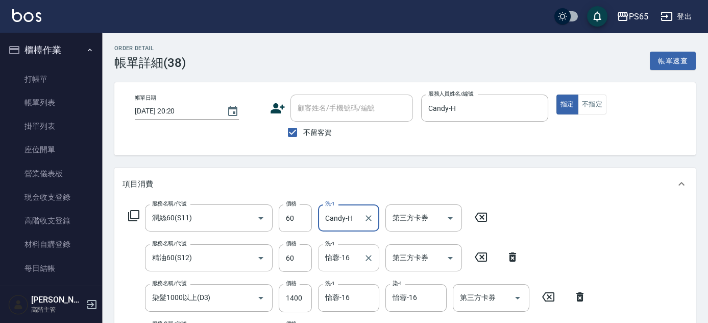
click at [360, 259] on div "怡蓉-16 洗-1" at bounding box center [348, 257] width 61 height 27
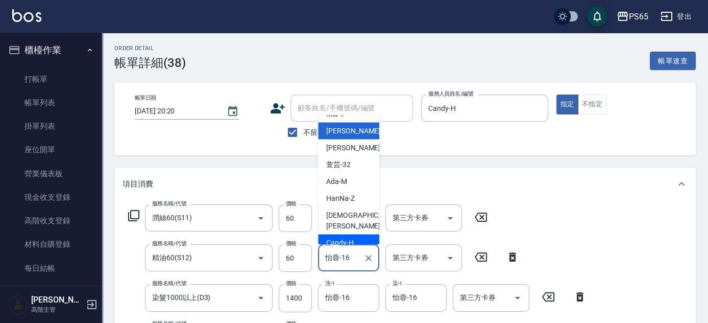
click at [358, 234] on div "Candy -H" at bounding box center [348, 242] width 61 height 17
type input "Candy-H"
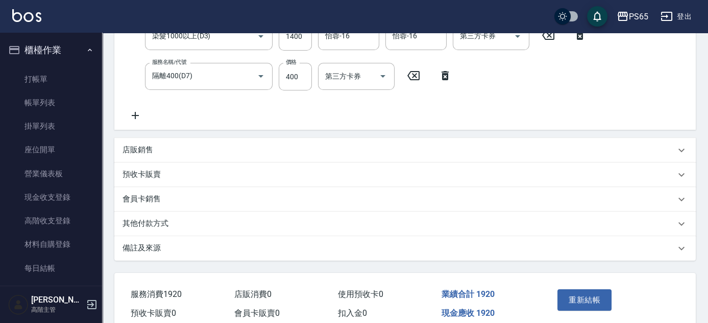
scroll to position [278, 0]
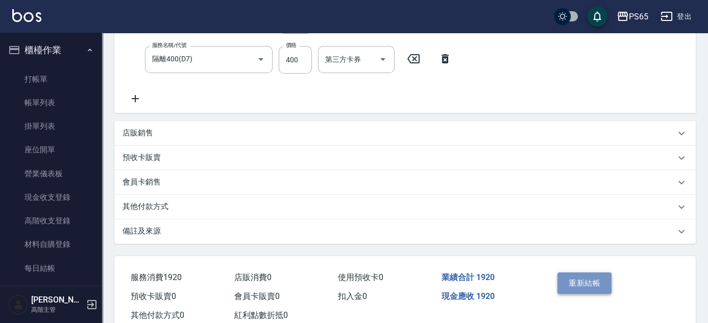
click at [577, 285] on button "重新結帳" at bounding box center [585, 282] width 54 height 21
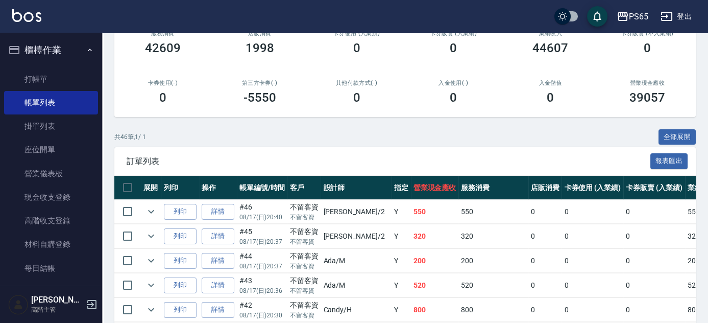
scroll to position [185, 0]
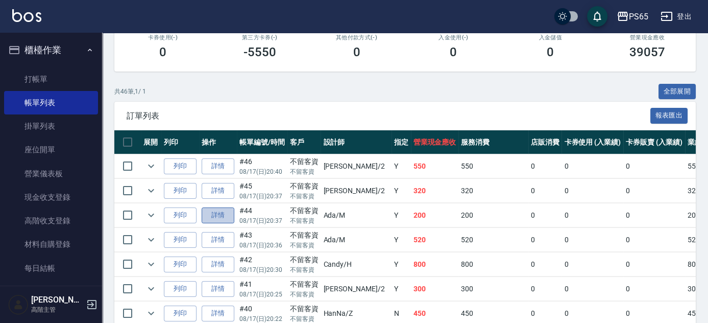
click at [213, 215] on link "詳情" at bounding box center [218, 215] width 33 height 16
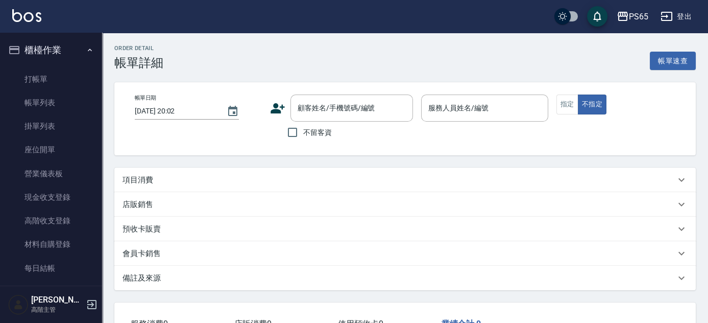
type input "[DATE] 20:37"
checkbox input "true"
type input "Ada-M"
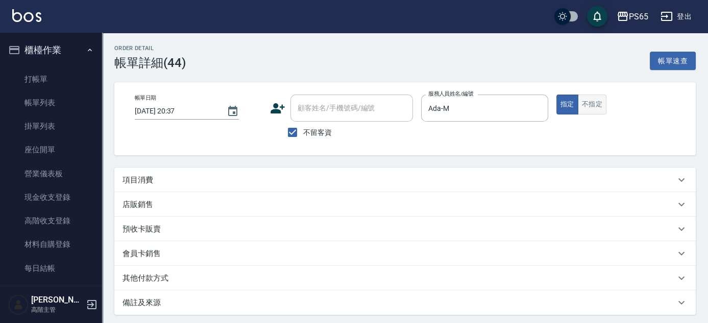
click at [593, 102] on button "不指定" at bounding box center [592, 104] width 29 height 20
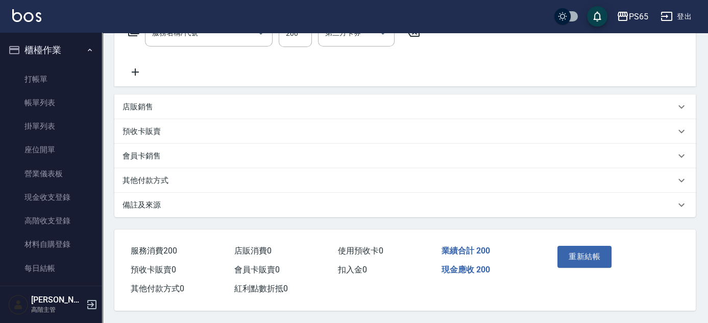
scroll to position [188, 0]
click at [594, 254] on button "重新結帳" at bounding box center [585, 256] width 54 height 21
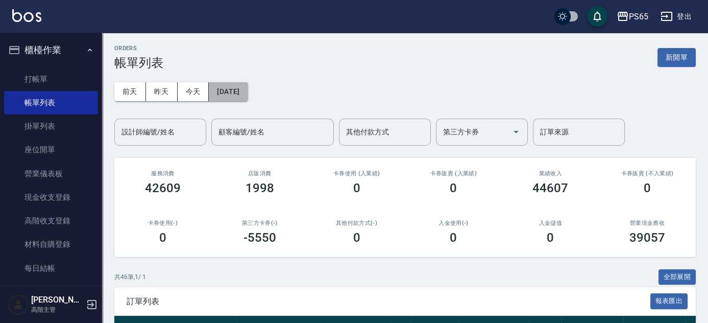
click at [247, 96] on button "[DATE]" at bounding box center [228, 91] width 39 height 19
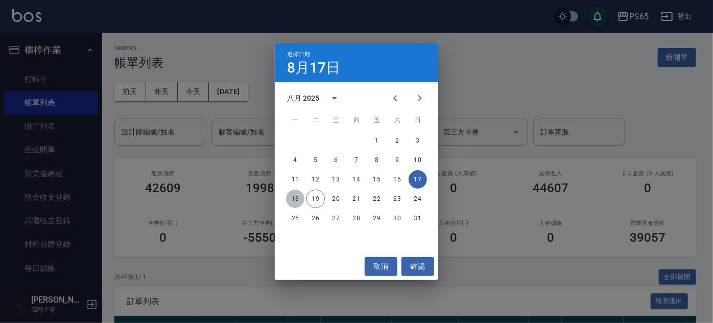
click at [294, 202] on button "18" at bounding box center [295, 198] width 18 height 18
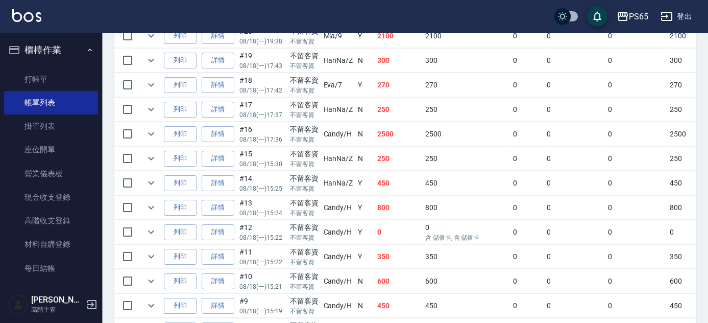
scroll to position [371, 0]
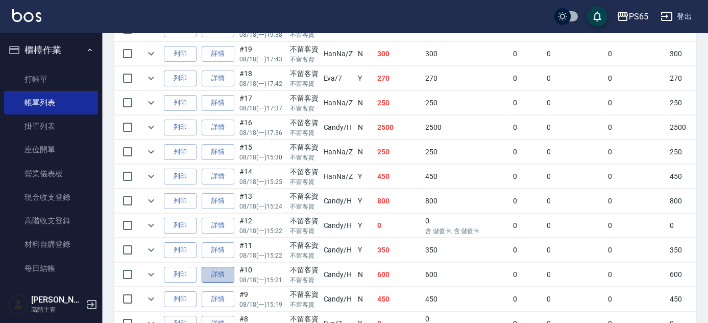
click at [222, 271] on link "詳情" at bounding box center [218, 275] width 33 height 16
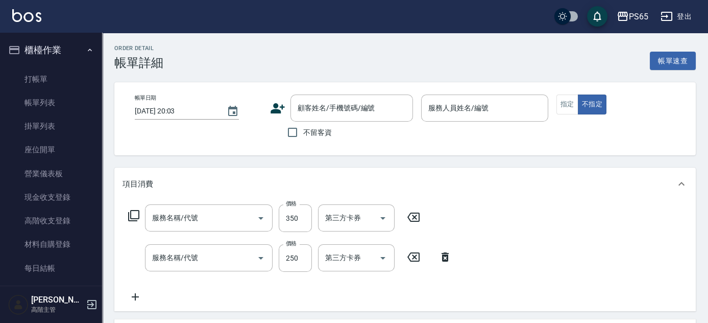
type input "[DATE] 15:21"
checkbox input "true"
type input "Candy-H"
type input "剪50以上(C1)"
type input "精緻洗髮250(S2)"
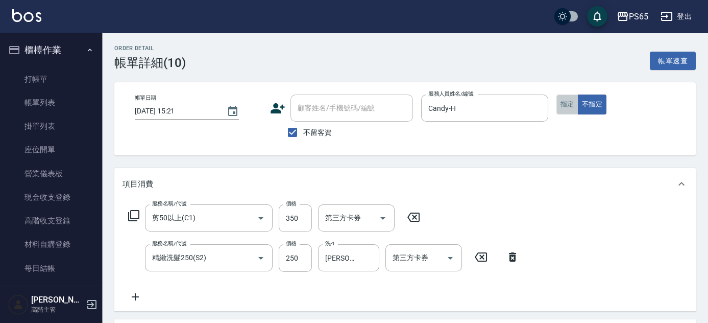
click at [559, 106] on button "指定" at bounding box center [568, 104] width 22 height 20
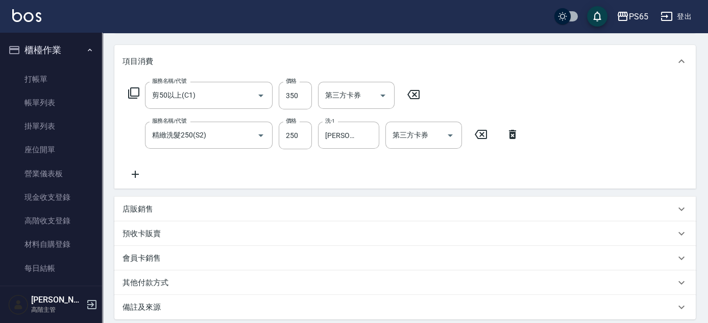
scroll to position [228, 0]
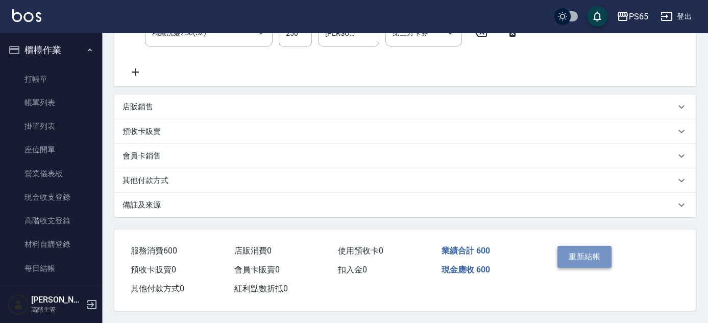
click at [585, 257] on button "重新結帳" at bounding box center [585, 256] width 54 height 21
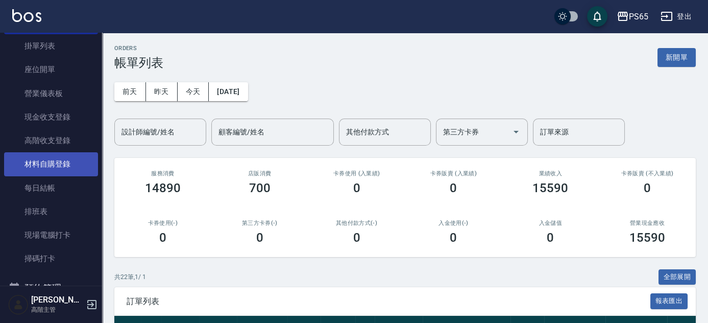
scroll to position [185, 0]
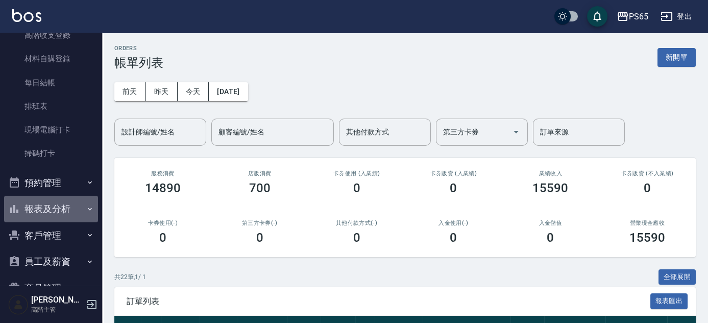
click at [73, 209] on button "報表及分析" at bounding box center [51, 209] width 94 height 27
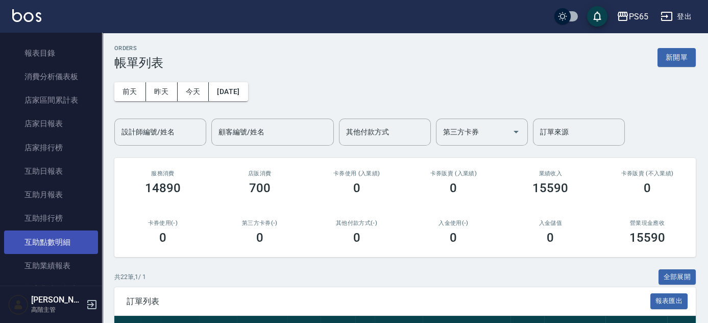
scroll to position [371, 0]
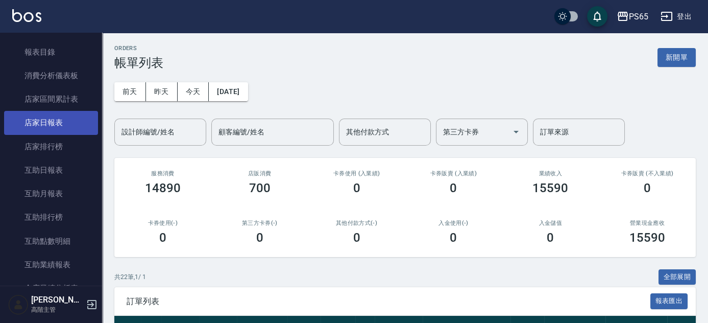
click at [79, 128] on link "店家日報表" at bounding box center [51, 122] width 94 height 23
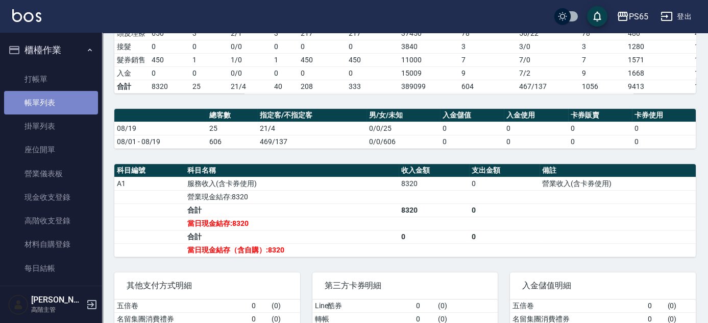
click at [64, 104] on link "帳單列表" at bounding box center [51, 102] width 94 height 23
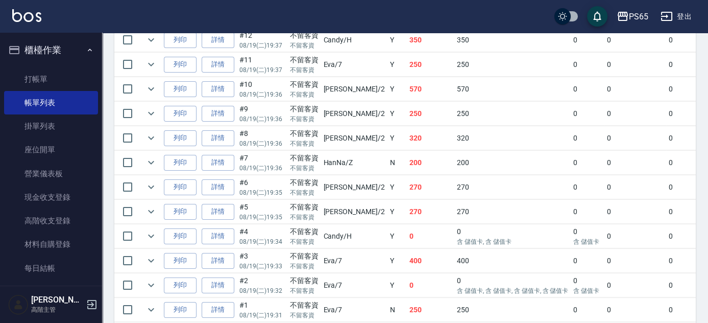
scroll to position [650, 0]
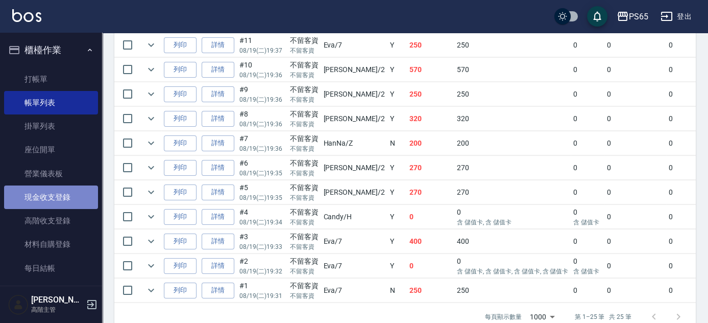
click at [69, 198] on link "現金收支登錄" at bounding box center [51, 196] width 94 height 23
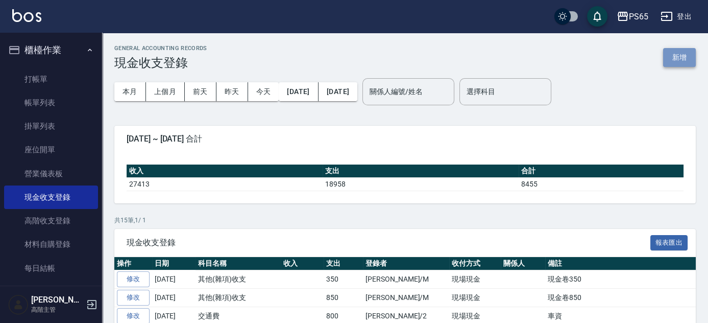
click at [680, 58] on button "新增" at bounding box center [679, 57] width 33 height 19
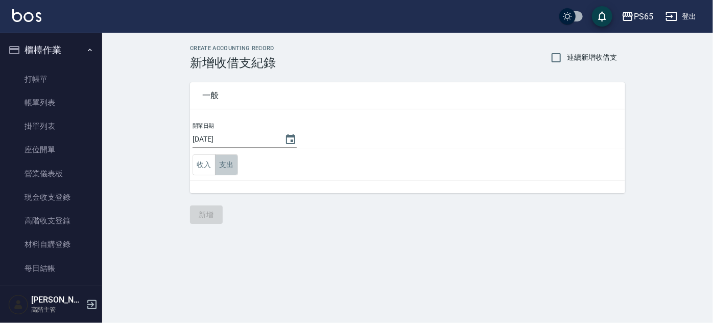
click at [227, 161] on button "支出" at bounding box center [226, 164] width 23 height 21
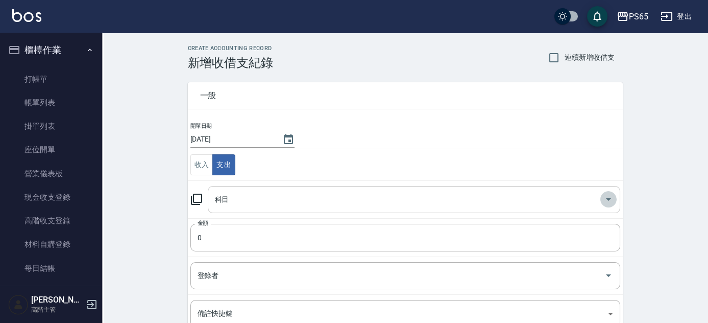
click at [607, 198] on icon "Open" at bounding box center [608, 199] width 5 height 3
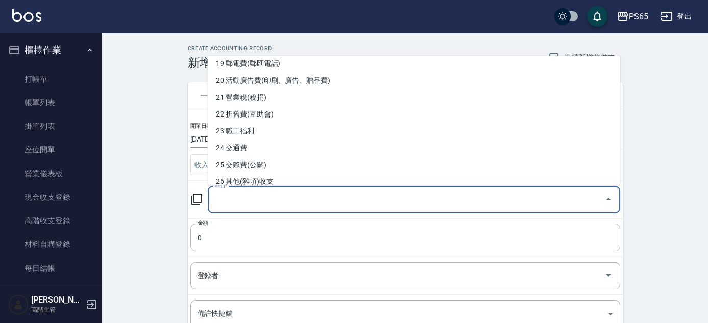
scroll to position [371, 0]
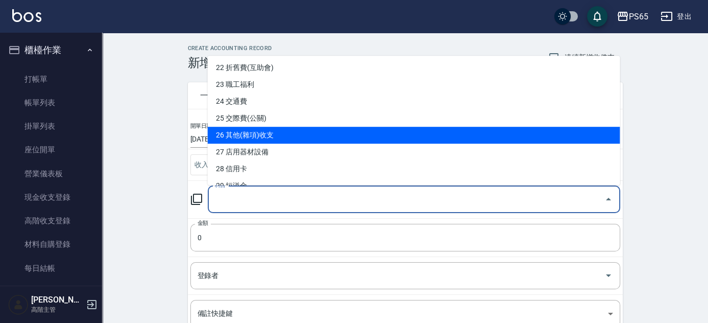
click at [304, 134] on li "26 其他(雜項)收支" at bounding box center [414, 135] width 413 height 17
type input "26 其他(雜項)收支"
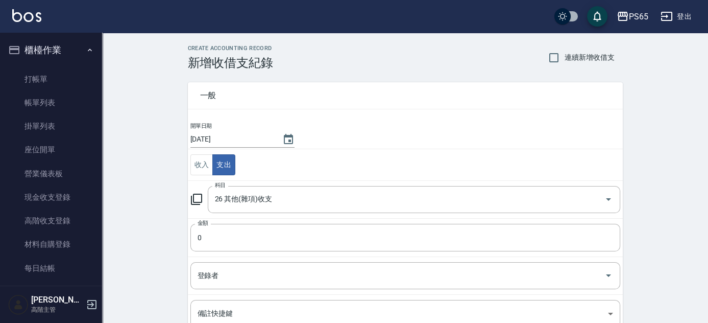
click at [304, 134] on td "開單日期 [DATE]" at bounding box center [405, 136] width 435 height 28
click at [280, 233] on input "0" at bounding box center [406, 238] width 430 height 28
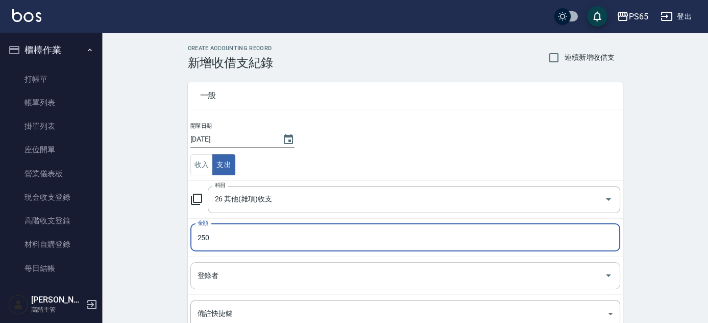
type input "250"
click at [346, 275] on input "登錄者" at bounding box center [398, 276] width 406 height 18
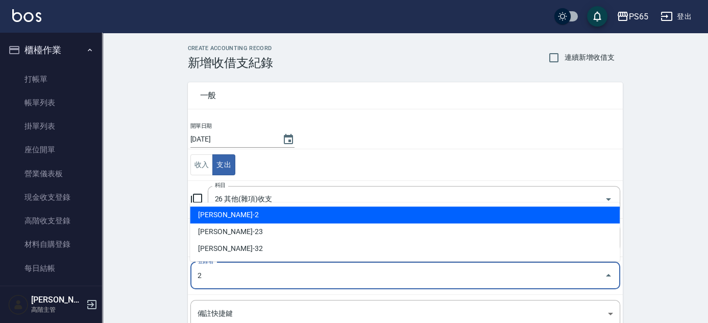
type input "[PERSON_NAME]-2"
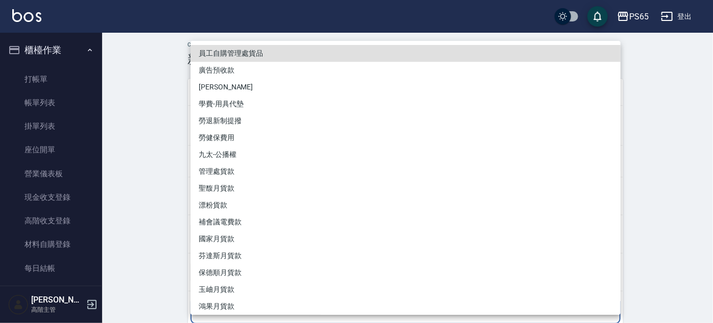
click at [352, 306] on body "PS65 登出 櫃檯作業 打帳單 帳單列表 掛單列表 座位開單 營業儀表板 現金收支登錄 高階收支登錄 材料自購登錄 每日結帳 排班表 現場電腦打卡 掃碼打卡…" at bounding box center [356, 221] width 713 height 451
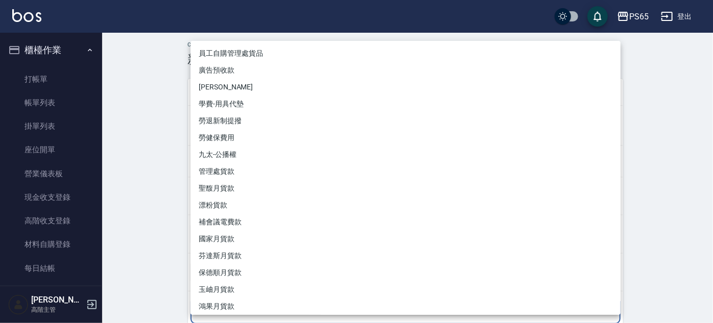
click at [672, 268] on div at bounding box center [356, 161] width 713 height 323
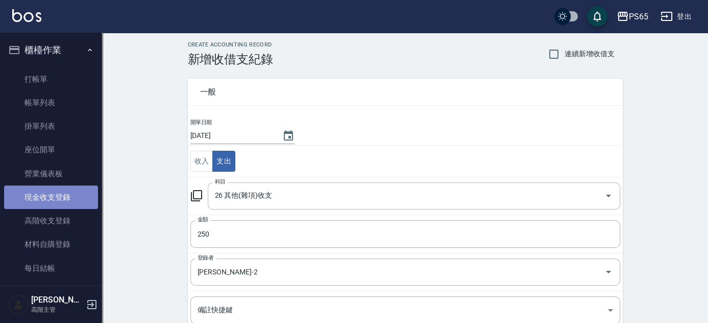
click at [64, 200] on link "現金收支登錄" at bounding box center [51, 196] width 94 height 23
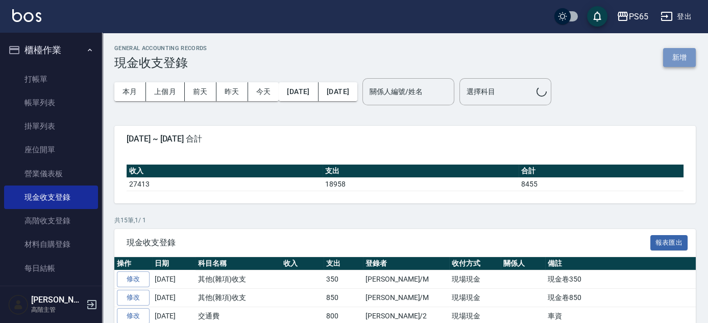
click at [671, 59] on button "新增" at bounding box center [679, 57] width 33 height 19
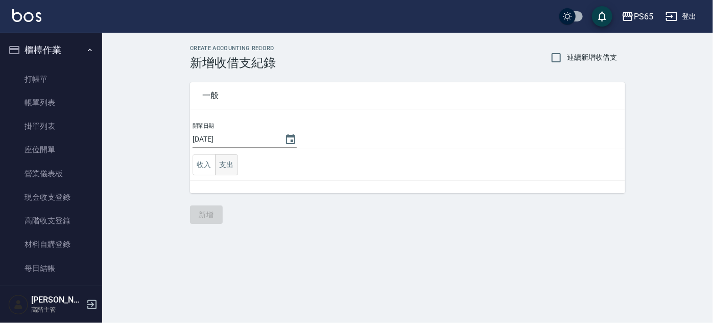
click at [231, 167] on button "支出" at bounding box center [226, 164] width 23 height 21
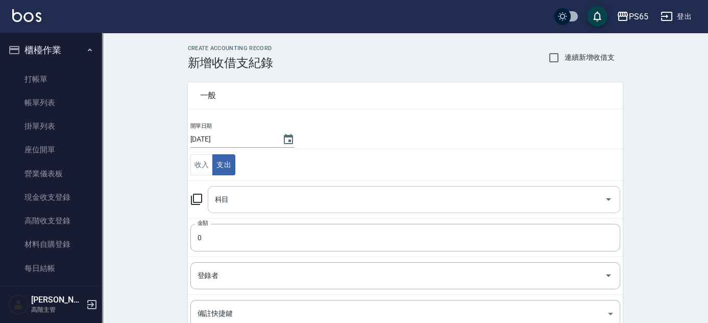
click at [610, 198] on icon "Open" at bounding box center [609, 199] width 12 height 12
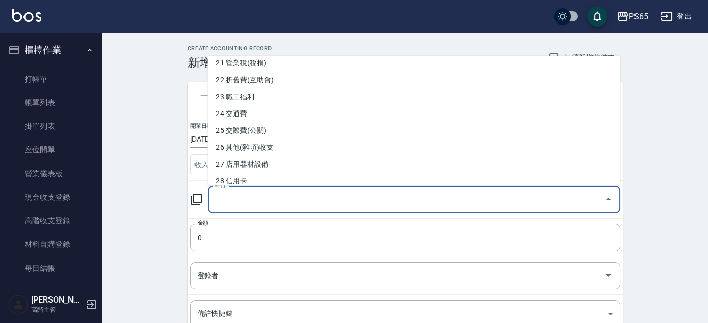
scroll to position [371, 0]
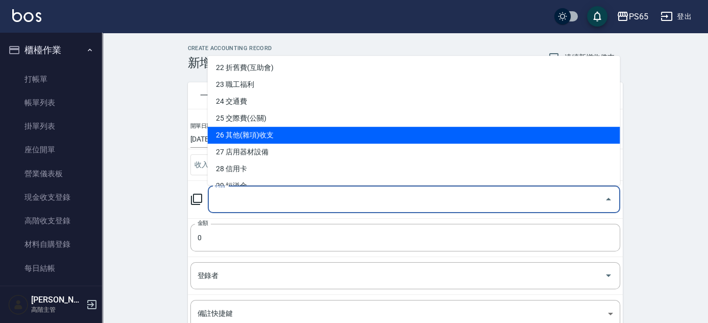
click at [325, 136] on li "26 其他(雜項)收支" at bounding box center [414, 135] width 413 height 17
type input "26 其他(雜項)收支"
click at [325, 136] on td "開單日期 [DATE]" at bounding box center [405, 136] width 435 height 28
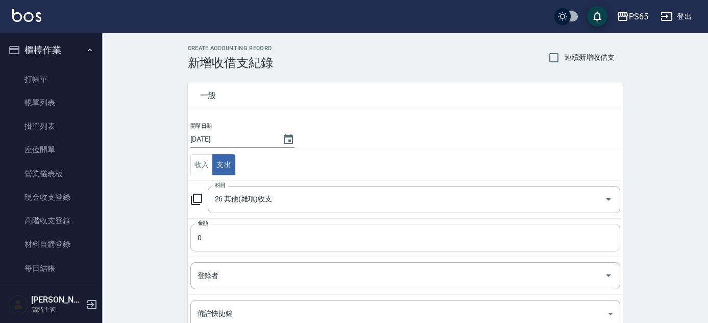
click at [336, 241] on input "0" at bounding box center [406, 238] width 430 height 28
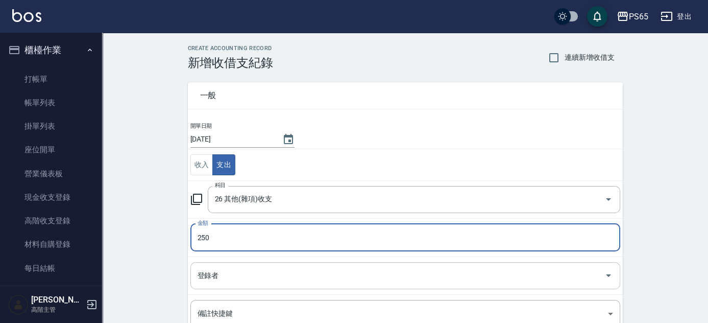
type input "250"
click at [311, 275] on input "登錄者" at bounding box center [398, 276] width 406 height 18
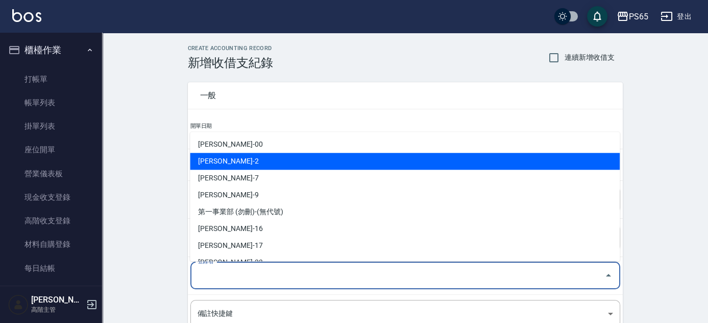
click at [270, 163] on li "[PERSON_NAME]-2" at bounding box center [405, 161] width 430 height 17
type input "[PERSON_NAME]-2"
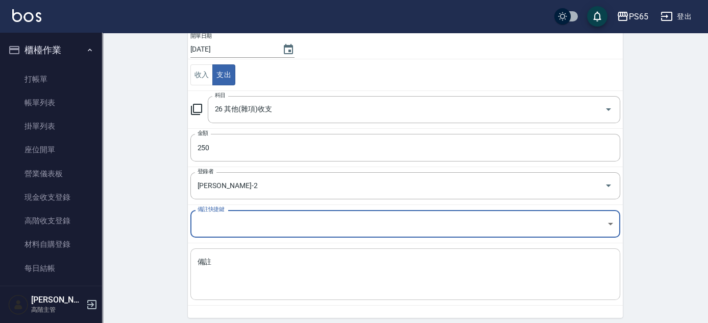
scroll to position [97, 0]
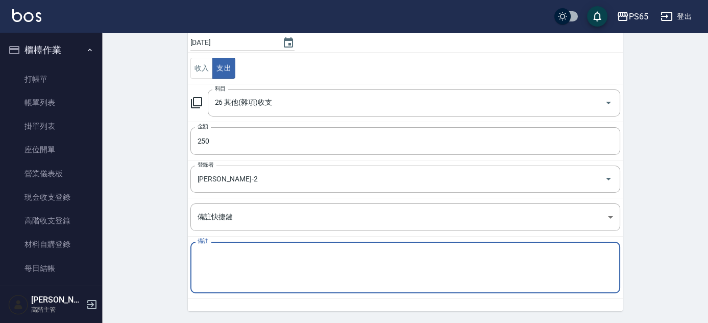
click at [252, 274] on textarea "備註" at bounding box center [406, 267] width 416 height 35
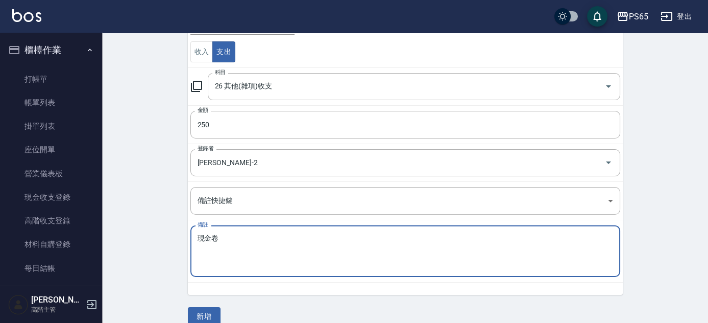
scroll to position [127, 0]
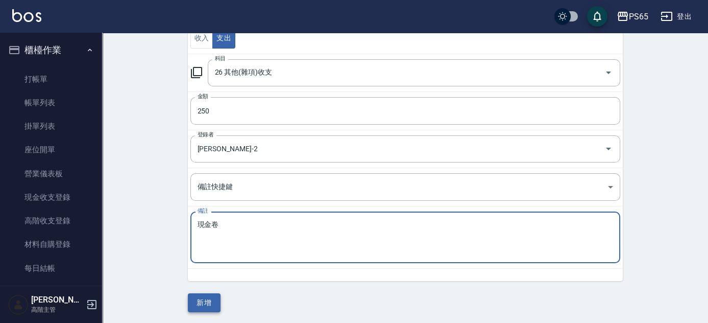
type textarea "現金卷卷"
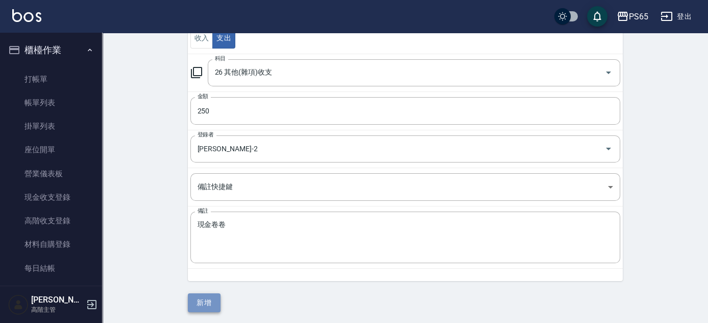
click at [209, 300] on button "新增" at bounding box center [204, 302] width 33 height 19
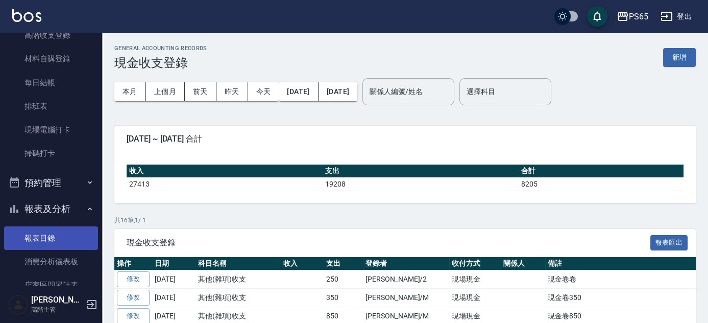
scroll to position [278, 0]
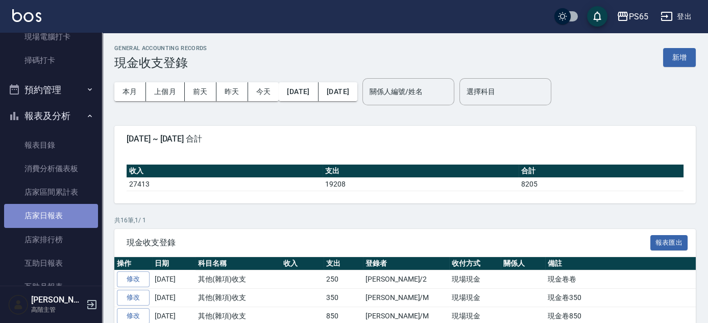
click at [75, 216] on link "店家日報表" at bounding box center [51, 215] width 94 height 23
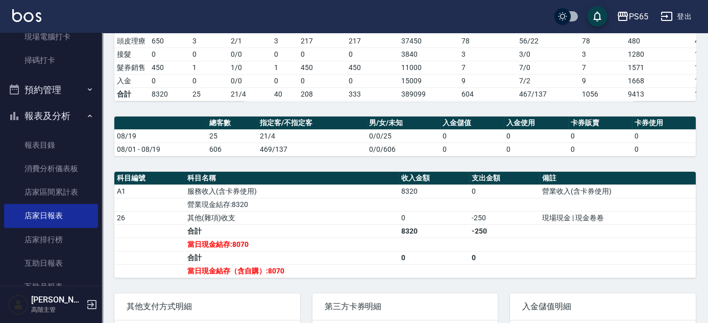
scroll to position [278, 0]
